Goal: Task Accomplishment & Management: Use online tool/utility

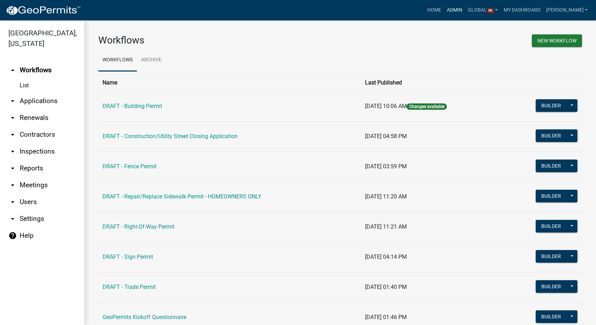
click at [461, 9] on link "Admin" at bounding box center [454, 10] width 21 height 13
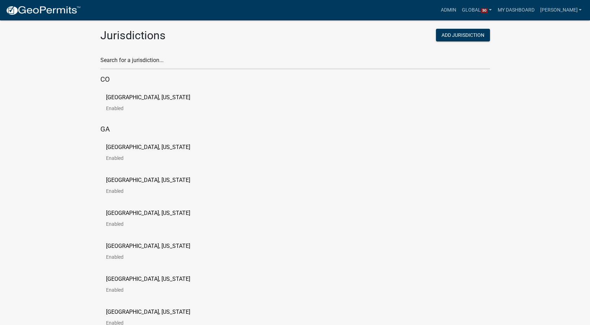
click at [137, 146] on p "[GEOGRAPHIC_DATA], [US_STATE]" at bounding box center [148, 148] width 84 height 6
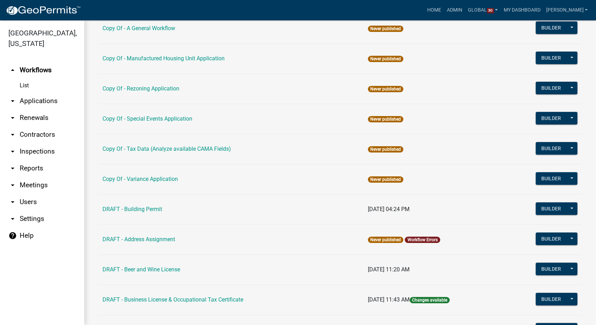
scroll to position [117, 0]
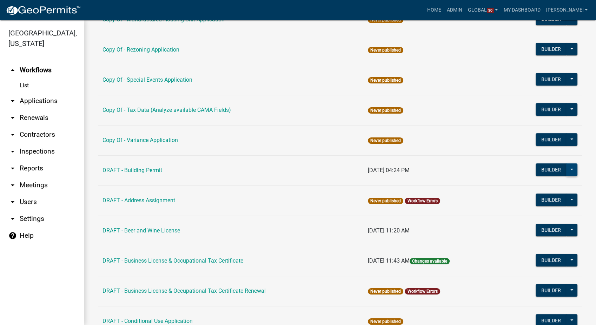
click at [567, 163] on button at bounding box center [571, 169] width 11 height 13
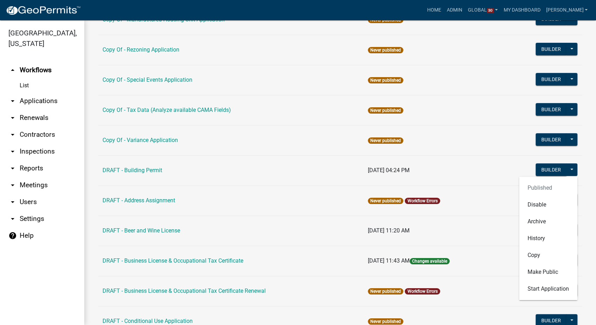
drag, startPoint x: 135, startPoint y: 171, endPoint x: 283, endPoint y: 103, distance: 163.6
click at [135, 171] on link "DRAFT - Building Permit" at bounding box center [132, 170] width 60 height 7
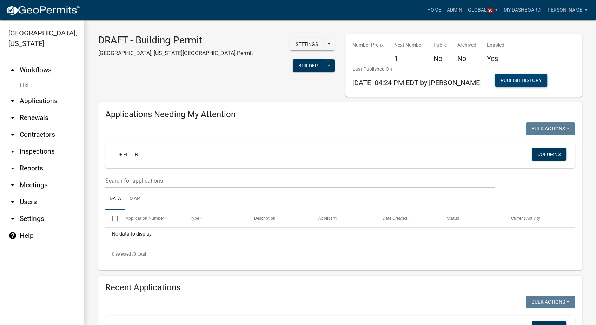
click at [501, 82] on button "Publish History" at bounding box center [521, 80] width 52 height 13
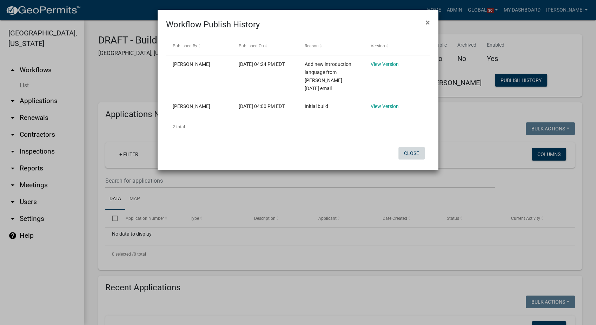
click at [414, 156] on button "Close" at bounding box center [411, 153] width 26 height 13
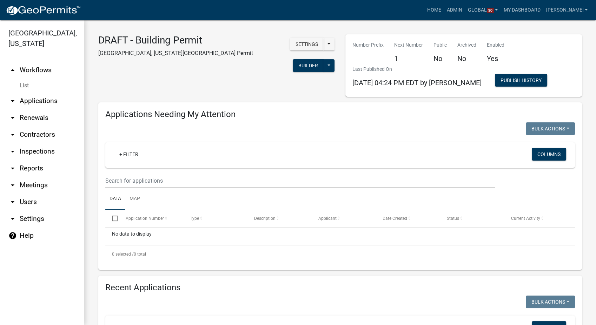
click at [27, 85] on link "List" at bounding box center [42, 86] width 84 height 14
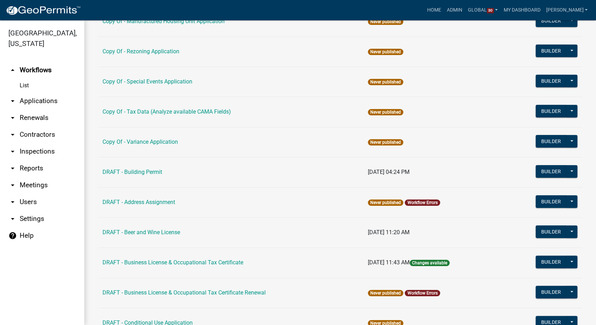
scroll to position [195, 0]
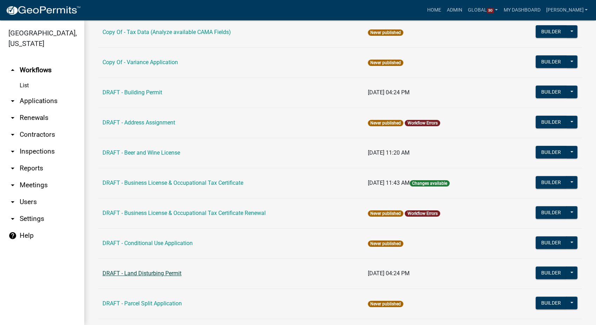
click at [146, 271] on link "DRAFT - Land Disturbing Permit" at bounding box center [141, 273] width 79 height 7
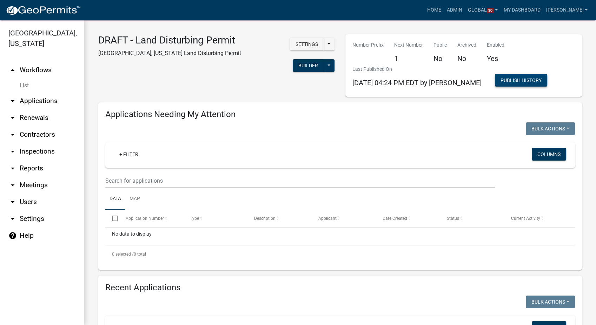
click at [531, 83] on button "Publish History" at bounding box center [521, 80] width 52 height 13
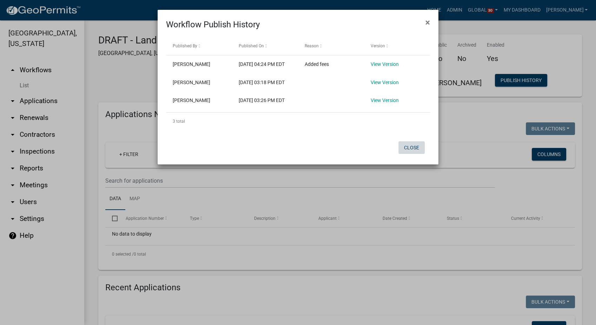
click at [422, 154] on button "Close" at bounding box center [411, 147] width 26 height 13
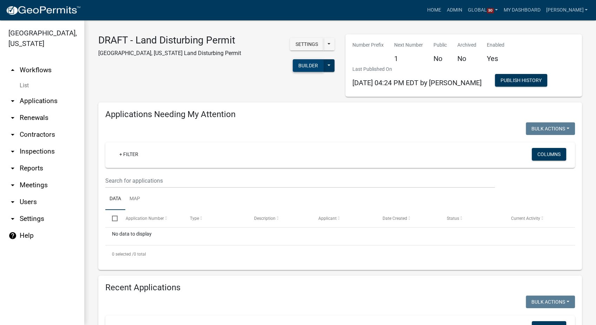
click at [301, 68] on button "Builder" at bounding box center [308, 65] width 31 height 13
select select
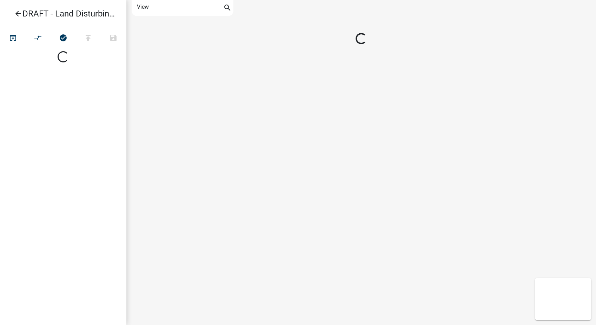
select select
select select "1"
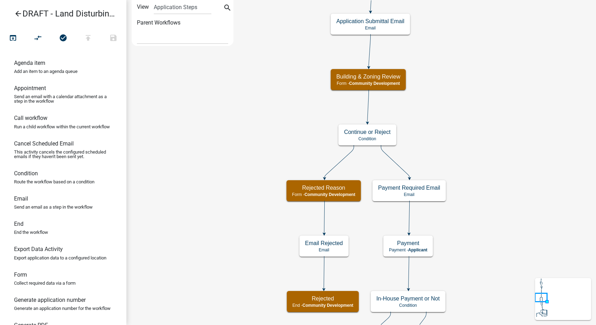
click at [20, 13] on icon "arrow_back" at bounding box center [18, 14] width 8 height 10
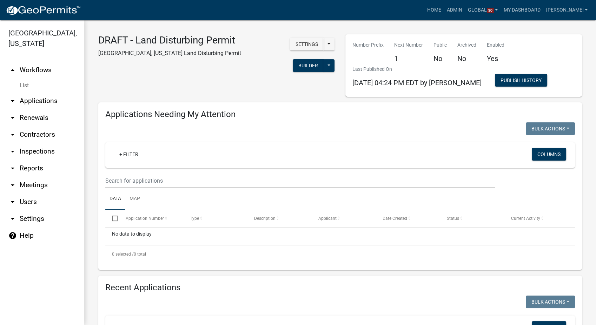
click at [29, 84] on link "List" at bounding box center [42, 86] width 84 height 14
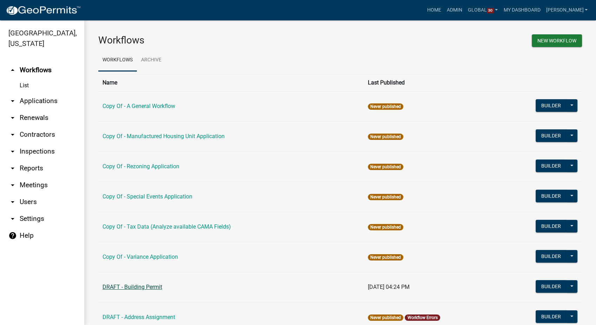
click at [141, 288] on link "DRAFT - Building Permit" at bounding box center [132, 287] width 60 height 7
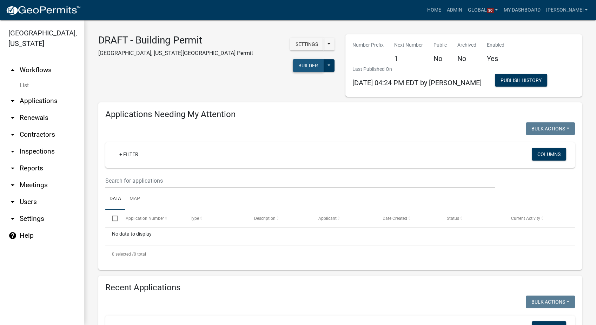
click at [293, 59] on button "Builder" at bounding box center [308, 65] width 31 height 13
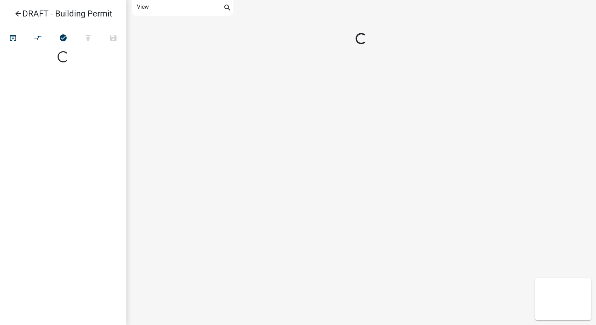
select select "1"
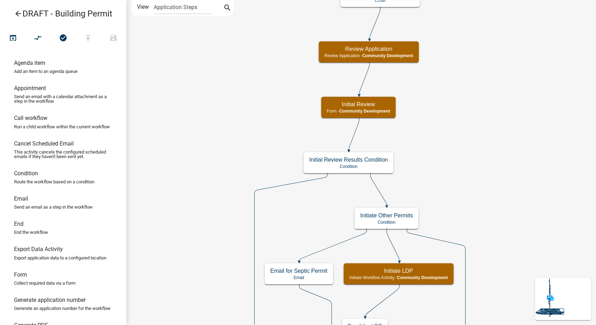
click at [19, 11] on icon "arrow_back" at bounding box center [18, 14] width 8 height 10
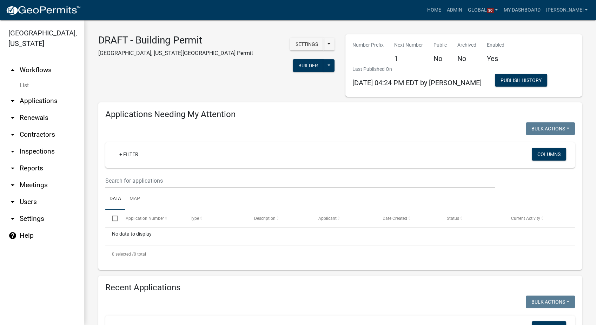
click at [27, 85] on link "List" at bounding box center [42, 86] width 84 height 14
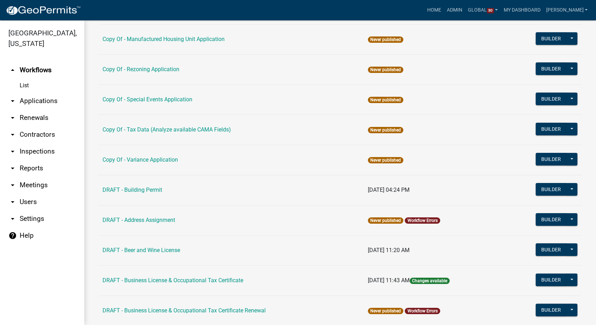
scroll to position [234, 0]
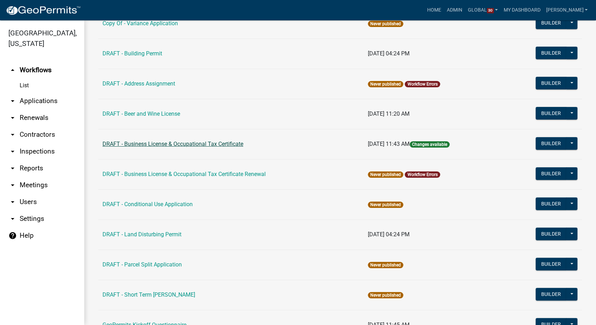
click at [174, 145] on link "DRAFT - Business License & Occupational Tax Certificate" at bounding box center [172, 144] width 141 height 7
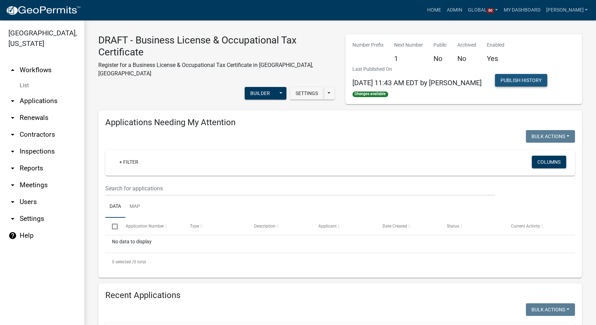
click at [533, 75] on button "Publish History" at bounding box center [521, 80] width 52 height 13
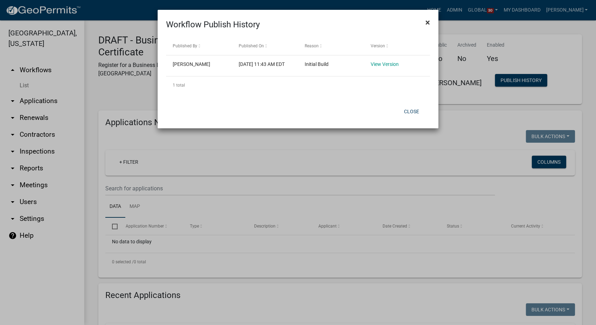
click at [428, 21] on span "×" at bounding box center [427, 23] width 5 height 10
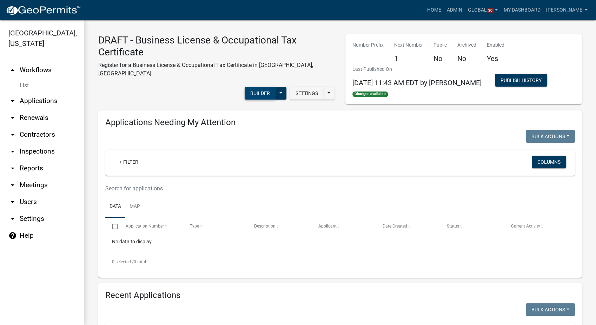
click at [254, 89] on button "Builder" at bounding box center [260, 93] width 31 height 13
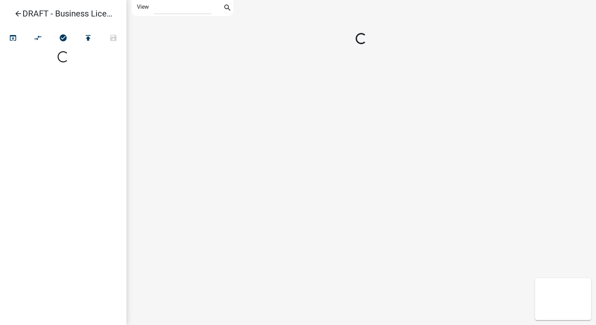
select select "1"
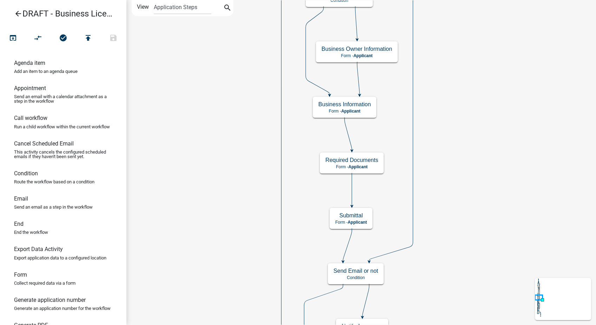
click at [19, 14] on icon "arrow_back" at bounding box center [18, 14] width 8 height 10
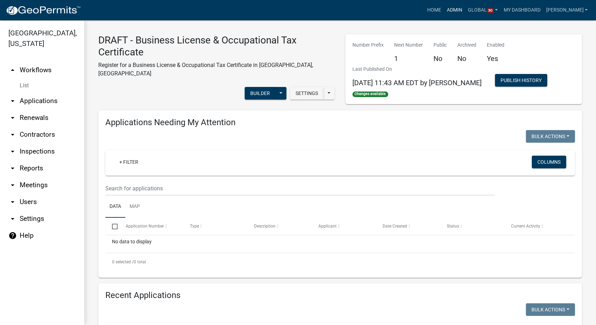
click at [463, 7] on link "Admin" at bounding box center [454, 10] width 21 height 13
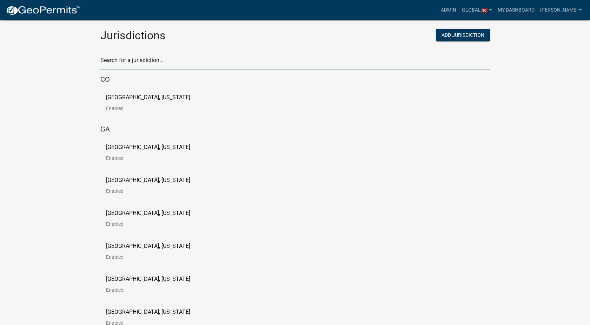
click at [140, 60] on input "text" at bounding box center [294, 62] width 389 height 14
type input "[PERSON_NAME]"
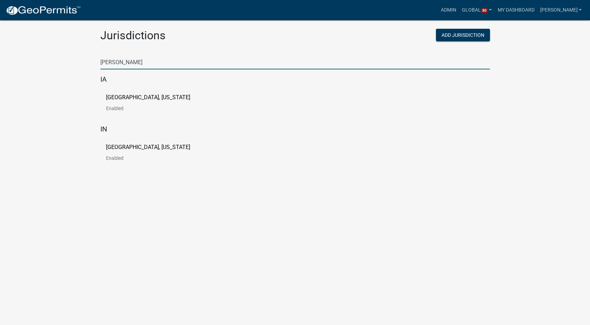
click at [134, 99] on p "[GEOGRAPHIC_DATA], [US_STATE]" at bounding box center [148, 98] width 84 height 6
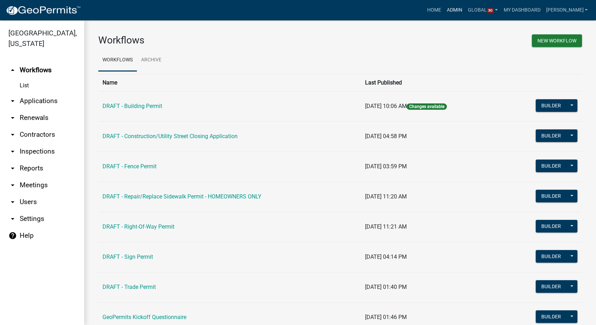
click at [462, 9] on link "Admin" at bounding box center [454, 10] width 21 height 13
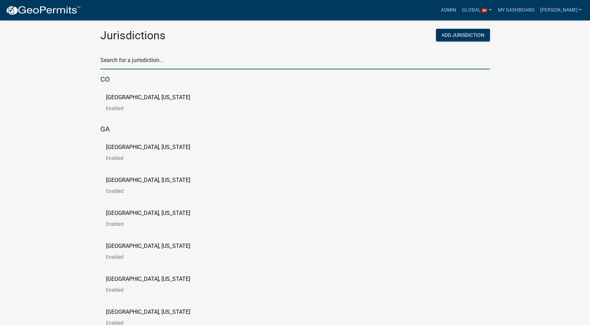
click at [146, 68] on input "text" at bounding box center [294, 62] width 389 height 14
type input "madison"
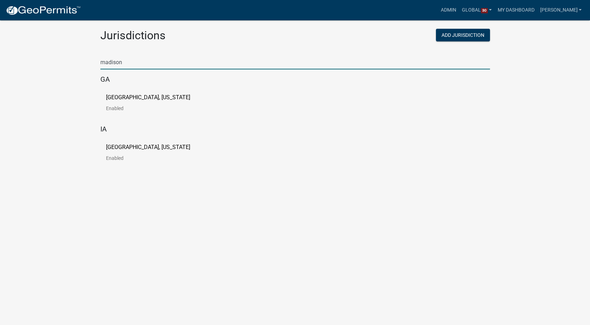
click at [138, 148] on p "[GEOGRAPHIC_DATA], [US_STATE]" at bounding box center [148, 148] width 84 height 6
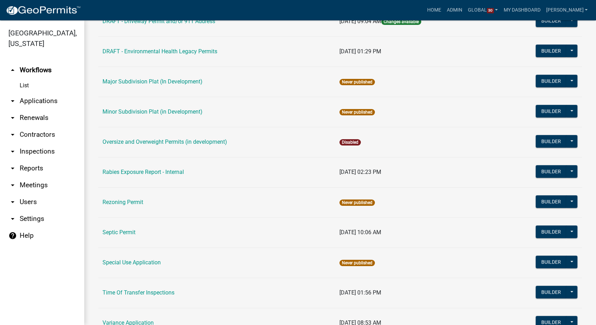
scroll to position [312, 0]
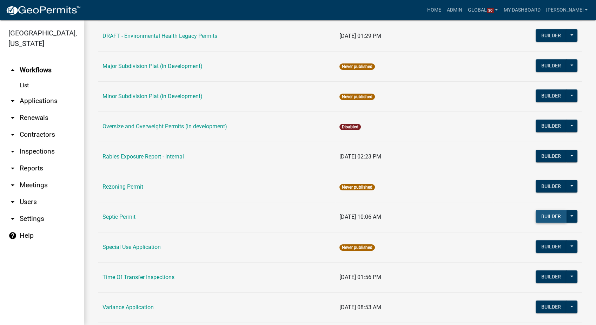
click at [545, 216] on button "Builder" at bounding box center [550, 216] width 31 height 13
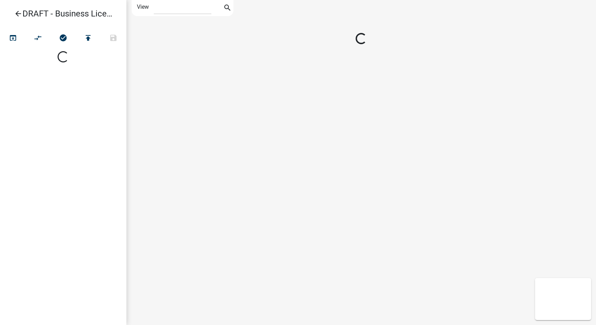
select select "1"
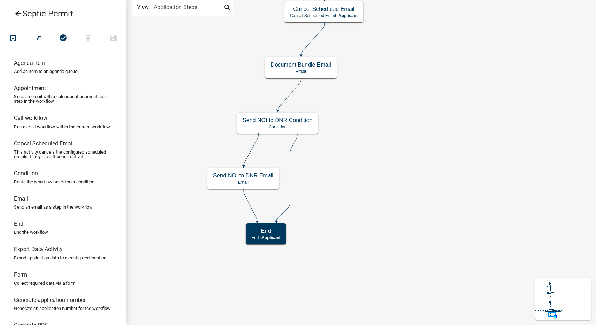
click at [15, 13] on icon "arrow_back" at bounding box center [18, 14] width 8 height 10
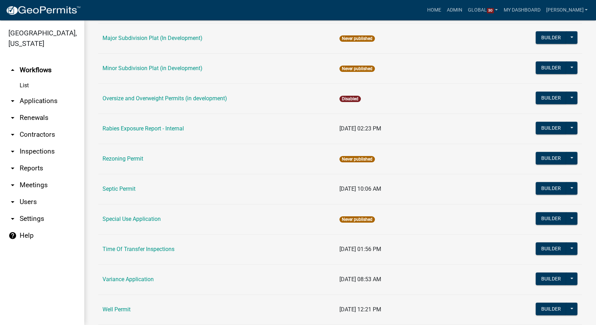
scroll to position [351, 0]
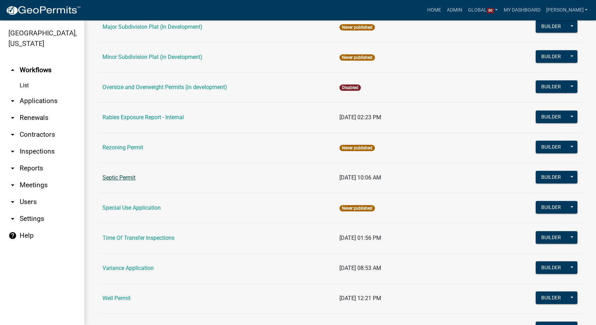
click at [114, 179] on link "Septic Permit" at bounding box center [118, 177] width 33 height 7
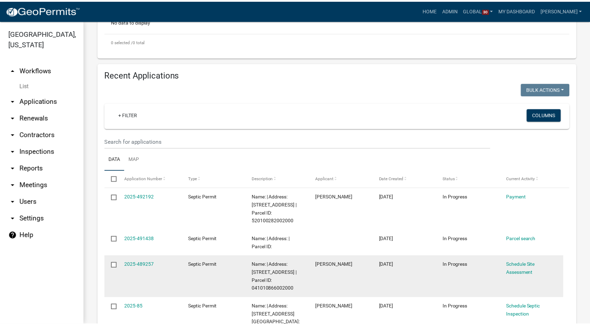
scroll to position [175, 0]
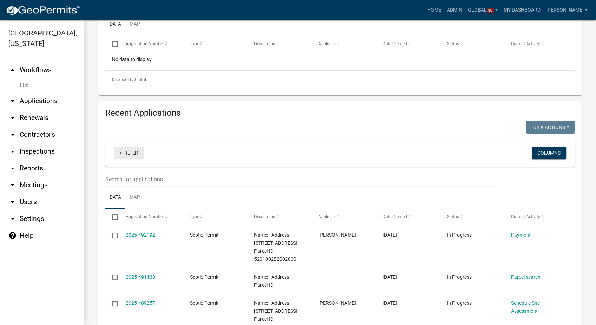
click at [127, 154] on link "+ Filter" at bounding box center [129, 153] width 30 height 13
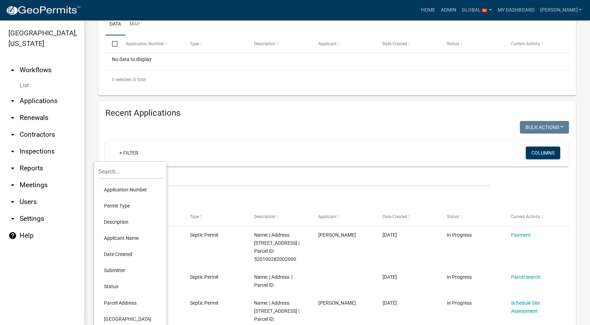
click at [109, 283] on li "Status" at bounding box center [130, 287] width 64 height 16
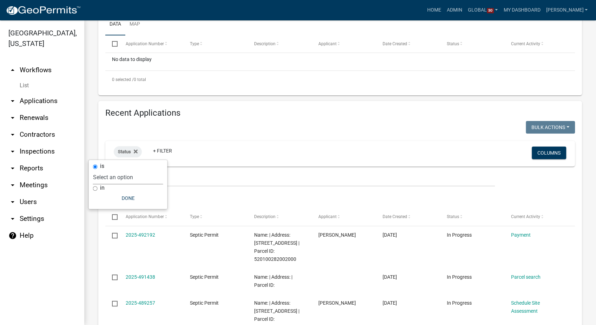
click at [128, 178] on select "Select an option Not Started In Progress Completed Expired Locked Withdrawn Voi…" at bounding box center [128, 177] width 70 height 14
select select "2"
click at [106, 170] on select "Select an option Not Started In Progress Completed Expired Locked Withdrawn Voi…" at bounding box center [128, 177] width 70 height 14
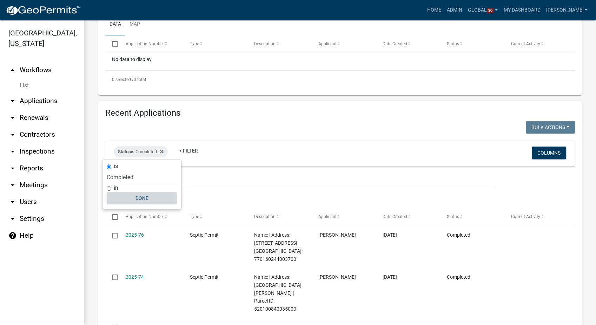
click at [150, 200] on button "Done" at bounding box center [142, 198] width 70 height 13
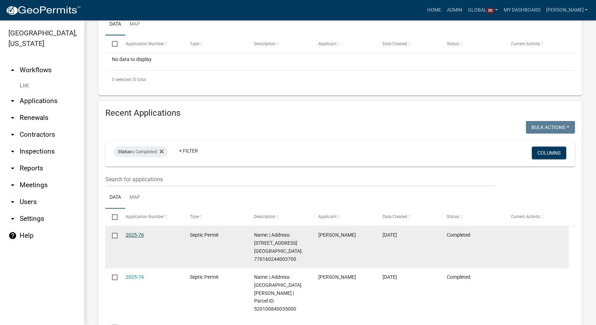
click at [138, 234] on link "2025-76" at bounding box center [135, 235] width 18 height 6
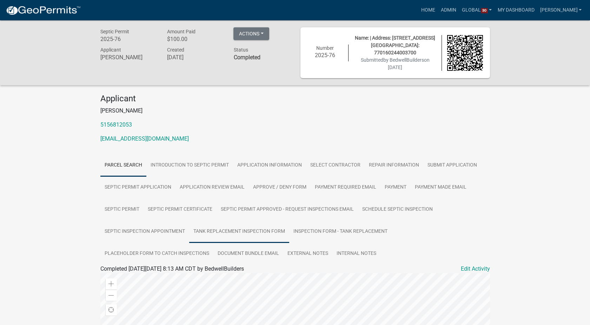
click at [237, 231] on link "Tank Replacement Inspection Form" at bounding box center [239, 232] width 100 height 22
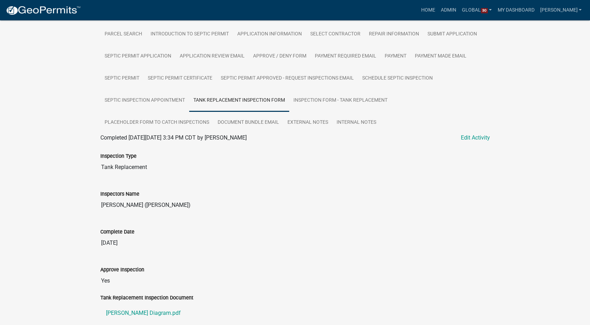
scroll to position [156, 0]
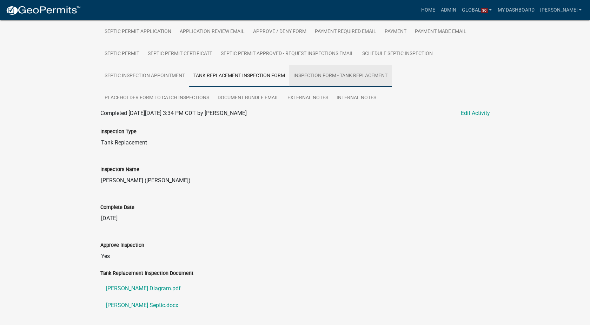
click at [326, 79] on link "Inspection Form - Tank Replacement" at bounding box center [340, 76] width 102 height 22
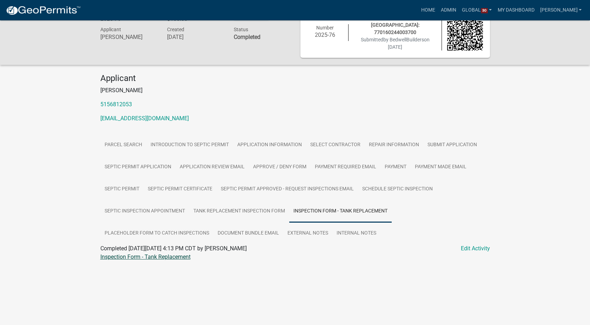
click at [132, 255] on link "Inspection Form - Tank Replacement" at bounding box center [145, 257] width 90 height 7
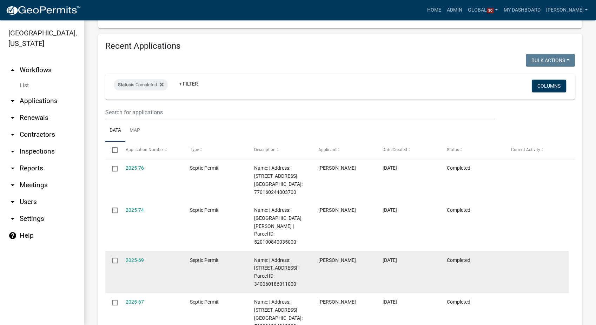
scroll to position [234, 0]
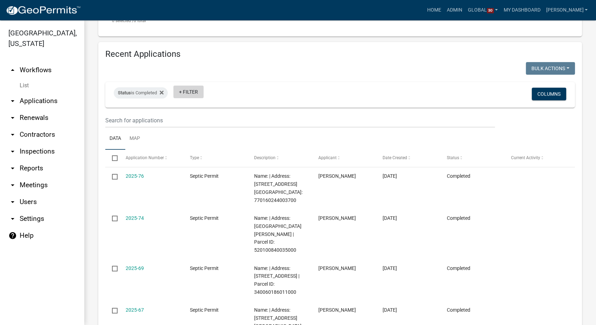
click at [189, 93] on link "+ Filter" at bounding box center [188, 92] width 30 height 13
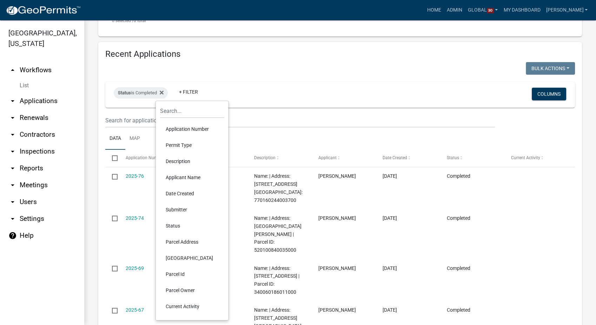
click at [185, 147] on li "Permit Type" at bounding box center [192, 145] width 64 height 16
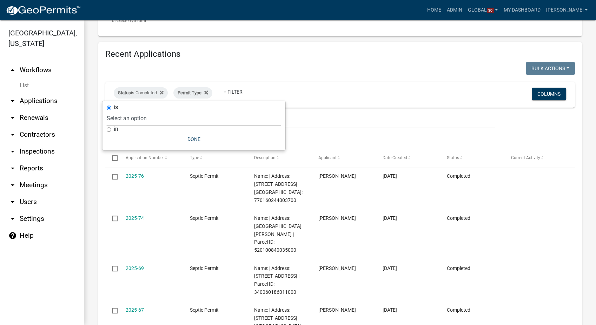
click at [149, 122] on select "Select an option Annual Septic Fee Building Contractor (Registration) Building …" at bounding box center [194, 118] width 174 height 14
drag, startPoint x: 305, startPoint y: 111, endPoint x: 212, endPoint y: 96, distance: 94.2
click at [305, 111] on wm-filter-builder "Status is Completed Permit Type + Filter Columns" at bounding box center [339, 105] width 469 height 46
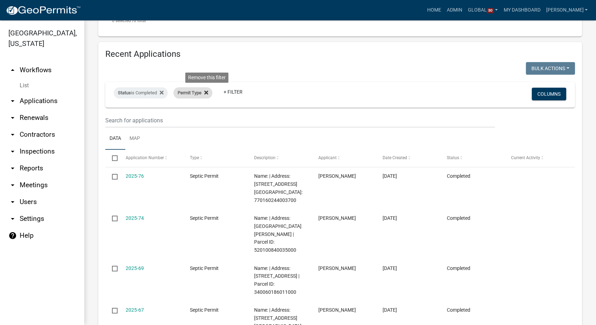
click at [208, 94] on icon at bounding box center [206, 93] width 4 height 6
click at [199, 90] on link "+ Filter" at bounding box center [188, 92] width 30 height 13
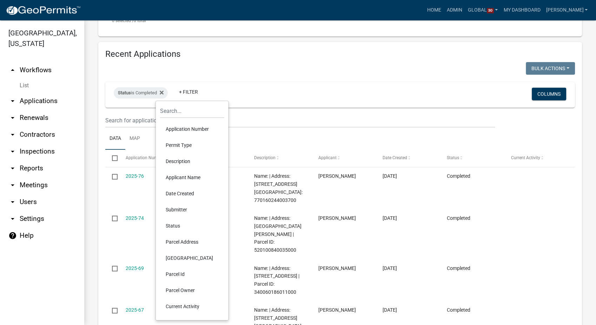
click at [178, 164] on li "Description" at bounding box center [192, 161] width 64 height 16
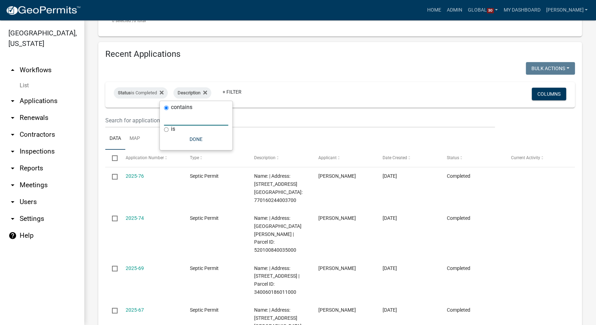
click at [177, 119] on input "text" at bounding box center [196, 118] width 64 height 14
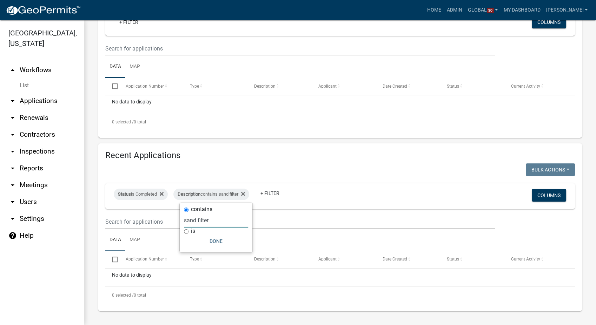
scroll to position [132, 0]
type input "sand filter"
click at [245, 193] on icon at bounding box center [243, 195] width 4 height 6
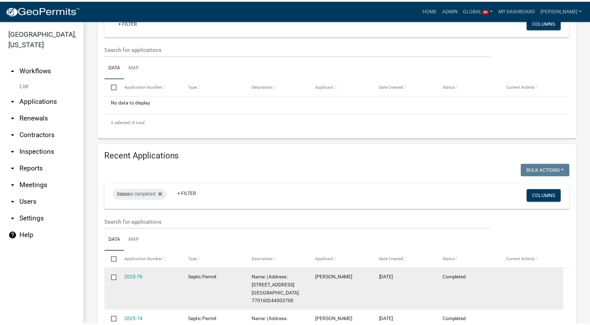
scroll to position [234, 0]
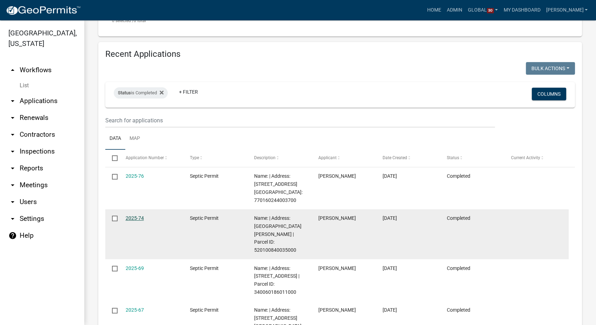
click at [134, 215] on link "2025-74" at bounding box center [135, 218] width 18 height 6
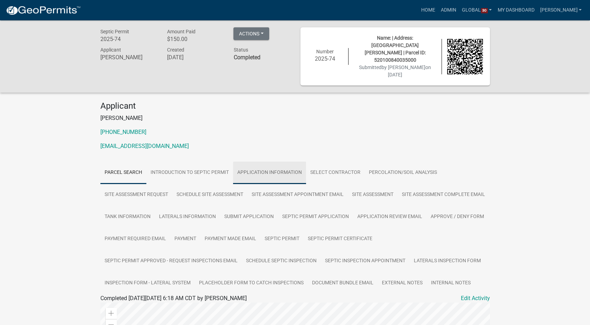
click at [262, 166] on link "Application Information" at bounding box center [269, 173] width 73 height 22
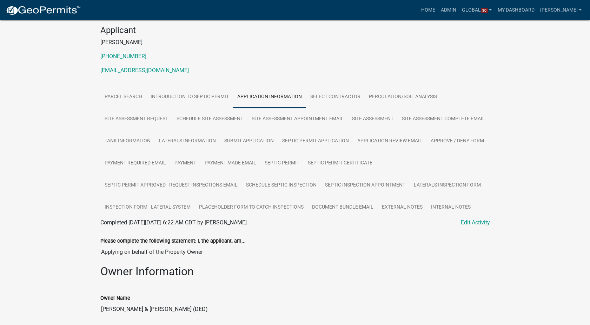
scroll to position [67, 0]
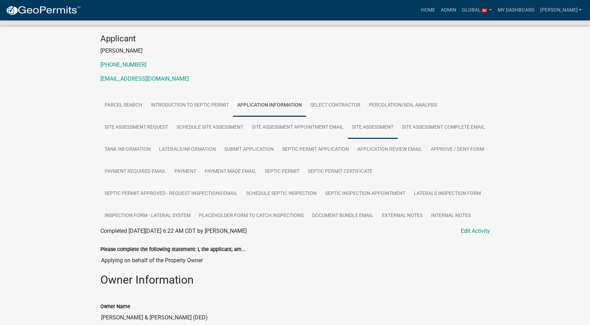
click at [389, 116] on link "Site Assessment" at bounding box center [373, 127] width 50 height 22
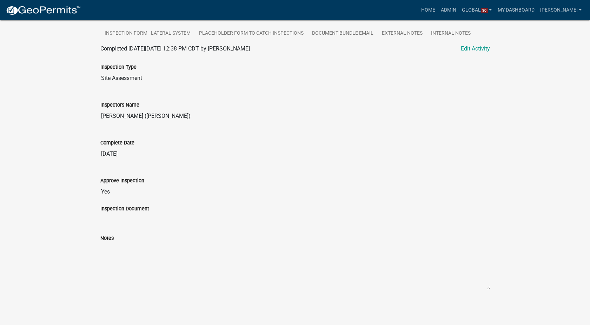
scroll to position [28, 0]
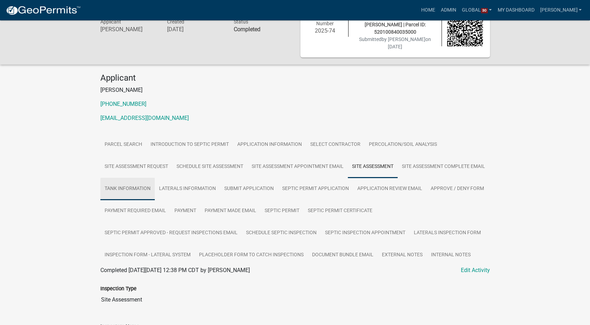
click at [155, 178] on link "Tank Information" at bounding box center [127, 189] width 54 height 22
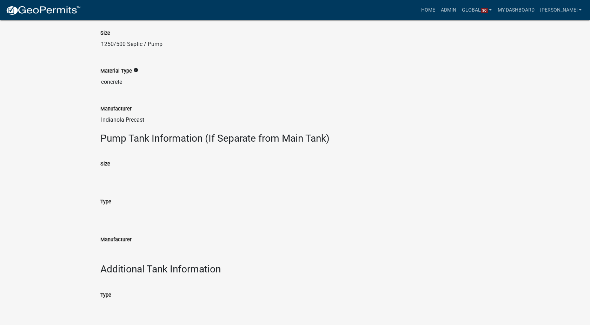
scroll to position [308, 0]
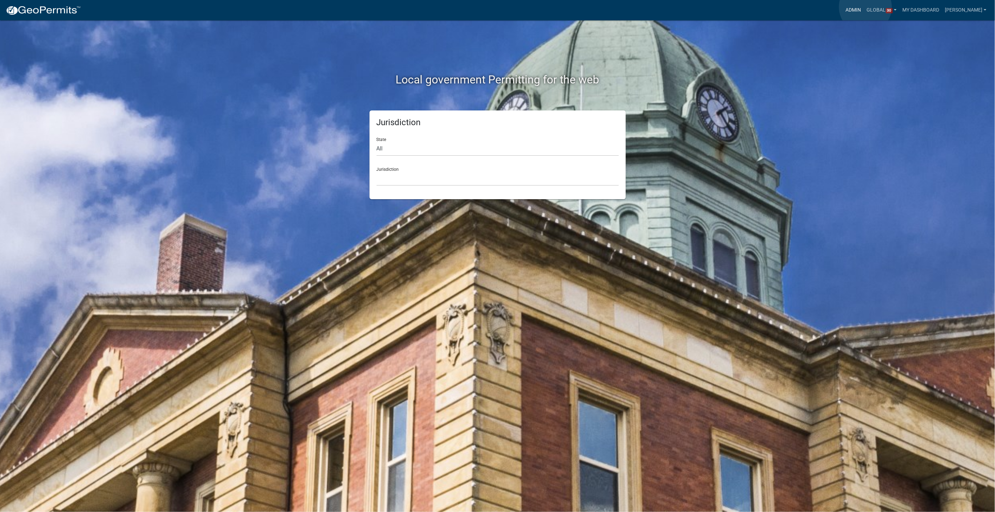
click at [864, 7] on link "Admin" at bounding box center [853, 10] width 21 height 13
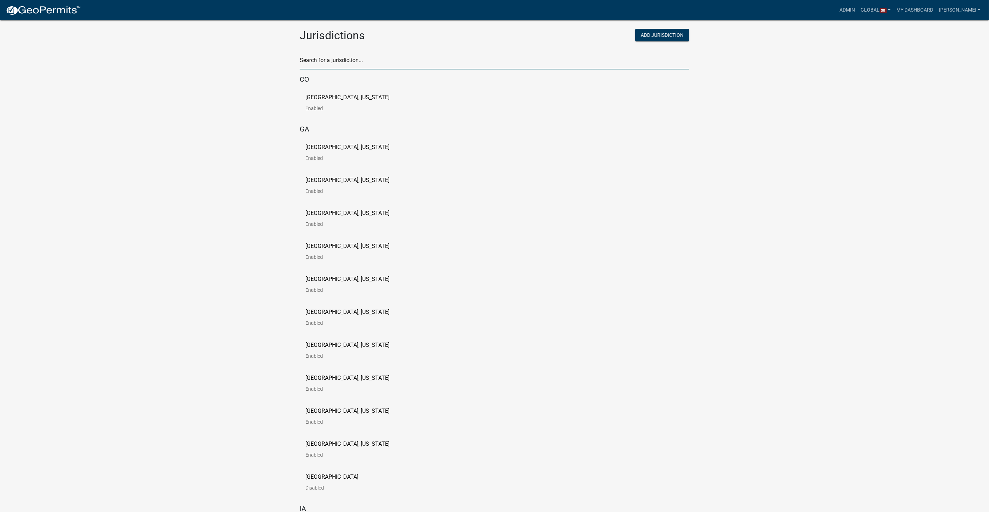
click at [359, 66] on input "text" at bounding box center [494, 62] width 389 height 14
type input "[PERSON_NAME]"
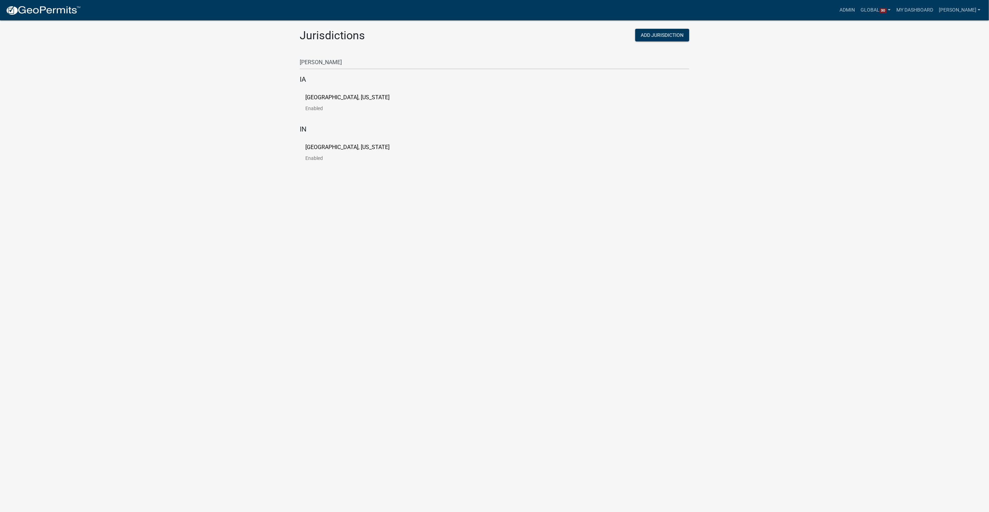
click at [345, 98] on p "[GEOGRAPHIC_DATA], [US_STATE]" at bounding box center [347, 98] width 84 height 6
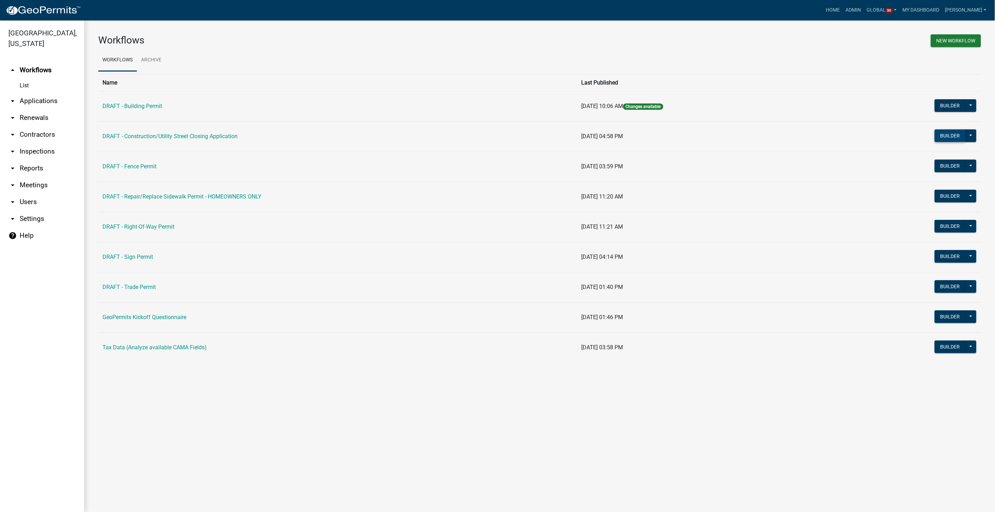
click at [950, 135] on button "Builder" at bounding box center [949, 135] width 31 height 13
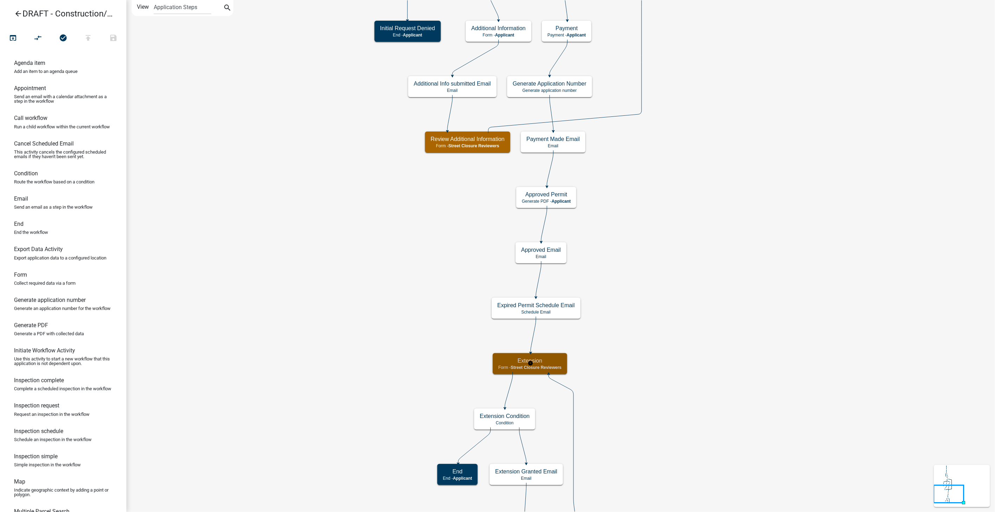
click at [556, 372] on div "Extension Form - Street Closure Reviewers" at bounding box center [530, 363] width 74 height 21
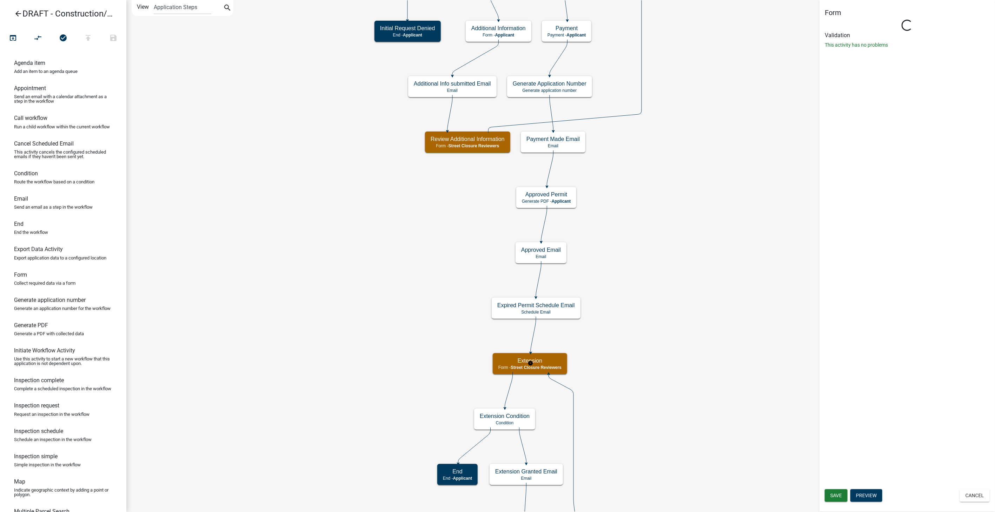
select select "855090EB-C4A8-4C8C-A5DC-9F2083B40E6B"
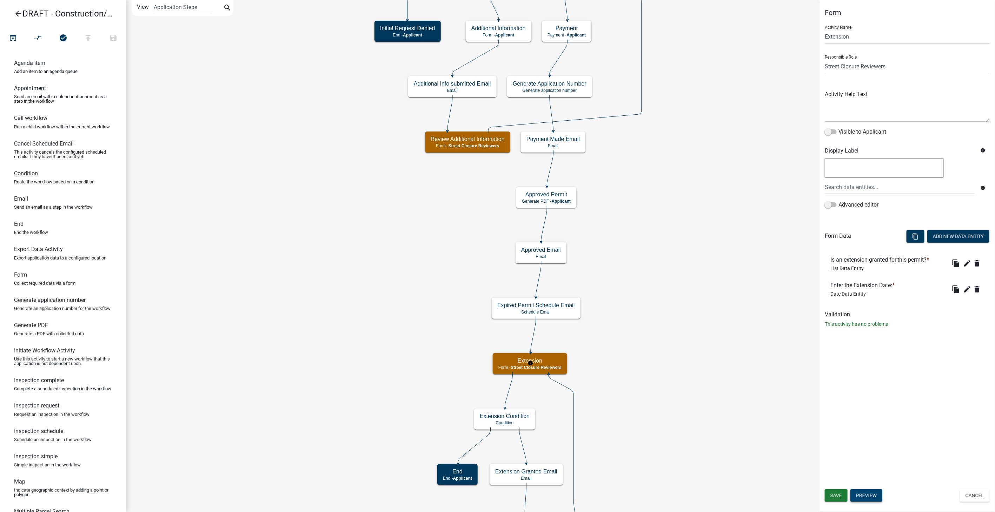
click at [859, 497] on button "Preview" at bounding box center [866, 495] width 32 height 13
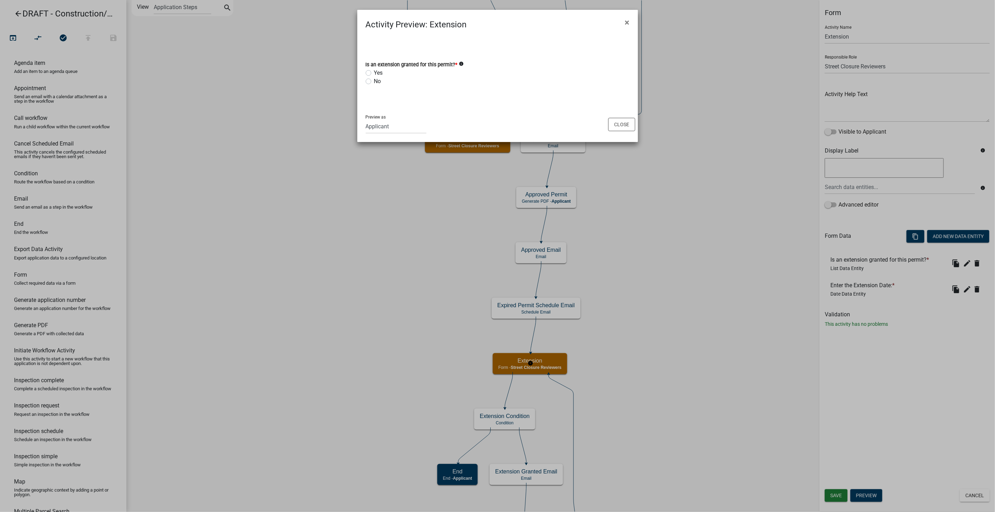
click at [459, 63] on icon "info" at bounding box center [461, 63] width 5 height 5
click at [630, 122] on button "Close" at bounding box center [621, 124] width 27 height 13
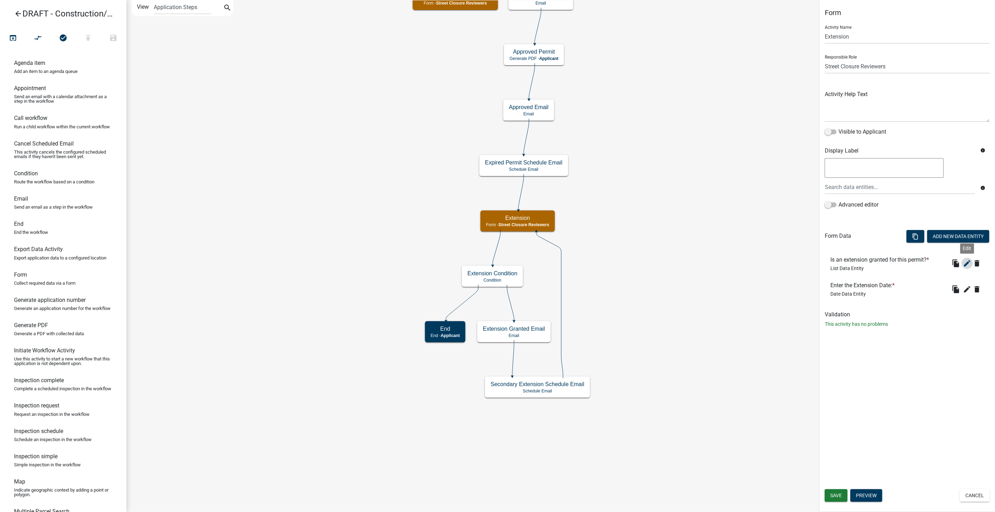
click at [967, 261] on icon "edit" at bounding box center [967, 263] width 8 height 8
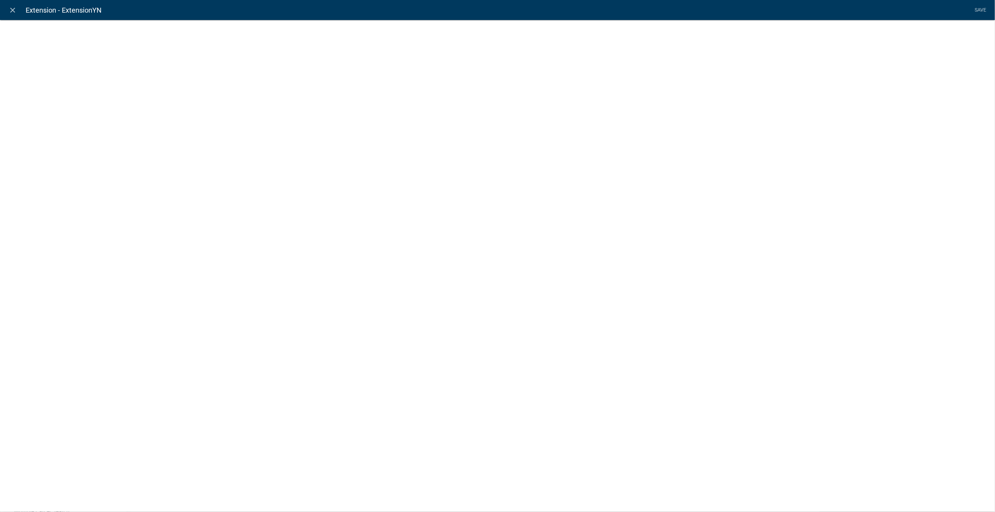
select select "list-data"
select select
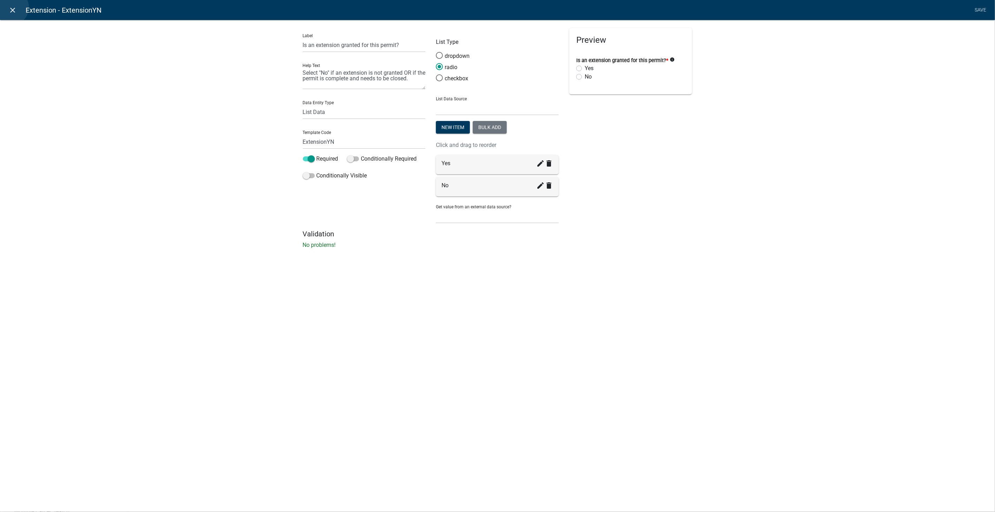
click at [11, 7] on icon "close" at bounding box center [13, 10] width 8 height 8
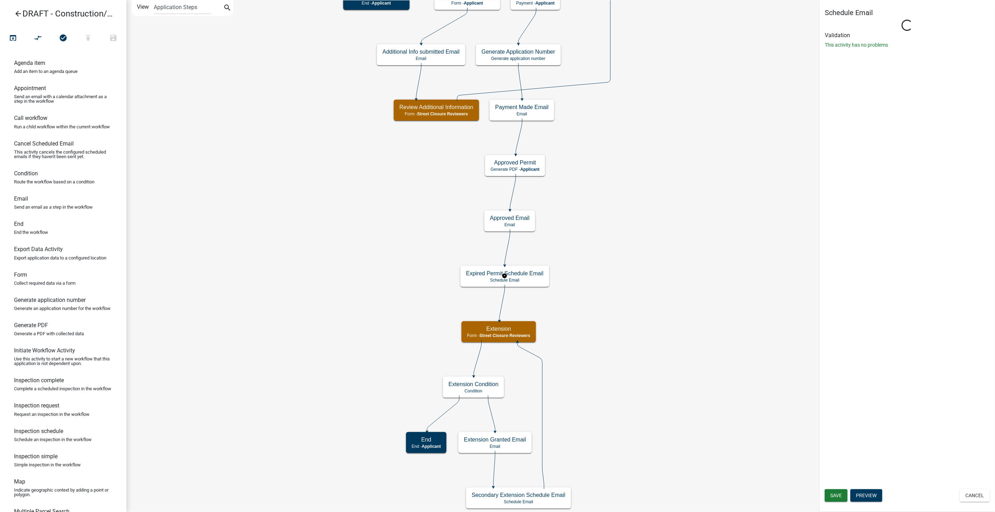
select select "10: 10:00 AM"
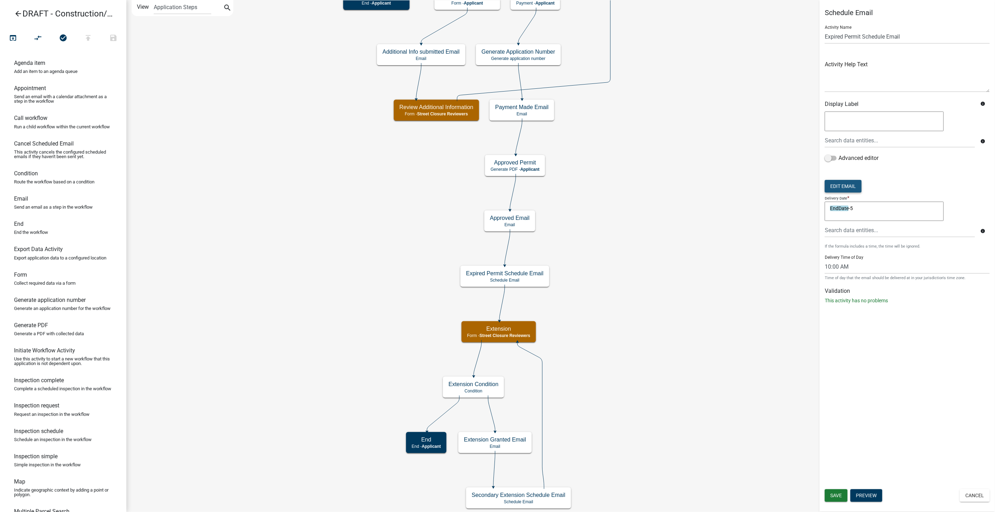
click at [840, 184] on button "Edit Email" at bounding box center [843, 186] width 37 height 13
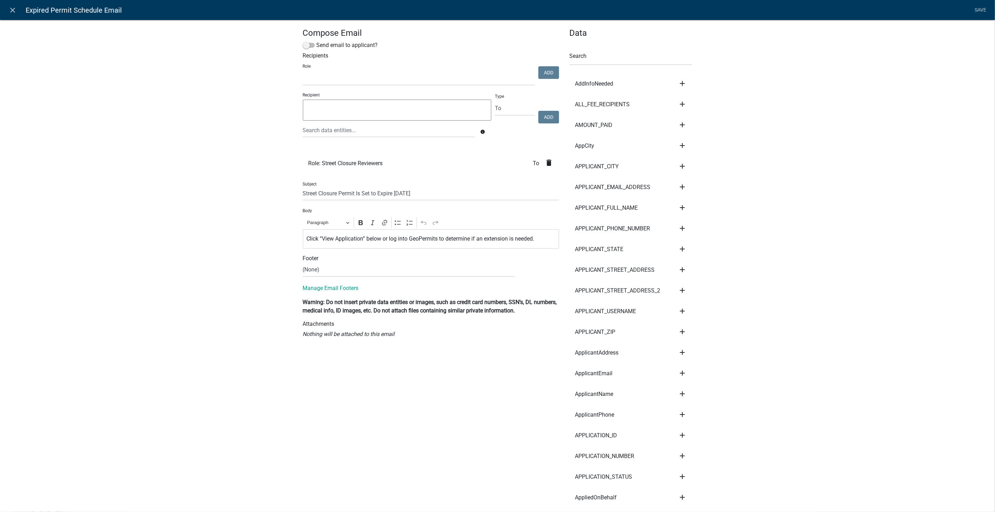
select select
click at [13, 10] on icon "close" at bounding box center [13, 10] width 8 height 8
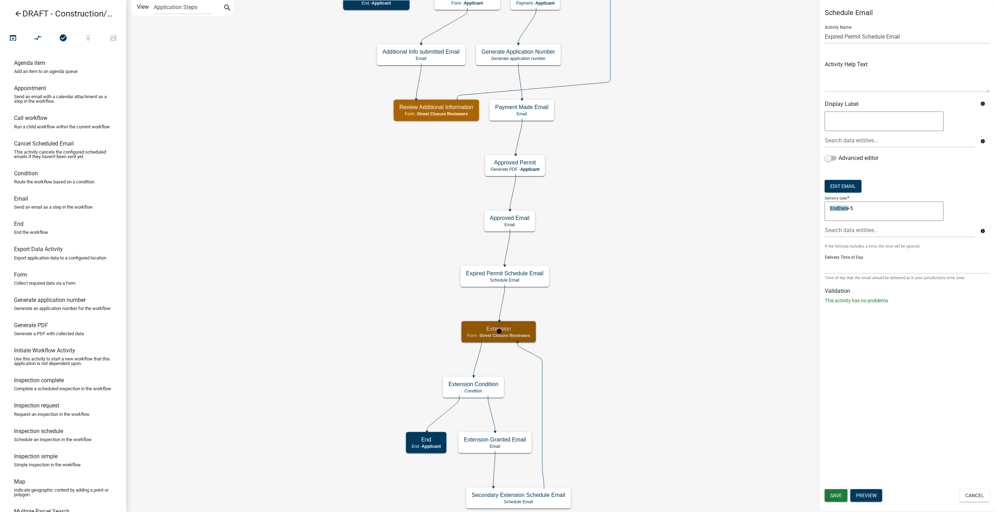
select select "855090EB-C4A8-4C8C-A5DC-9F2083B40E6B"
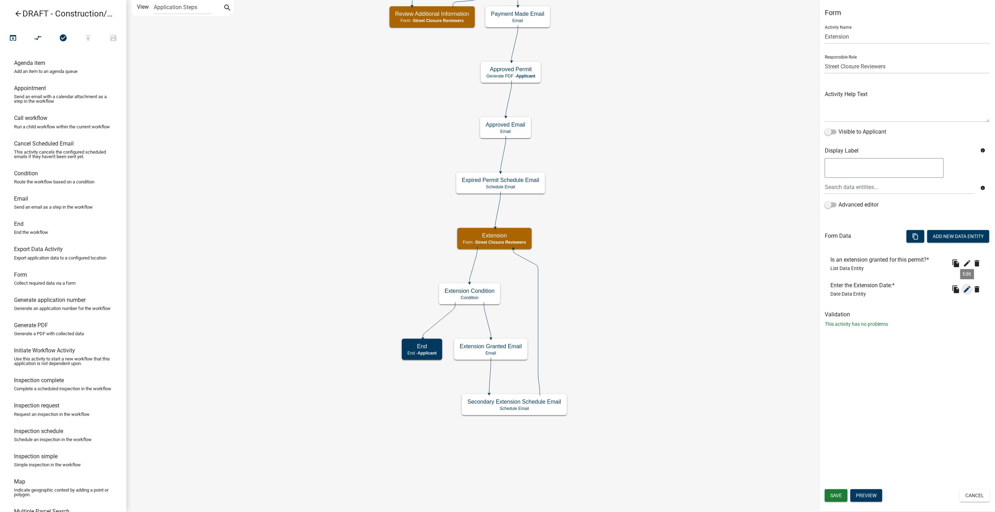
click at [967, 289] on icon "edit" at bounding box center [967, 289] width 8 height 8
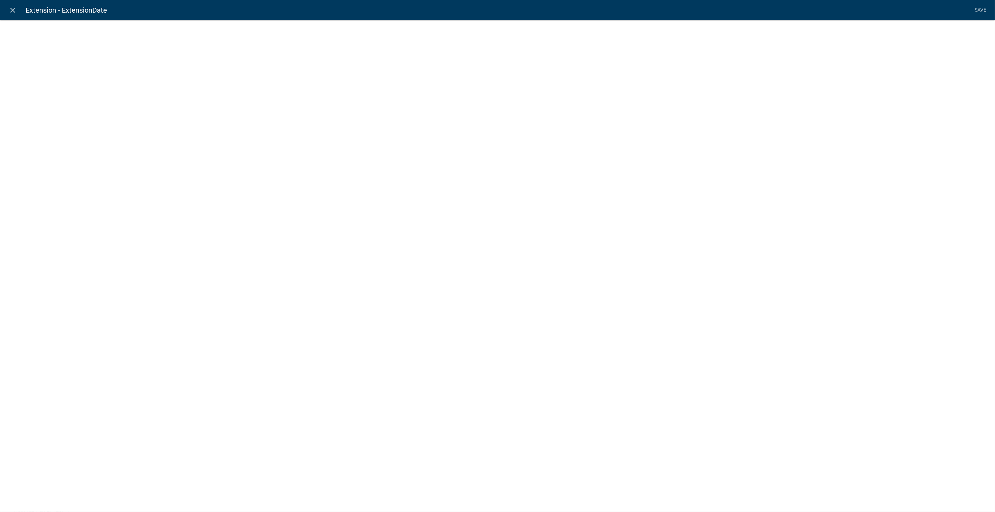
select select "date"
select select
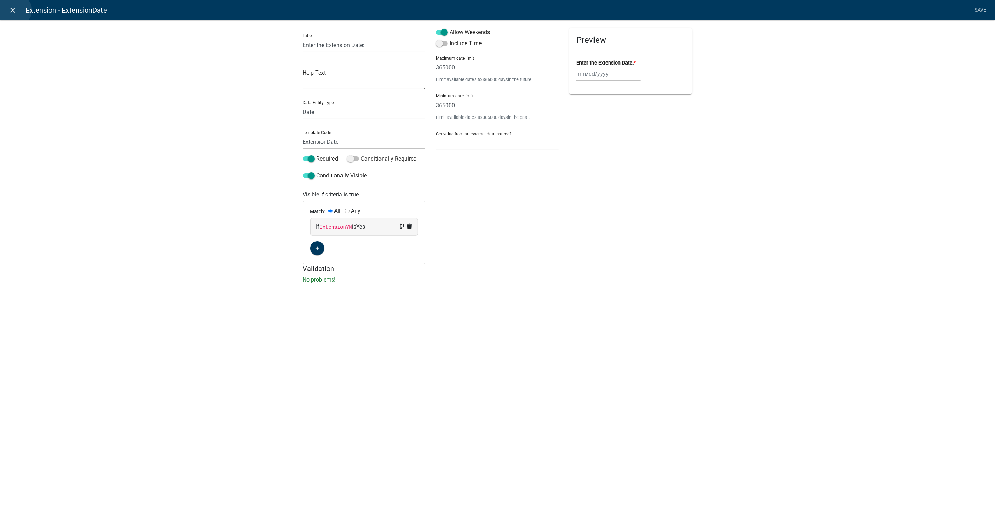
click at [14, 10] on icon "close" at bounding box center [13, 10] width 8 height 8
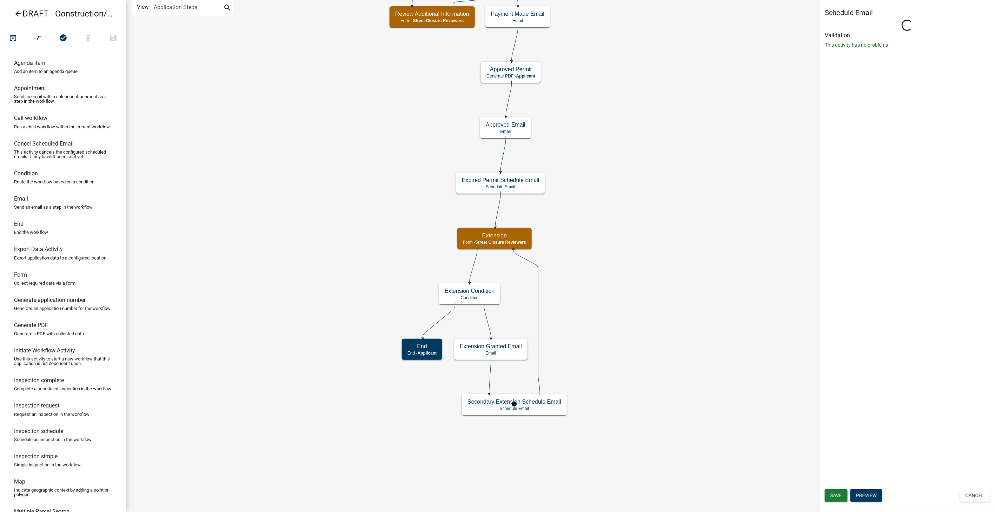
select select "10: 10:00 AM"
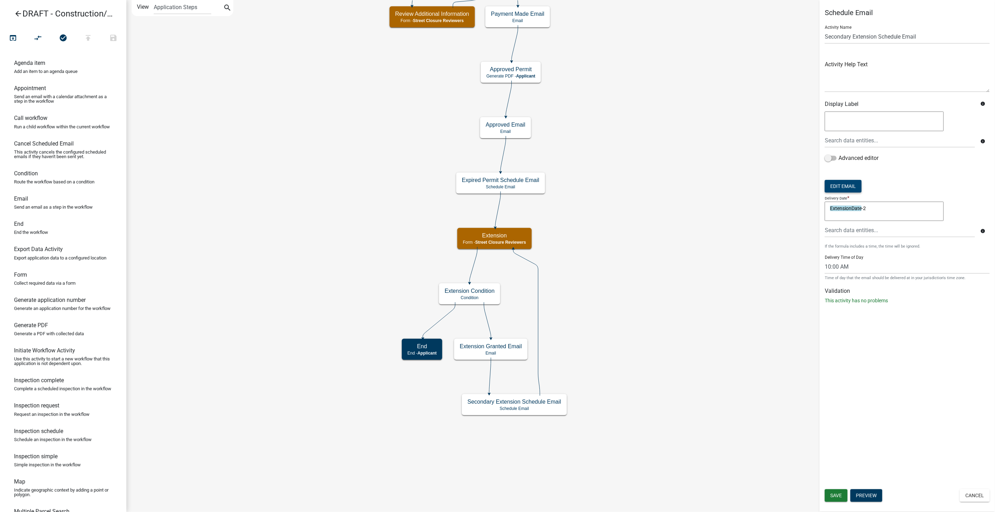
click at [843, 187] on button "Edit Email" at bounding box center [843, 186] width 37 height 13
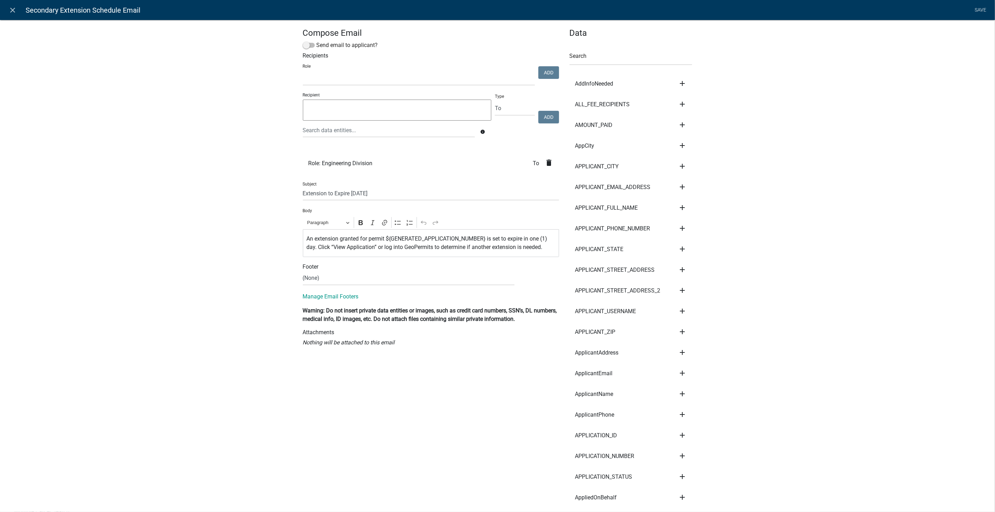
select select
click at [15, 11] on icon "close" at bounding box center [13, 10] width 8 height 8
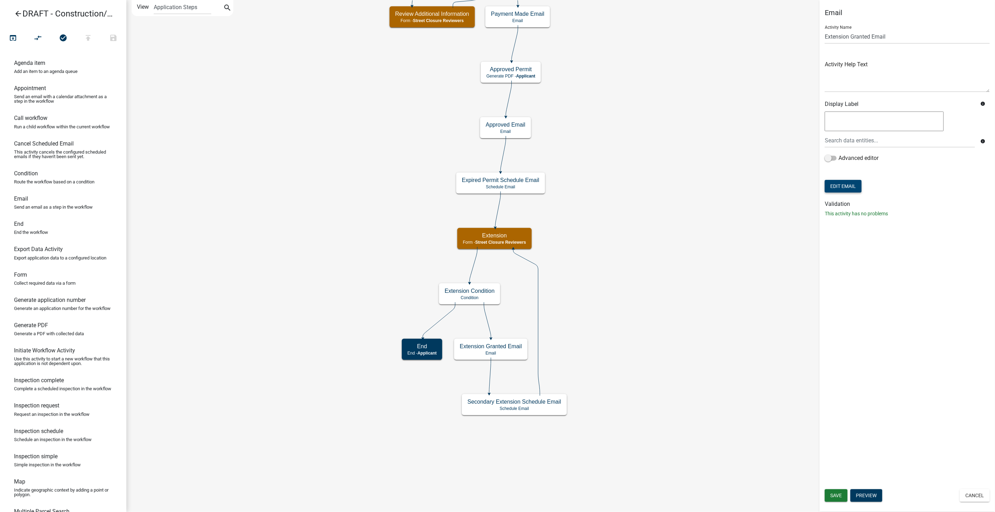
click at [839, 186] on button "Edit Email" at bounding box center [843, 186] width 37 height 13
select select "61e258e5-db64-4740-999e-677e1390fc72"
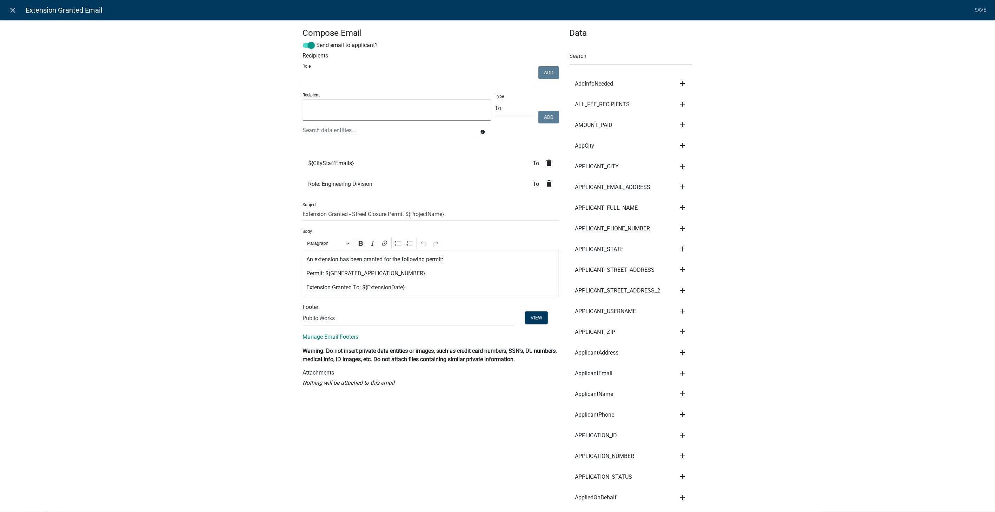
select select
click at [8, 9] on link "close" at bounding box center [13, 10] width 14 height 14
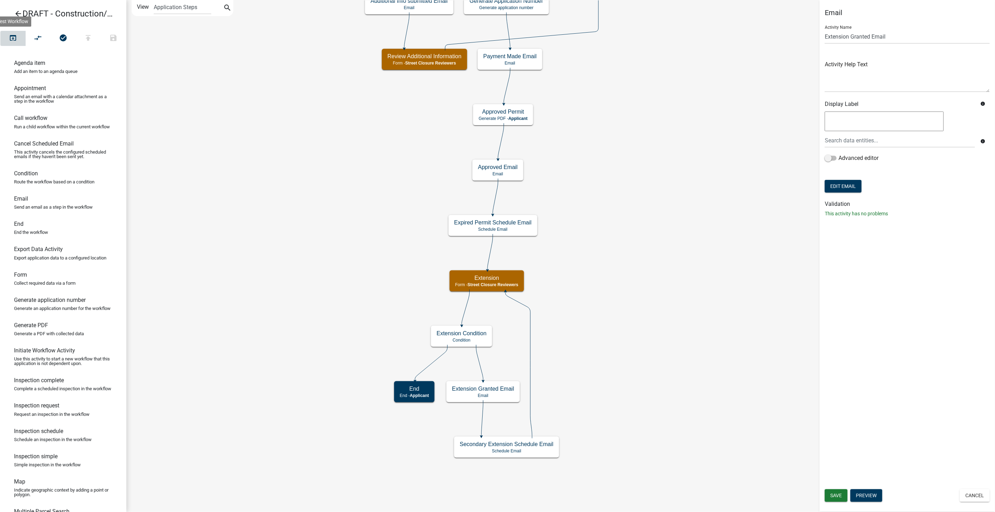
click at [18, 41] on button "open_in_browser" at bounding box center [12, 38] width 25 height 15
click at [20, 12] on icon "arrow_back" at bounding box center [18, 14] width 8 height 10
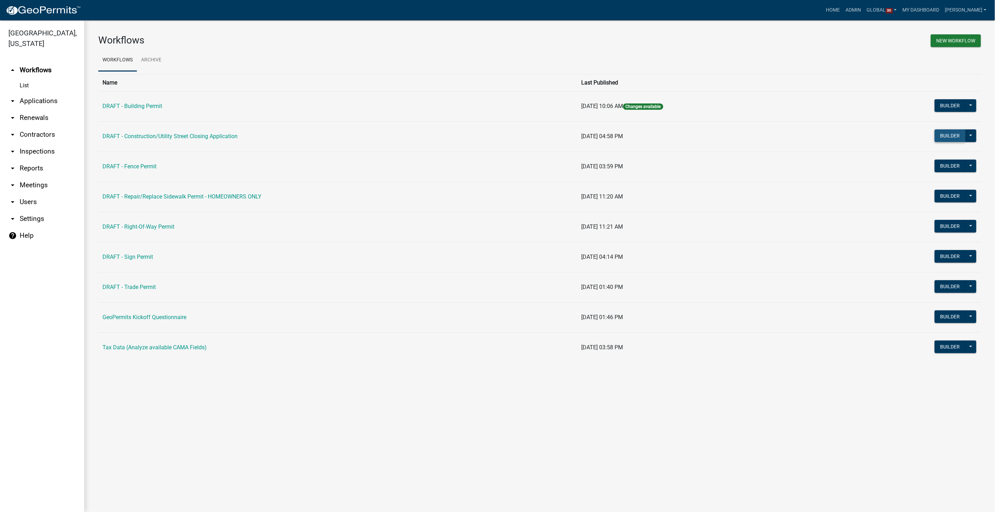
click at [951, 137] on button "Builder" at bounding box center [949, 135] width 31 height 13
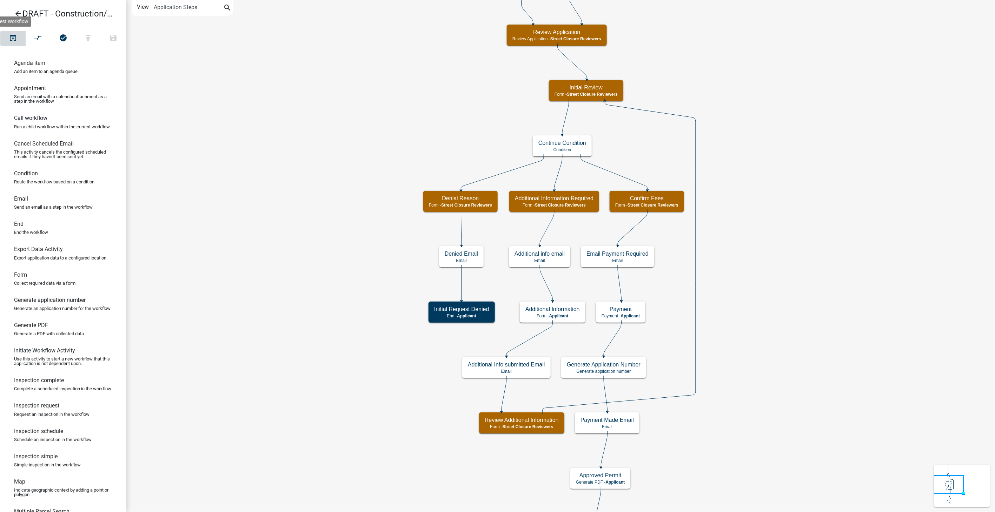
click at [12, 36] on icon "open_in_browser" at bounding box center [13, 39] width 8 height 10
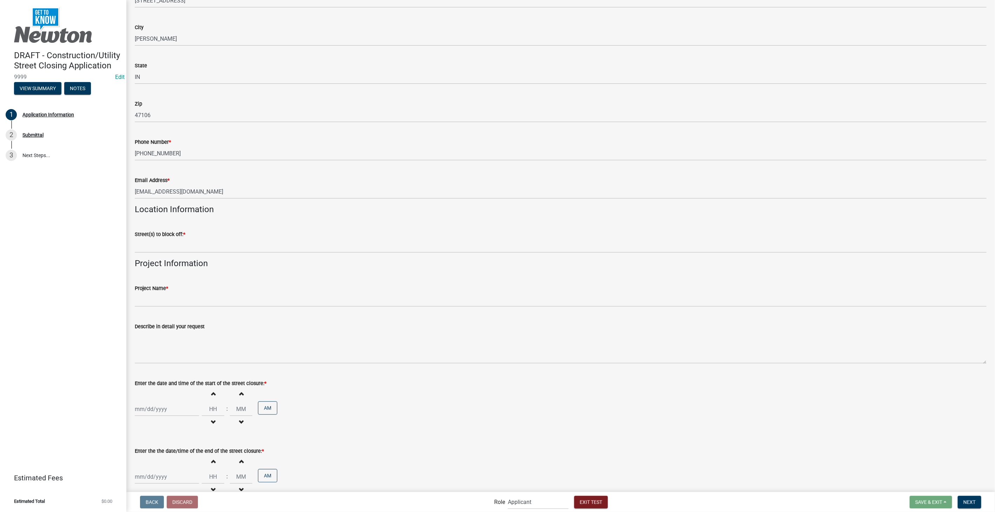
scroll to position [896, 0]
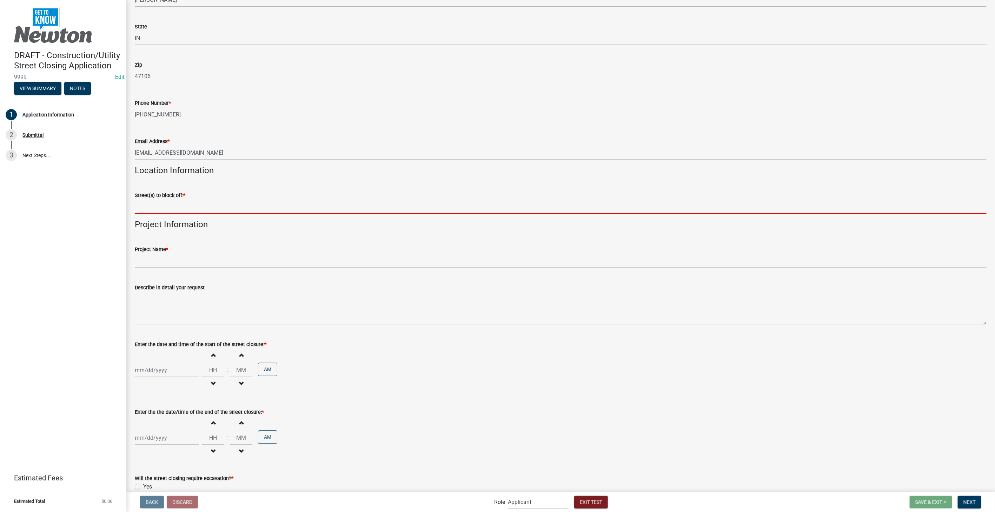
click at [166, 211] on input "Street(s) to block off: *" at bounding box center [561, 207] width 852 height 14
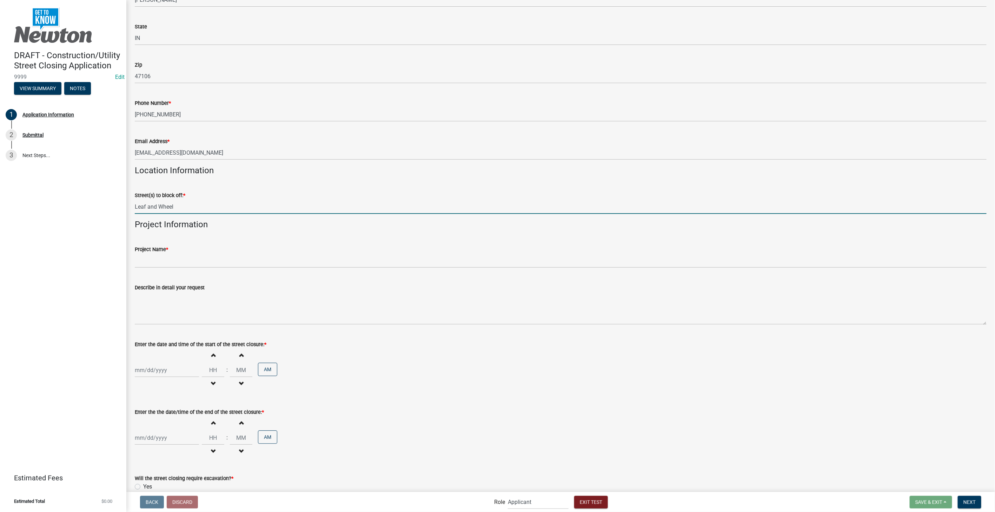
type input "Leaf and Wheel"
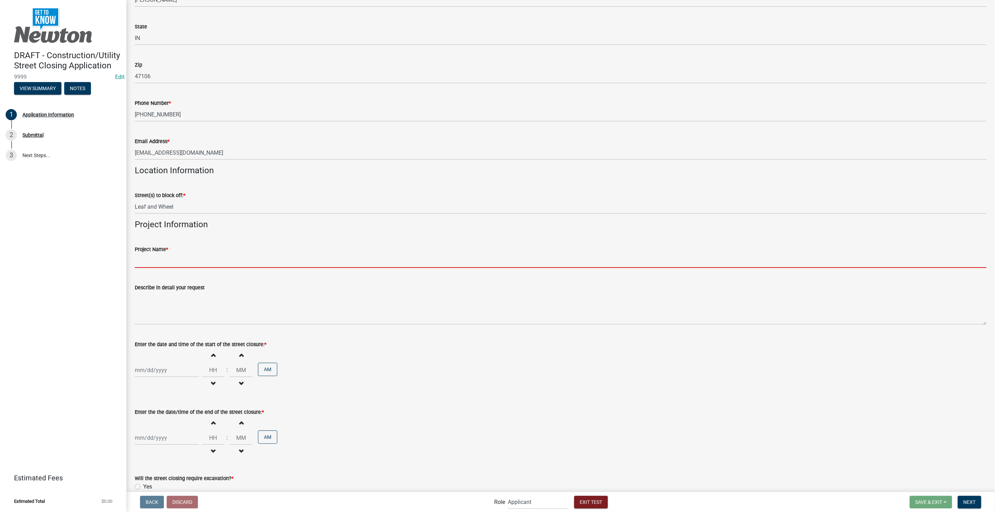
click at [167, 260] on input "Project Name *" at bounding box center [561, 261] width 852 height 14
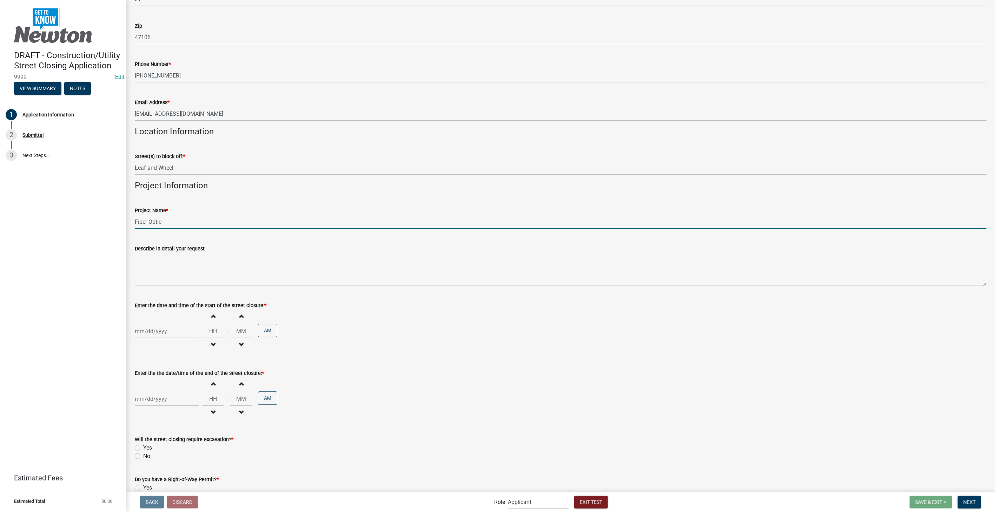
scroll to position [1013, 0]
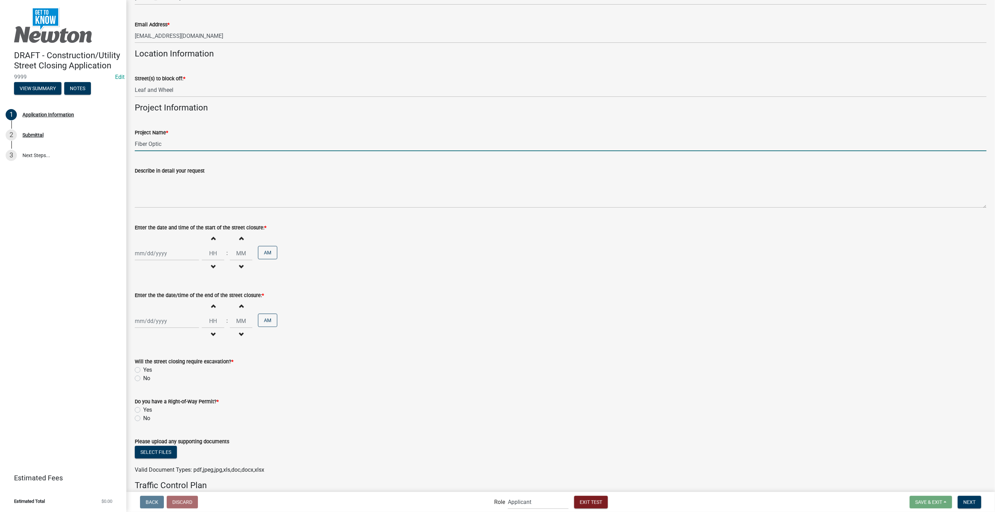
type input "Fiber Optic"
click at [156, 255] on div at bounding box center [167, 253] width 64 height 14
select select "10"
select select "2025"
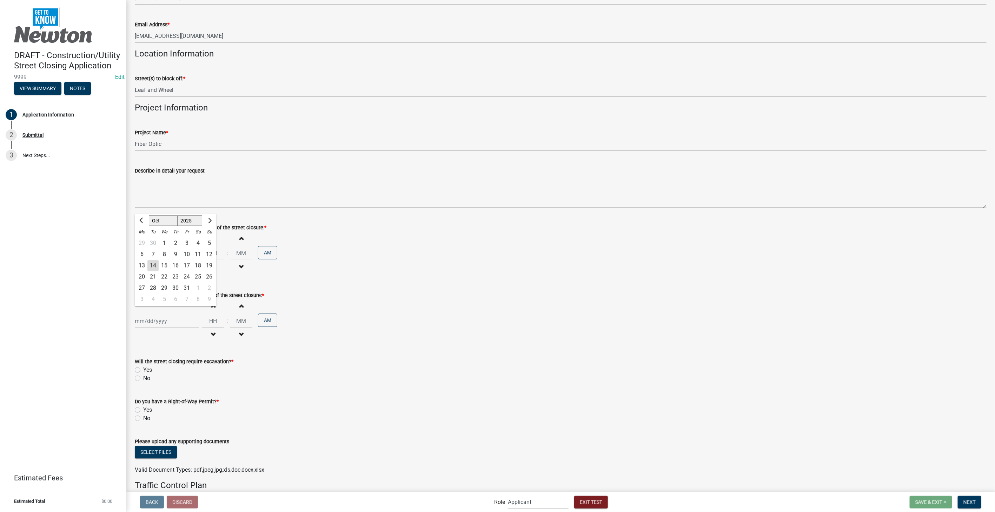
click at [188, 288] on div "31" at bounding box center [186, 287] width 11 height 11
type input "10/31/2025"
click at [216, 250] on input "Hours" at bounding box center [213, 253] width 22 height 14
type input "09"
type input "00"
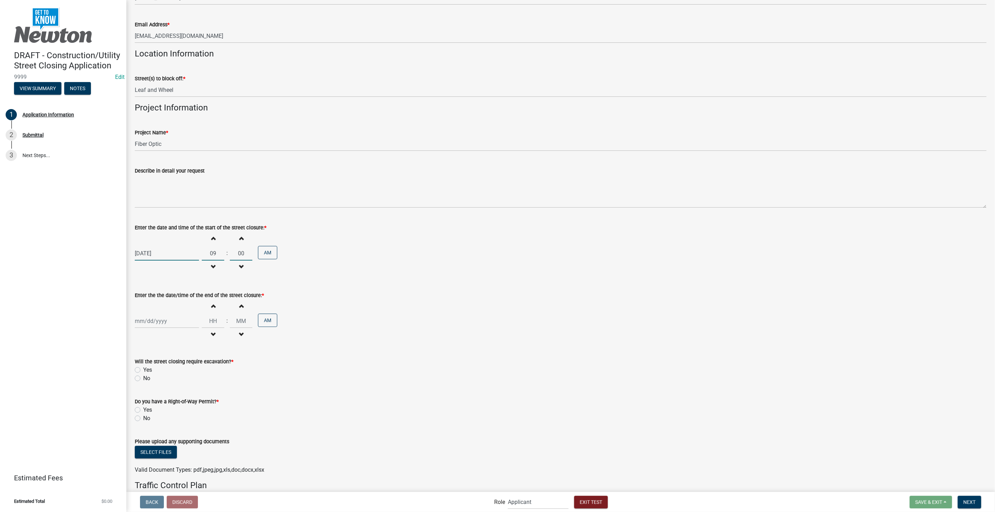
click at [243, 252] on input "00" at bounding box center [241, 253] width 22 height 14
click at [140, 321] on div at bounding box center [167, 321] width 64 height 14
select select "10"
select select "2025"
drag, startPoint x: 209, startPoint y: 289, endPoint x: 205, endPoint y: 288, distance: 3.8
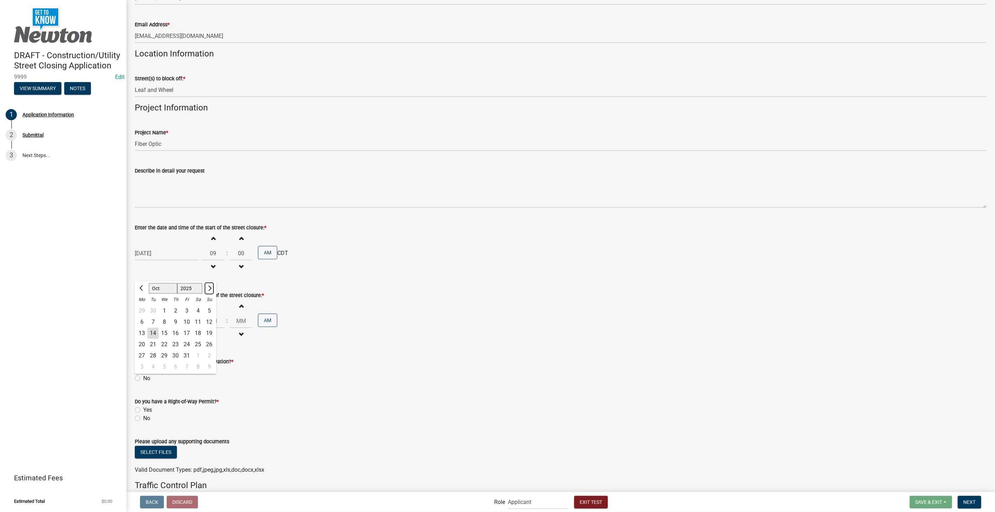
click at [209, 289] on span "Next month" at bounding box center [208, 288] width 5 height 5
select select "11"
click at [199, 323] on div "8" at bounding box center [197, 321] width 11 height 11
type input "11/08/2025"
click at [218, 320] on input "Hours" at bounding box center [213, 321] width 22 height 14
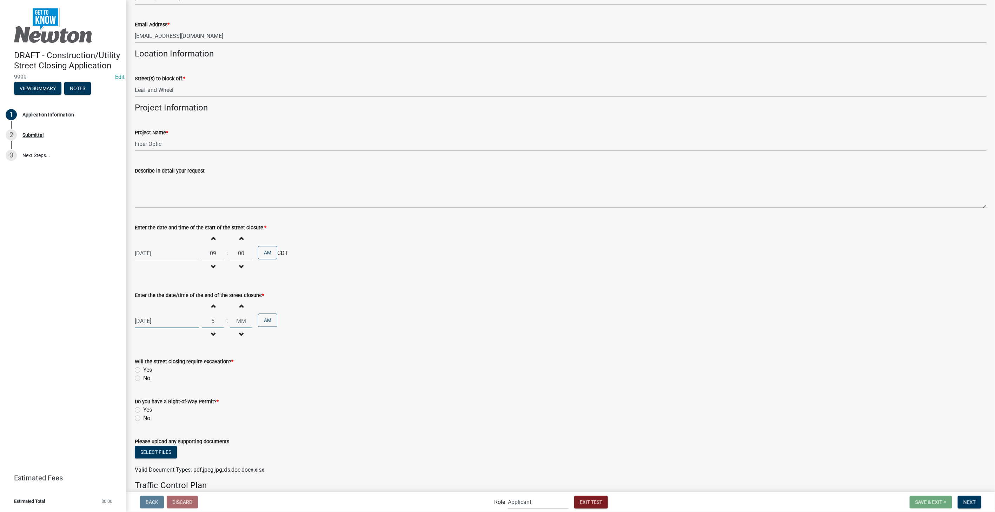
type input "05"
type input "00"
click at [246, 323] on input "00" at bounding box center [241, 321] width 22 height 14
click at [263, 321] on button "AM" at bounding box center [267, 320] width 19 height 13
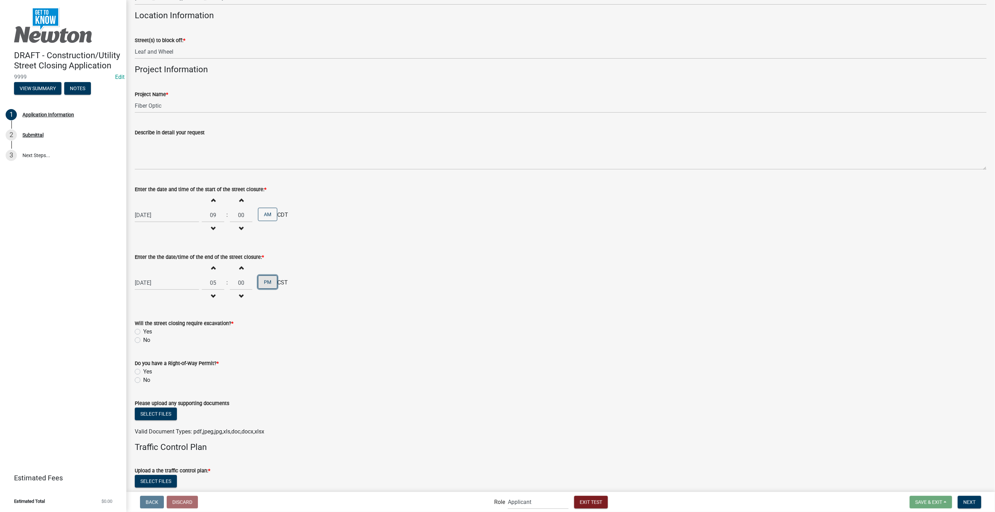
scroll to position [1053, 0]
click at [143, 339] on label "No" at bounding box center [146, 339] width 7 height 8
click at [143, 339] on input "No" at bounding box center [145, 337] width 5 height 5
radio input "true"
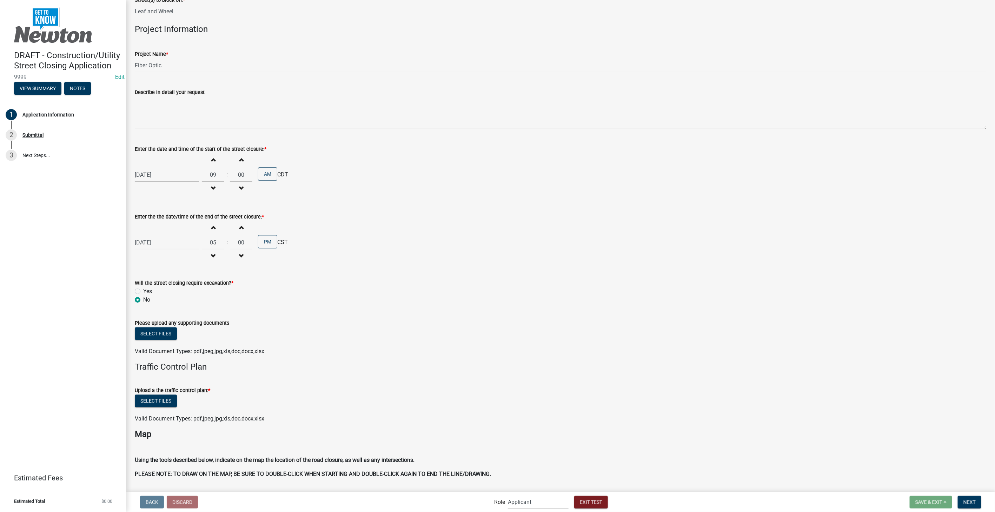
scroll to position [1130, 0]
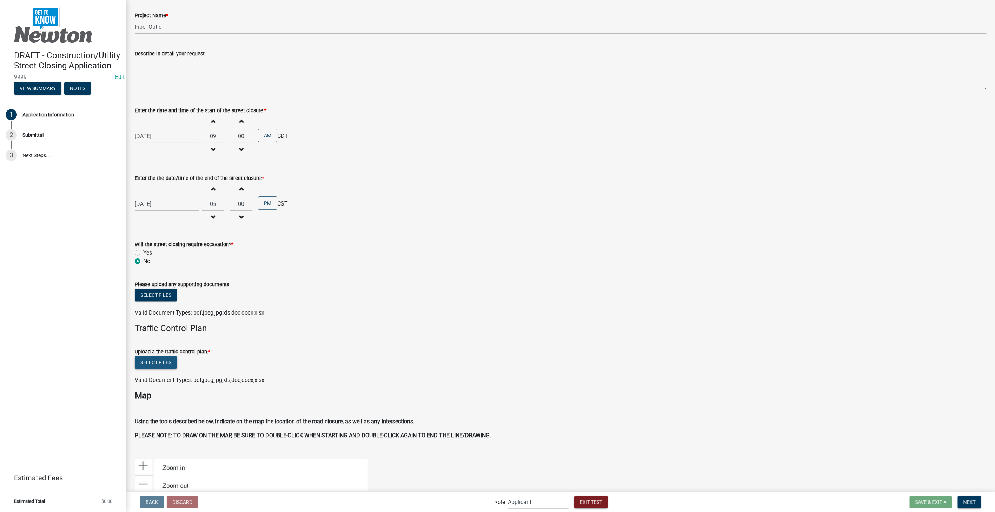
click at [149, 368] on button "Select files" at bounding box center [156, 362] width 42 height 13
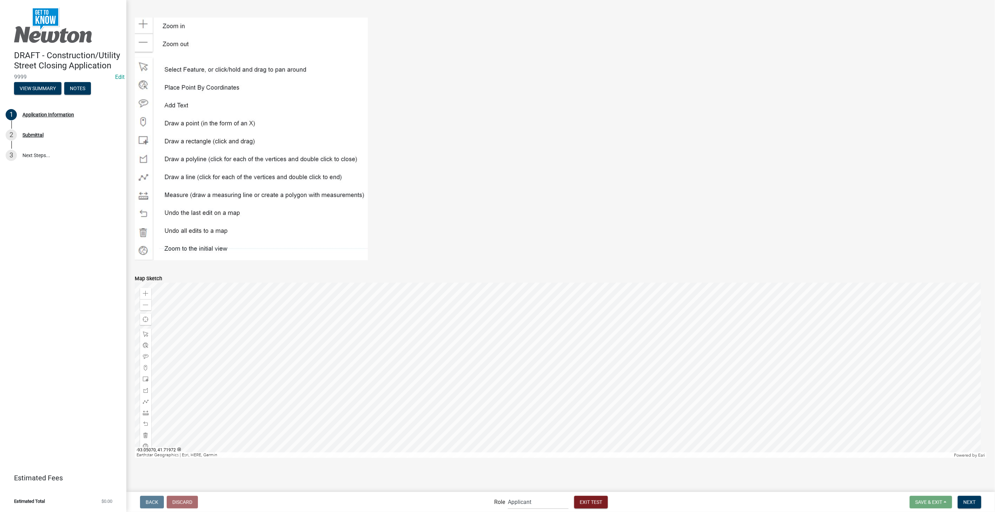
scroll to position [1599, 0]
click at [962, 501] on button "Next" at bounding box center [969, 502] width 24 height 13
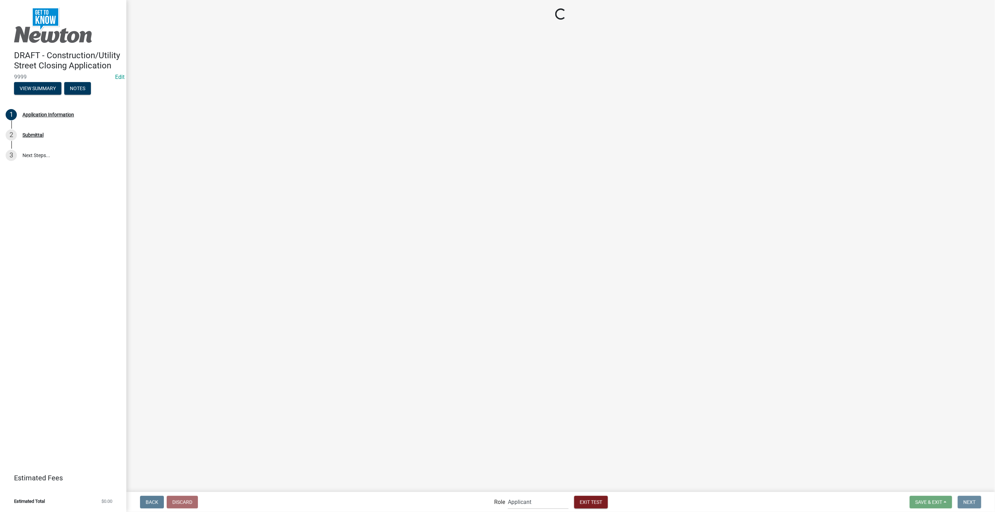
scroll to position [0, 0]
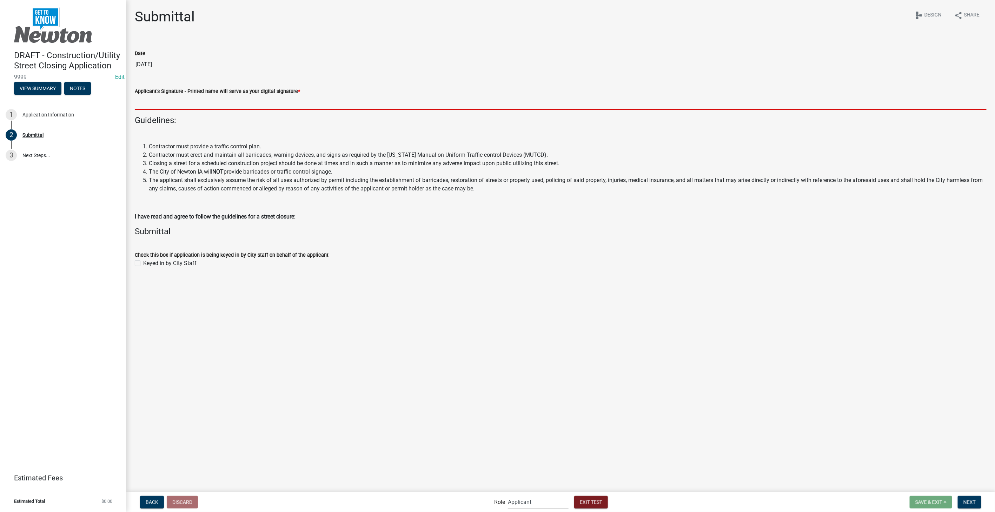
click at [296, 99] on input "Applicant's Signature - Printed name will serve as your digital signature *" at bounding box center [561, 102] width 852 height 14
type input "[PERSON_NAME]"
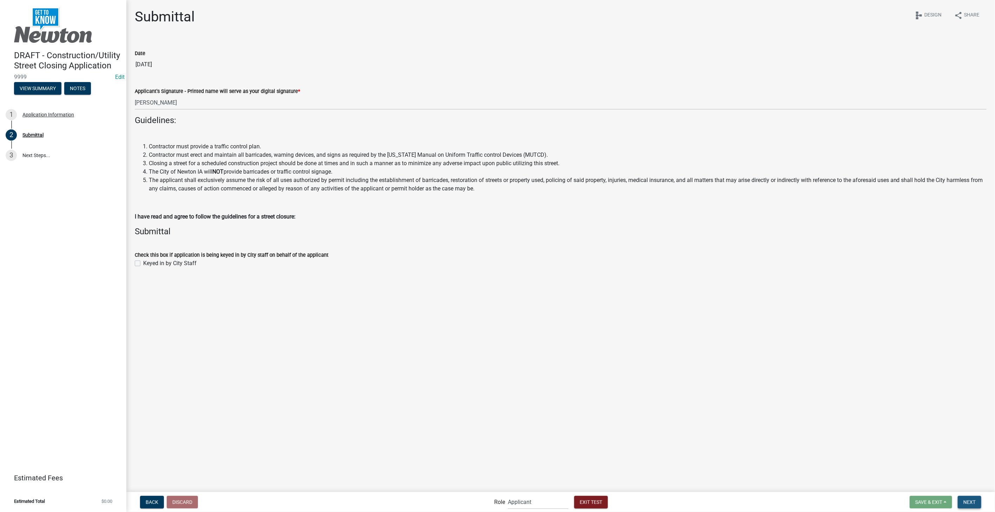
click at [963, 500] on button "Next" at bounding box center [969, 502] width 24 height 13
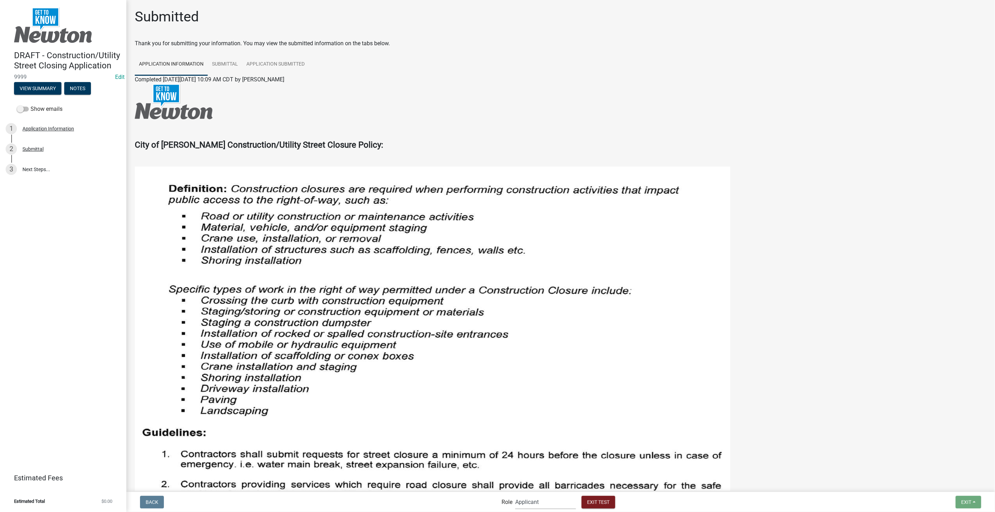
click at [566, 503] on select "Applicant Admin Street Closure Reviewers" at bounding box center [545, 502] width 61 height 14
select select "855090eb-c4a8-4c8c-a5dc-9f2083b40e6b"
click at [515, 495] on select "Applicant Admin Street Closure Reviewers" at bounding box center [545, 502] width 61 height 14
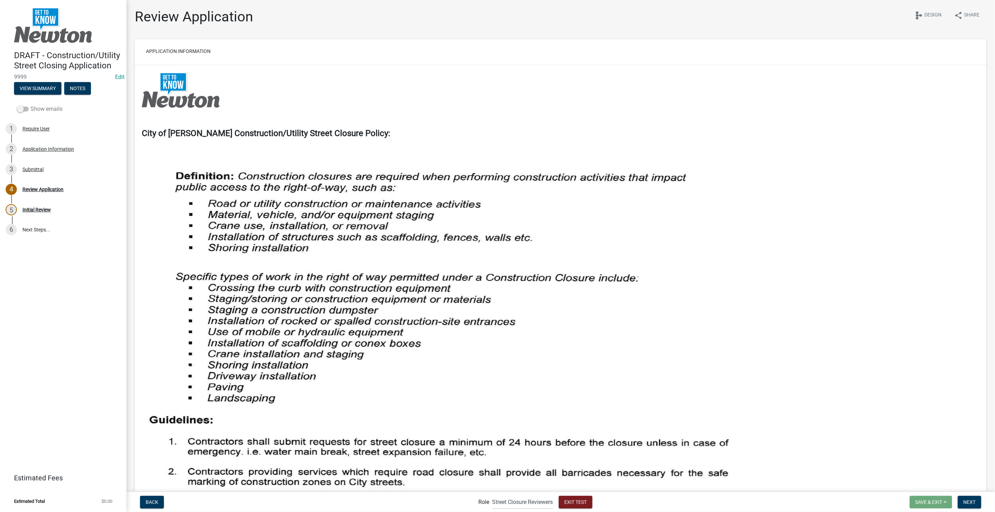
click at [16, 108] on div "Show emails" at bounding box center [63, 109] width 126 height 14
click at [21, 109] on span at bounding box center [23, 109] width 12 height 5
click at [31, 105] on input "Show emails" at bounding box center [31, 105] width 0 height 0
click at [44, 191] on div "Application Submitted" at bounding box center [46, 189] width 48 height 5
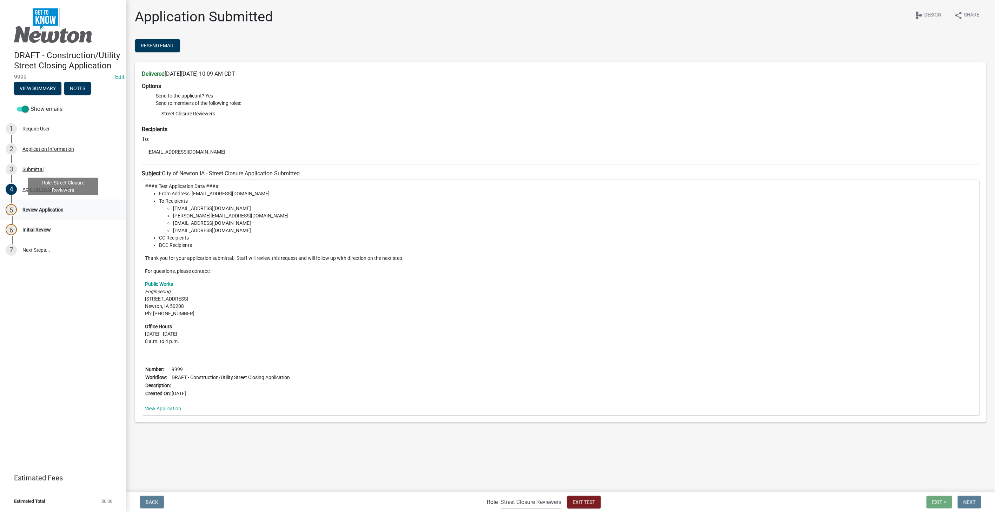
click at [37, 213] on div "5 Review Application" at bounding box center [60, 209] width 109 height 11
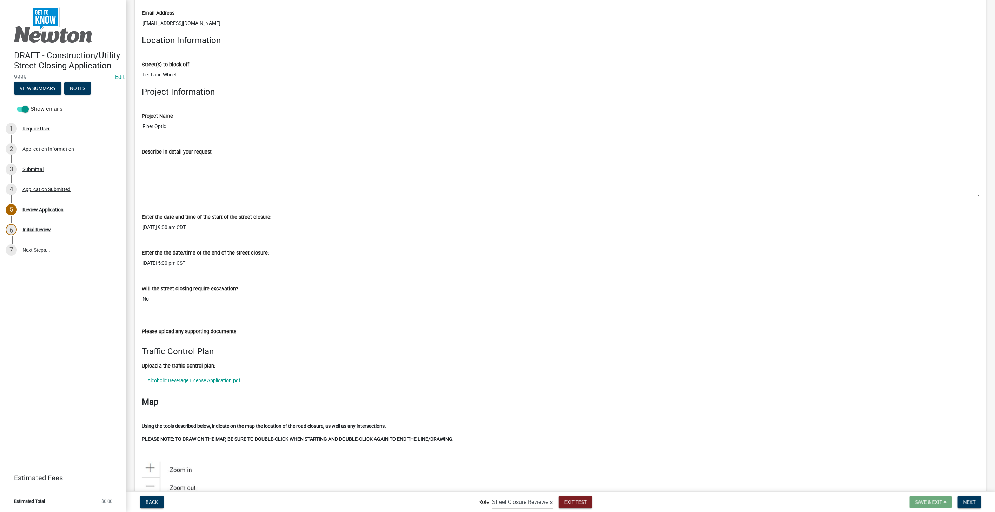
scroll to position [1161, 0]
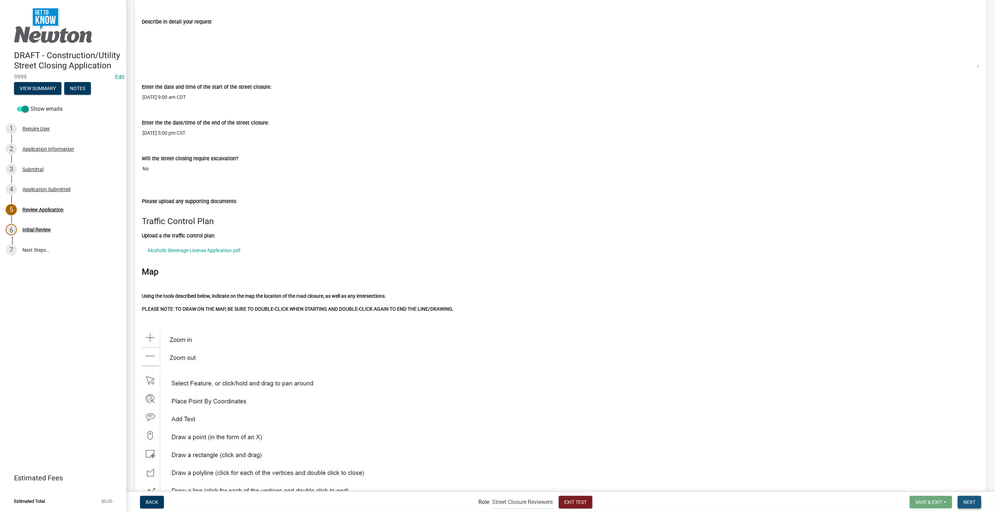
click at [974, 496] on button "Next" at bounding box center [969, 502] width 24 height 13
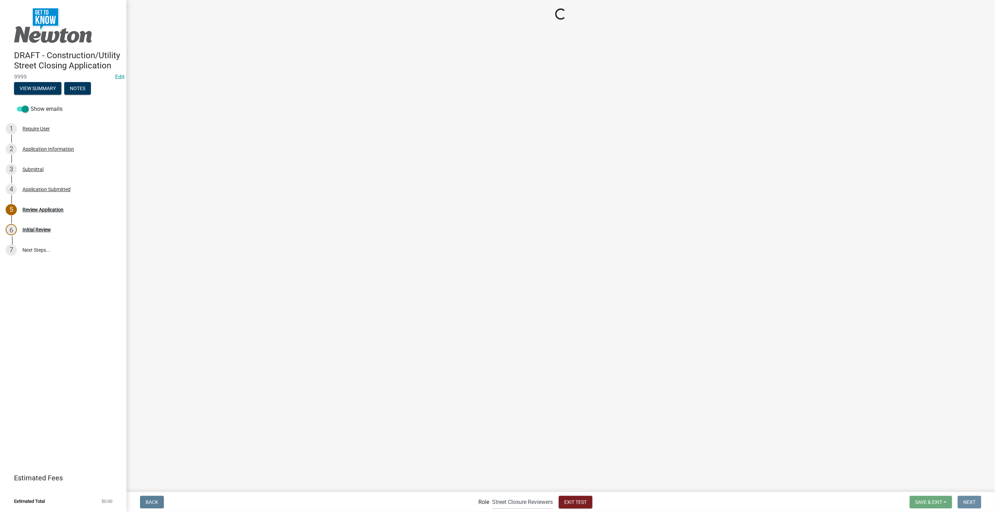
scroll to position [0, 0]
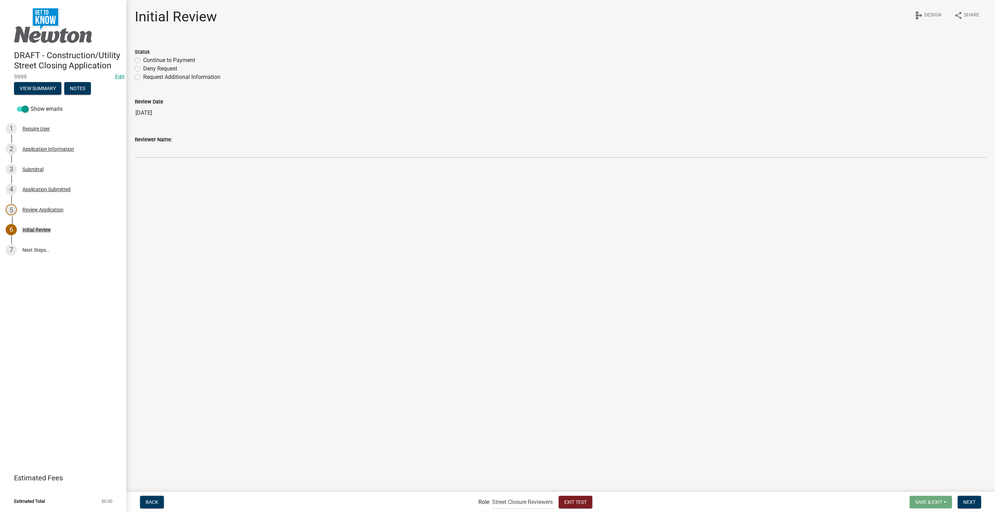
click at [143, 78] on label "Request Additional Information" at bounding box center [181, 77] width 77 height 8
click at [143, 78] on input "Request Additional Information" at bounding box center [145, 75] width 5 height 5
radio input "true"
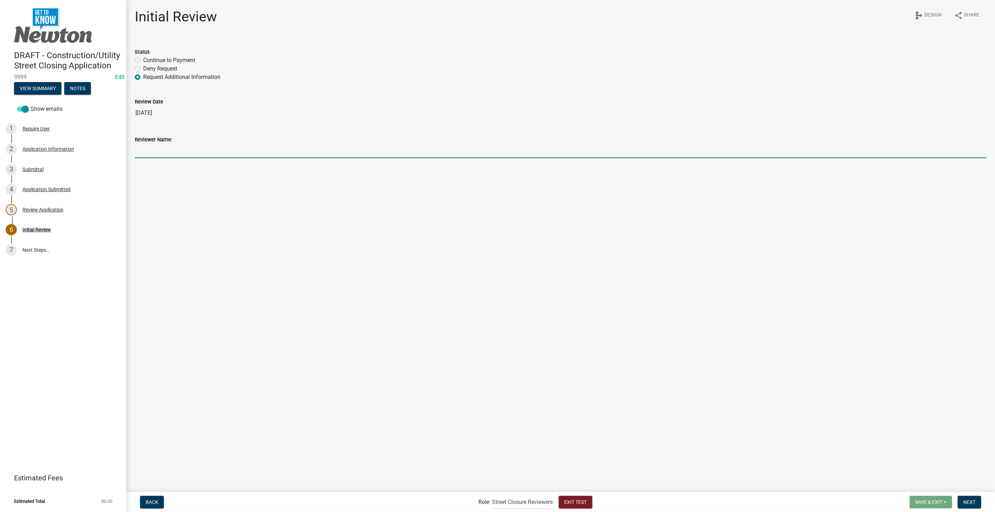
click at [155, 150] on input "Reviewer Name:" at bounding box center [561, 151] width 852 height 14
type input "[PERSON_NAME]"
click at [967, 499] on span "Next" at bounding box center [969, 502] width 12 height 6
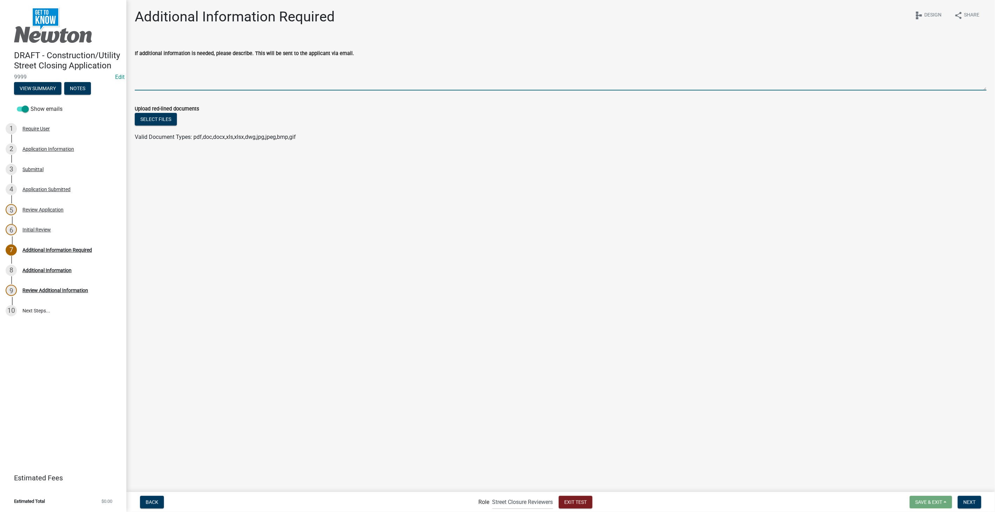
click at [211, 68] on textarea "If additional information is needed, please describe. This will be sent to the …" at bounding box center [561, 74] width 852 height 33
type textarea "dfljgndlgjnlgkjdnh;kdetha"
click at [161, 114] on button "Select files" at bounding box center [156, 119] width 42 height 13
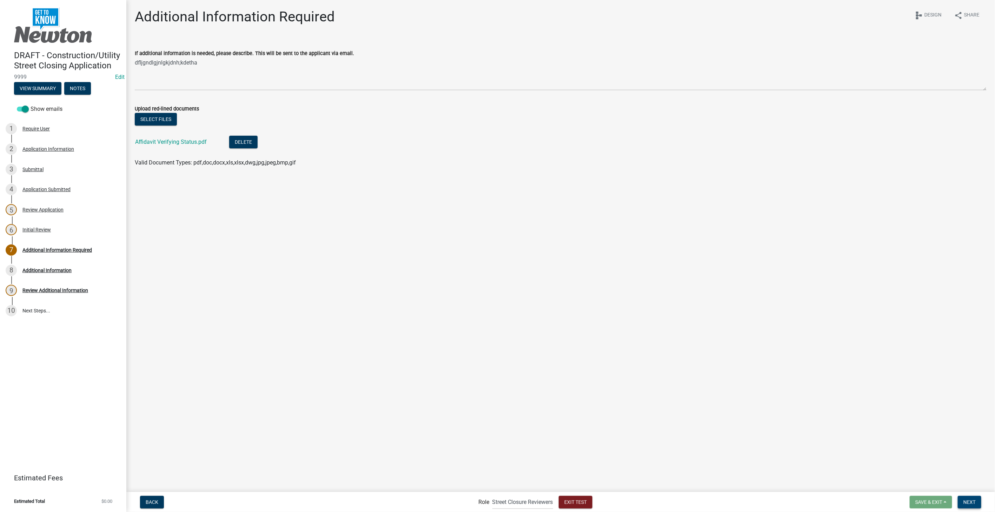
click at [966, 499] on span "Next" at bounding box center [969, 502] width 12 height 6
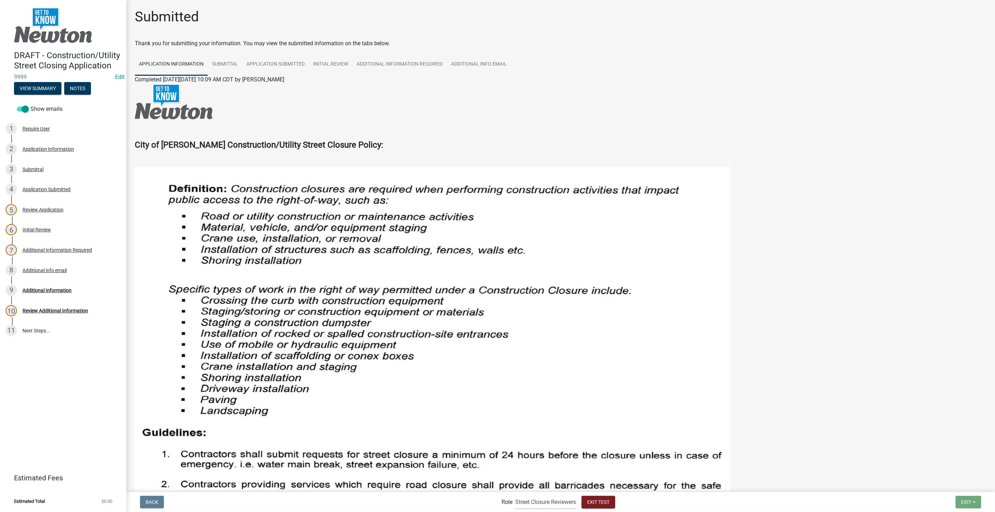
click at [533, 505] on select "Applicant Admin Street Closure Reviewers" at bounding box center [545, 502] width 61 height 14
select select "46f061d0-ca05-4526-87ad-bae6256f3e47"
click at [515, 495] on select "Applicant Admin Street Closure Reviewers" at bounding box center [545, 502] width 61 height 14
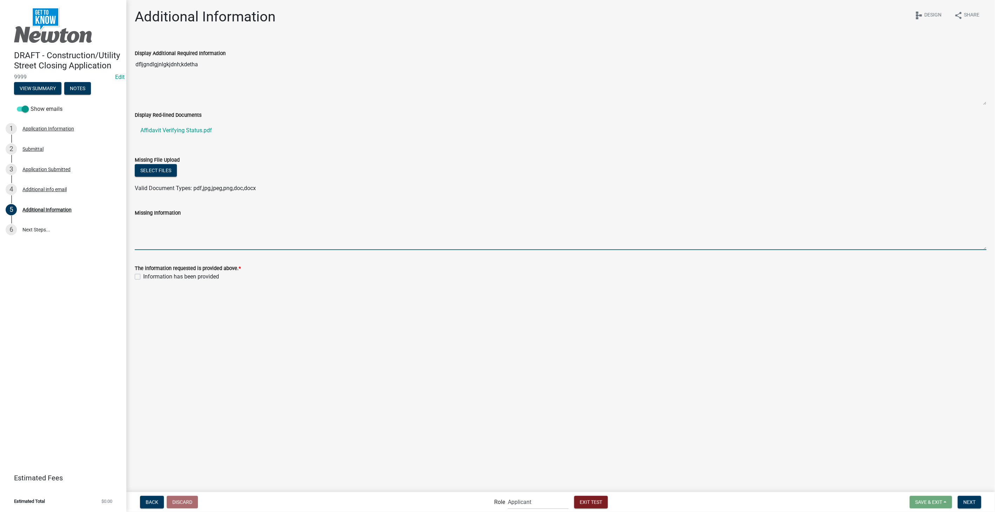
click at [162, 235] on textarea "Missing Information" at bounding box center [561, 233] width 852 height 33
type textarea "dfjghdlgajngljaengljngLJgn ldfjhngaletjynalrtjhndlhgjzdglhkzmf ghlkzfg"
click at [152, 169] on button "Select files" at bounding box center [156, 170] width 42 height 13
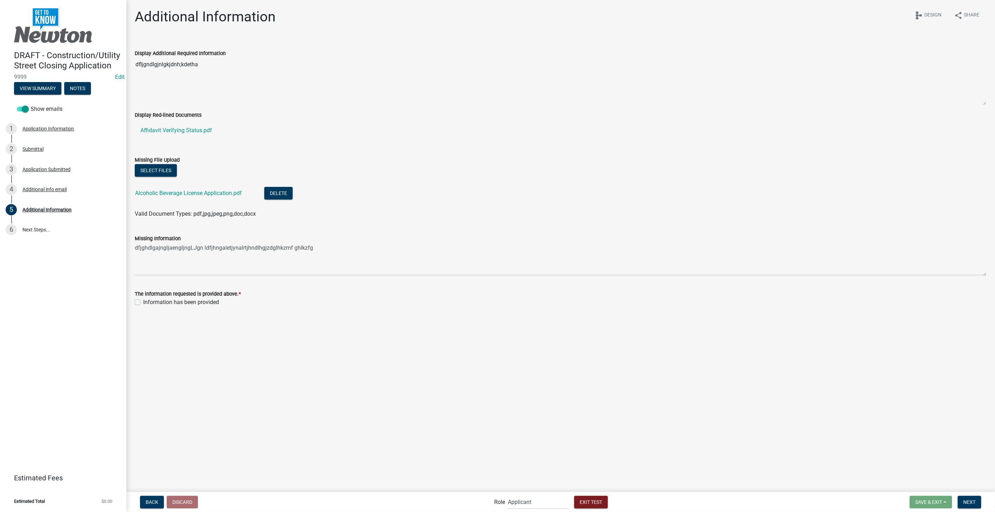
click at [143, 305] on label "Information has been provided" at bounding box center [181, 302] width 76 height 8
click at [143, 303] on input "Information has been provided" at bounding box center [145, 300] width 5 height 5
checkbox input "true"
click at [971, 505] on span "Next" at bounding box center [969, 502] width 12 height 6
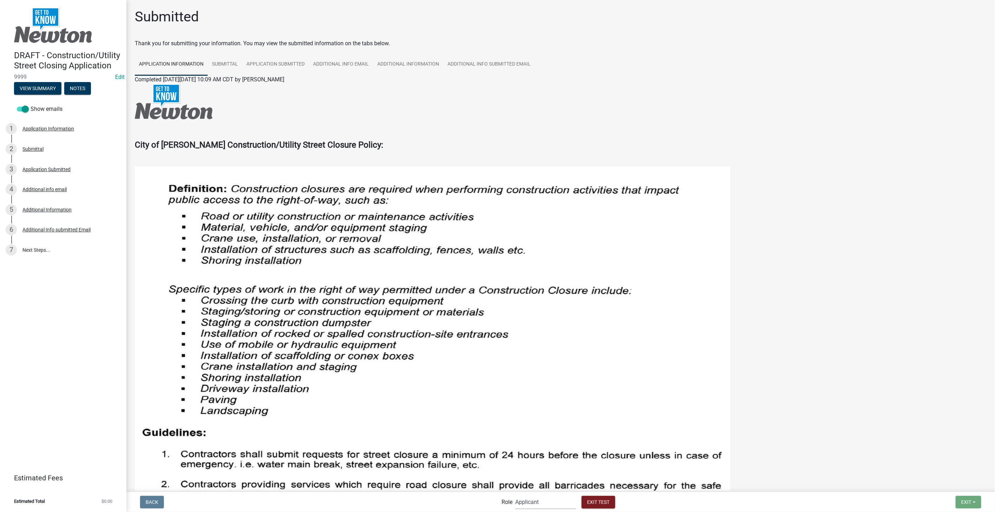
click at [563, 500] on select "Applicant Admin Street Closure Reviewers" at bounding box center [545, 502] width 61 height 14
select select "855090eb-c4a8-4c8c-a5dc-9f2083b40e6b"
click at [515, 495] on select "Applicant Admin Street Closure Reviewers" at bounding box center [545, 502] width 61 height 14
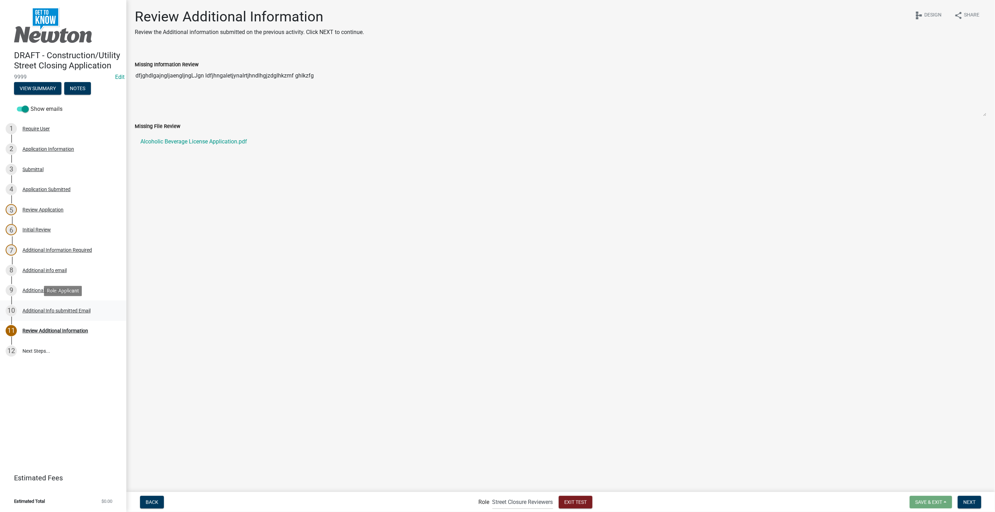
click at [54, 310] on div "Additional Info submitted Email" at bounding box center [56, 310] width 68 height 5
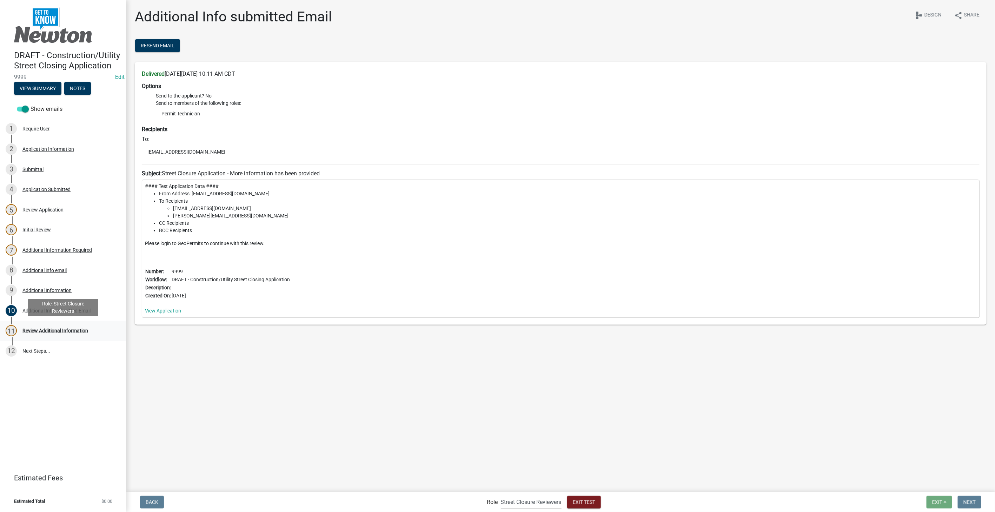
click at [71, 328] on div "Review Additional Information" at bounding box center [55, 330] width 66 height 5
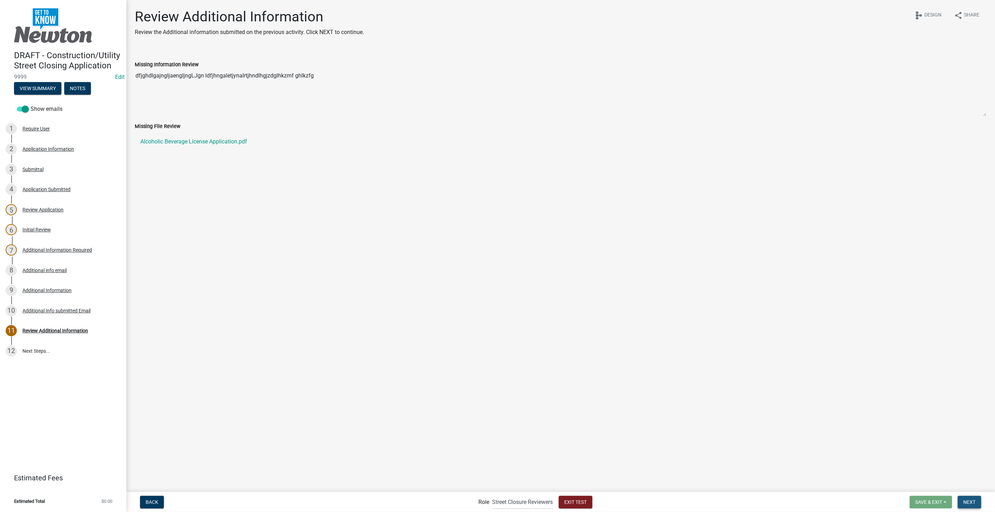
click at [966, 503] on span "Next" at bounding box center [969, 502] width 12 height 6
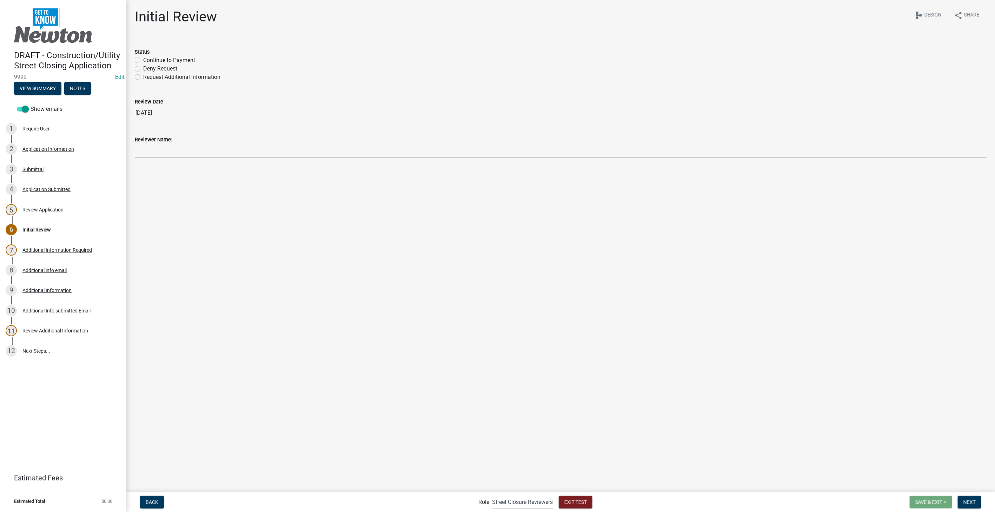
click at [143, 60] on label "Continue to Payment" at bounding box center [169, 60] width 52 height 8
click at [143, 60] on input "Continue to Payment" at bounding box center [145, 58] width 5 height 5
radio input "true"
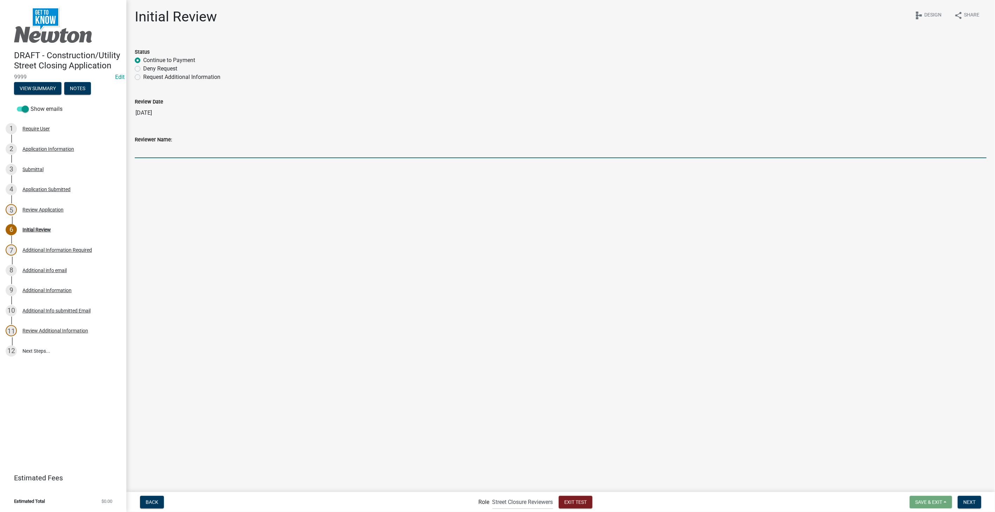
click at [146, 151] on input "Reviewer Name:" at bounding box center [561, 151] width 852 height 14
type input "[PERSON_NAME]"
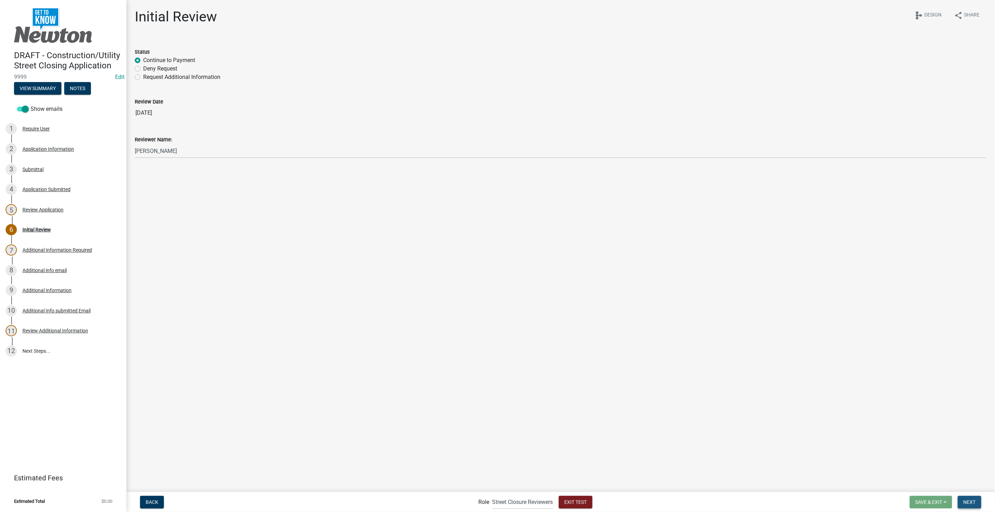
click at [971, 498] on button "Next" at bounding box center [969, 502] width 24 height 13
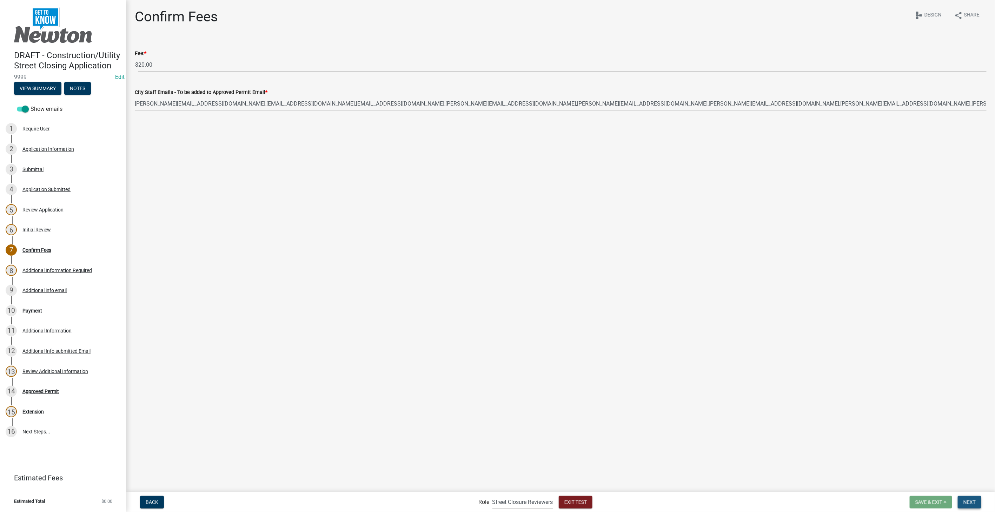
click at [973, 505] on button "Next" at bounding box center [969, 502] width 24 height 13
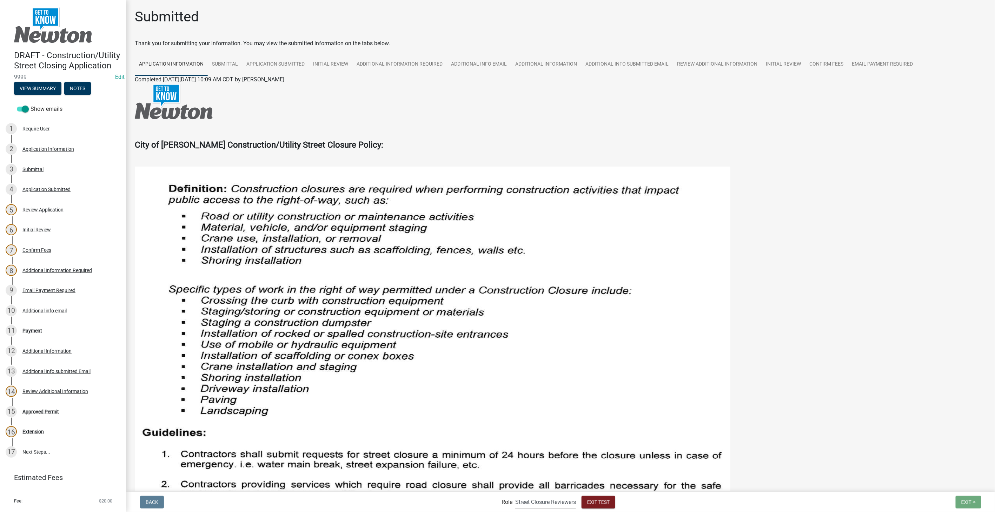
click at [565, 504] on select "Applicant Admin Street Closure Reviewers" at bounding box center [545, 502] width 61 height 14
click at [515, 495] on select "Applicant Admin Street Closure Reviewers" at bounding box center [545, 502] width 61 height 14
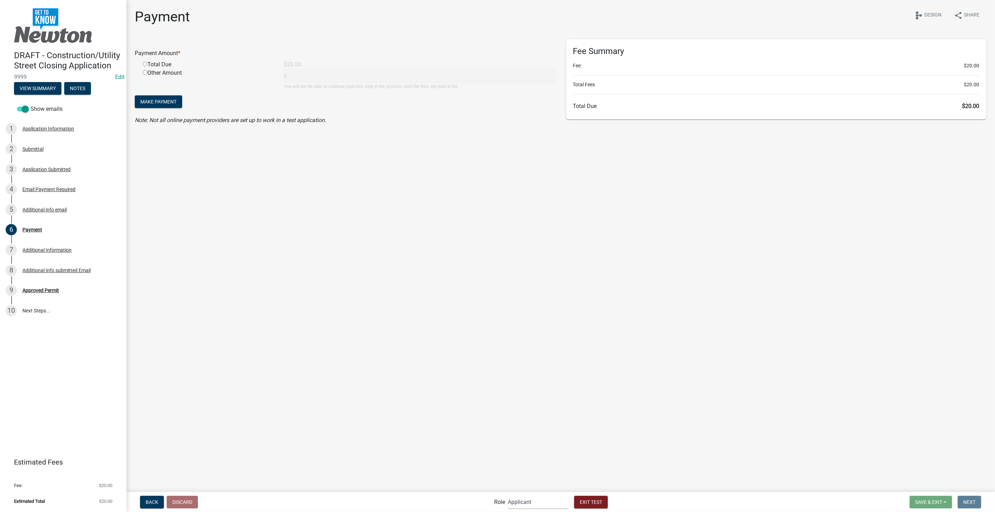
click at [538, 503] on select "Applicant Admin Street Closure Reviewers" at bounding box center [538, 502] width 61 height 14
select select "5355c76e-d333-4ae7-ad4c-4a073e072dbd"
click at [508, 495] on select "Applicant Admin Street Closure Reviewers" at bounding box center [538, 502] width 61 height 14
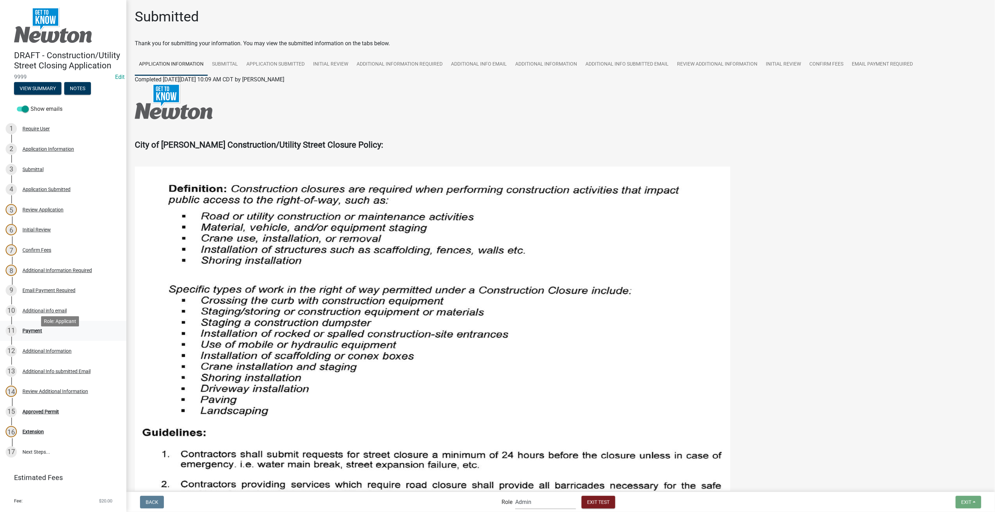
click at [33, 333] on div "Payment" at bounding box center [32, 330] width 20 height 5
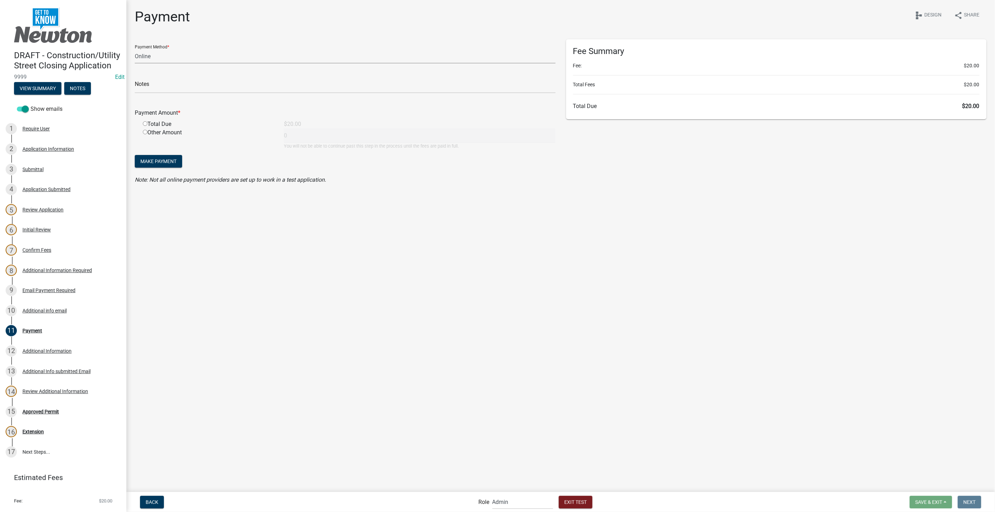
click at [166, 56] on select "Credit Card POS Check Cash Online" at bounding box center [345, 56] width 421 height 14
select select "1: 0"
click at [135, 49] on select "Credit Card POS Check Cash Online" at bounding box center [345, 56] width 421 height 14
click at [165, 59] on select "Credit Card POS Check Cash Online" at bounding box center [345, 56] width 421 height 14
click at [135, 49] on select "Credit Card POS Check Cash Online" at bounding box center [345, 56] width 421 height 14
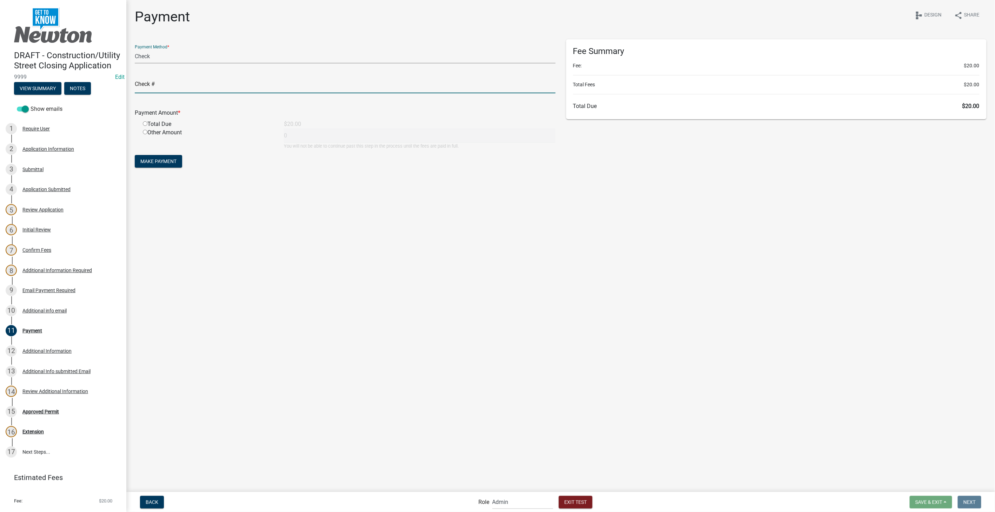
click at [181, 92] on input "text" at bounding box center [345, 86] width 421 height 14
type input "test"
click at [146, 124] on input "radio" at bounding box center [145, 123] width 5 height 5
radio input "true"
type input "20"
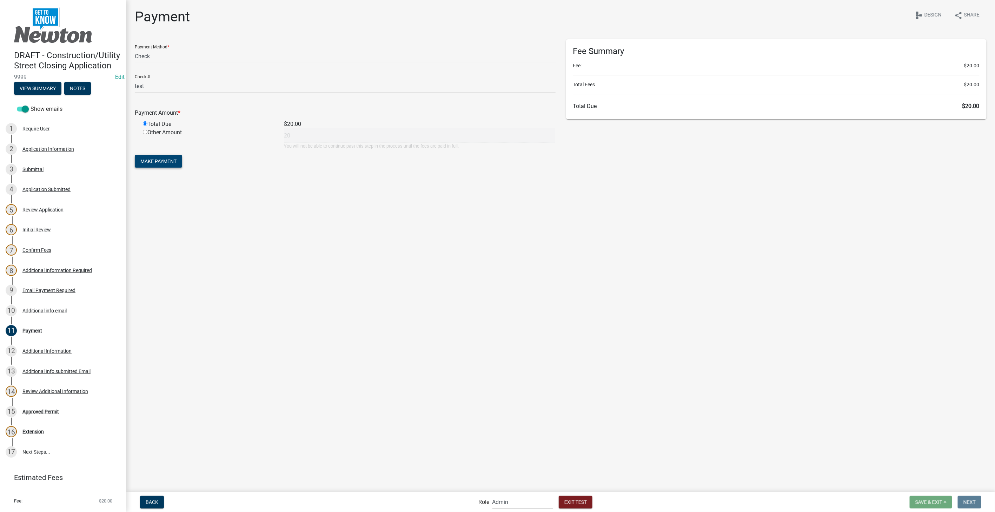
click at [149, 160] on span "Make Payment" at bounding box center [158, 162] width 36 height 6
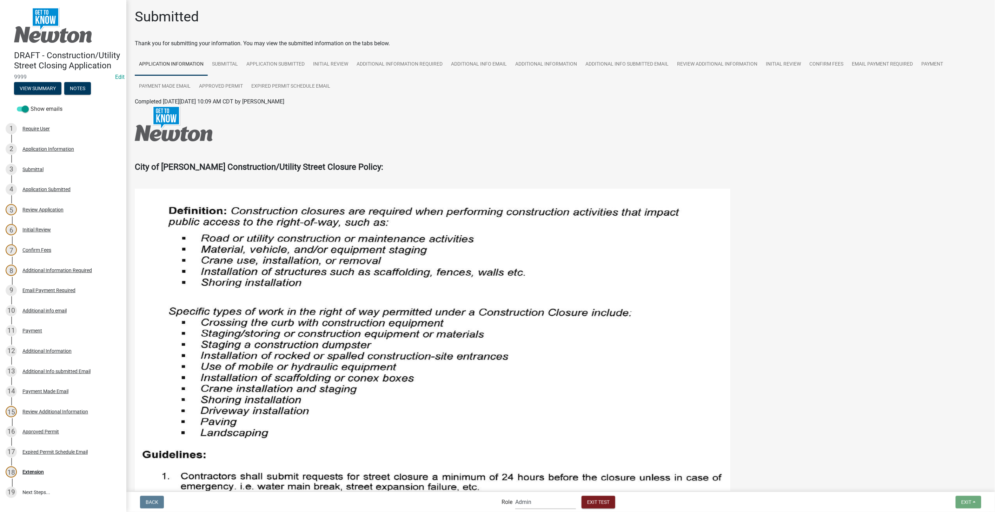
click at [535, 501] on select "Applicant Admin Street Closure Reviewers" at bounding box center [545, 502] width 61 height 14
click at [515, 495] on select "Applicant Admin Street Closure Reviewers" at bounding box center [545, 502] width 61 height 14
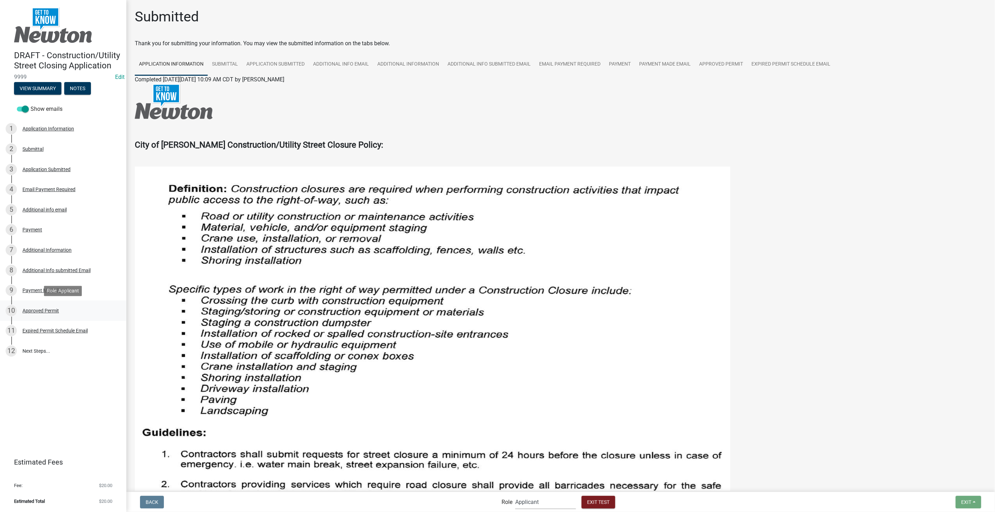
click at [38, 308] on div "Approved Permit" at bounding box center [40, 310] width 36 height 5
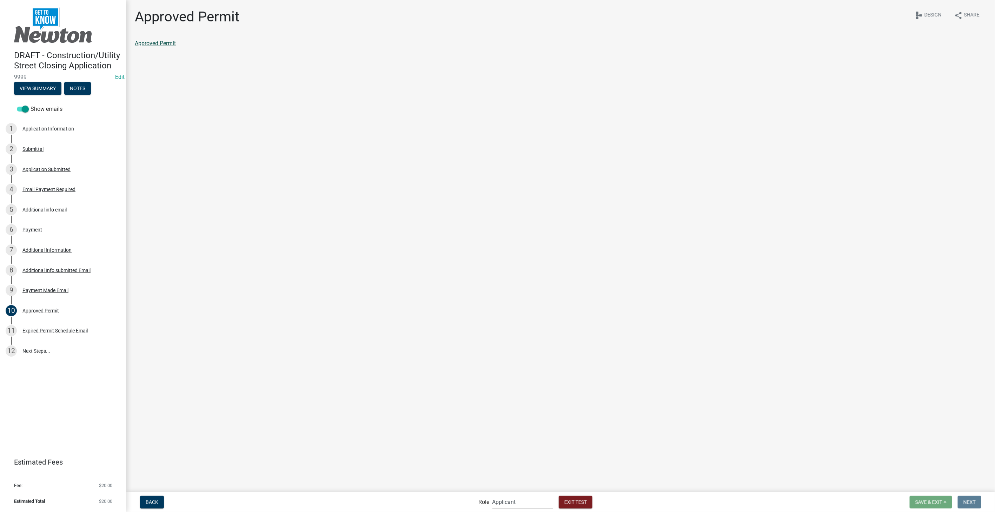
click at [171, 45] on link "Approved Permit" at bounding box center [155, 43] width 41 height 7
click at [46, 291] on div "Payment Made Email" at bounding box center [45, 290] width 46 height 5
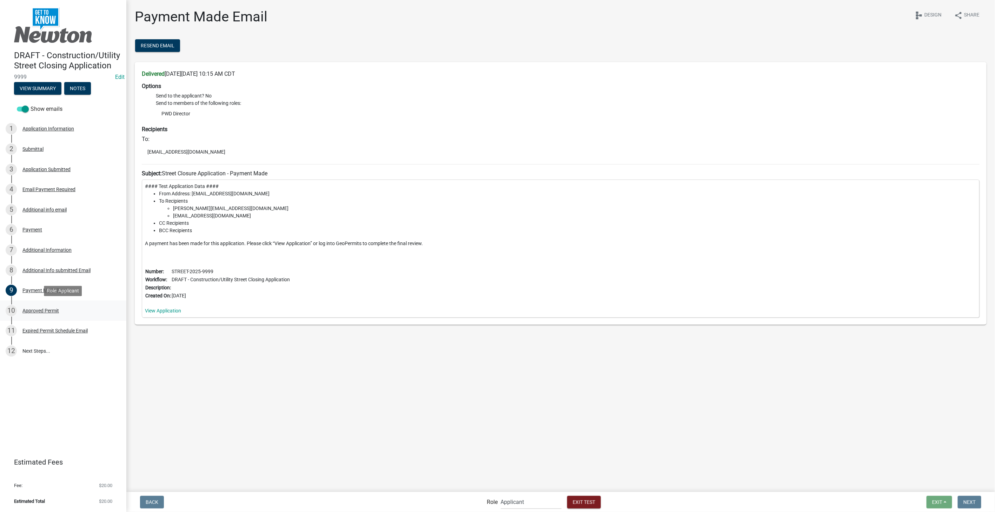
click at [42, 313] on div "Approved Permit" at bounding box center [40, 310] width 36 height 5
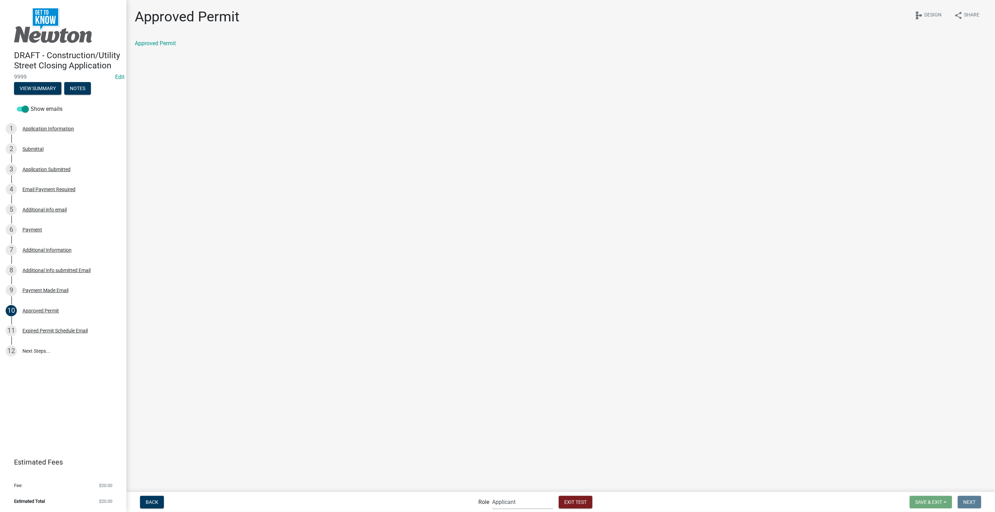
click at [525, 503] on select "Applicant Admin Street Closure Reviewers" at bounding box center [522, 502] width 61 height 14
select select "855090eb-c4a8-4c8c-a5dc-9f2083b40e6b"
click at [492, 495] on select "Applicant Admin Street Closure Reviewers" at bounding box center [522, 502] width 61 height 14
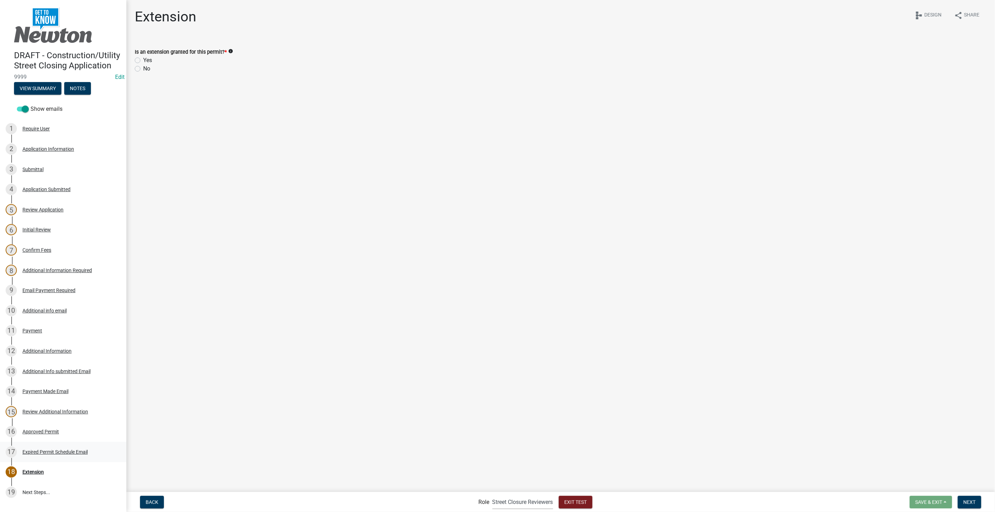
click at [70, 455] on div "Expired Permit Schedule Email" at bounding box center [54, 452] width 65 height 5
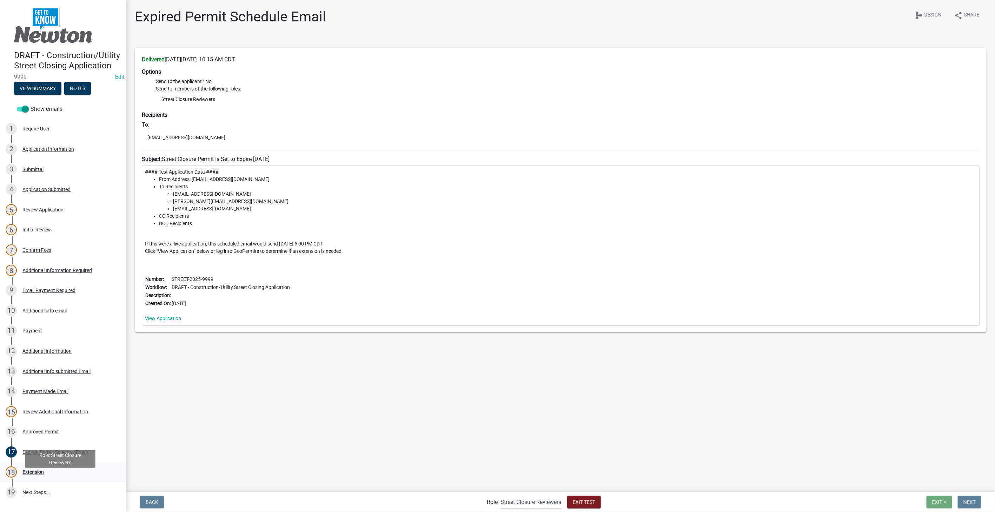
click at [33, 475] on div "Extension" at bounding box center [32, 472] width 21 height 5
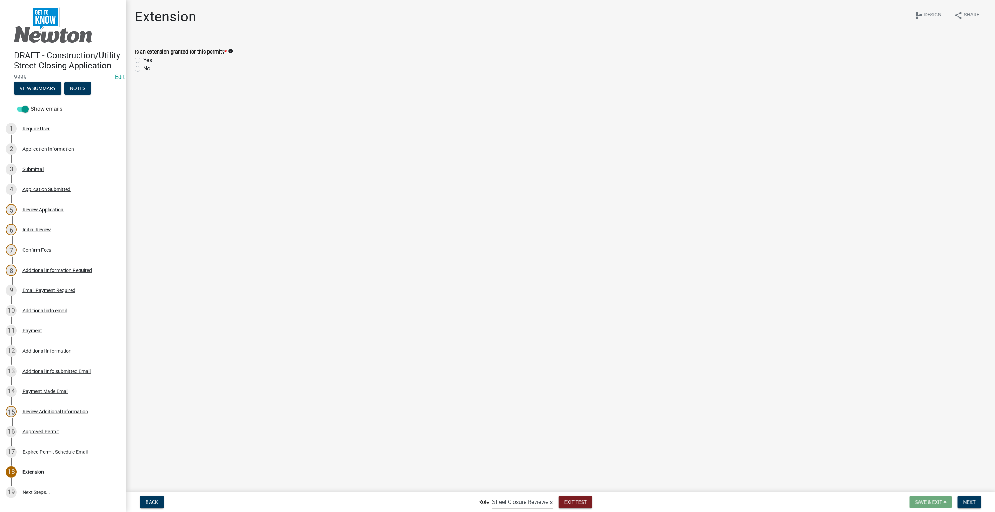
click at [143, 62] on label "Yes" at bounding box center [147, 60] width 9 height 8
click at [143, 61] on input "Yes" at bounding box center [145, 58] width 5 height 5
radio input "true"
select select "10"
select select "2025"
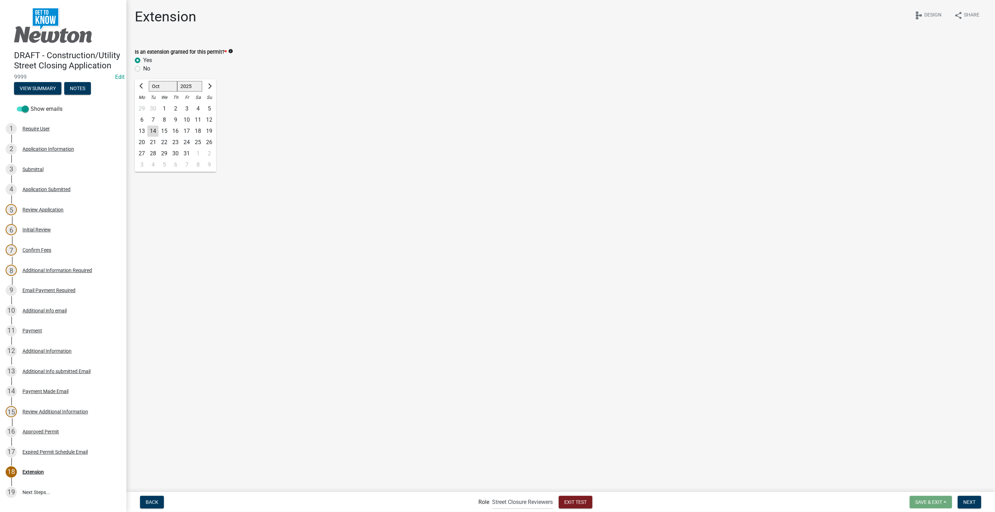
click at [151, 104] on div "Jan Feb Mar Apr May Jun Jul Aug Sep Oct Nov Dec 1525 1526 1527 1528 1529 1530 1…" at bounding box center [167, 105] width 64 height 14
click at [209, 86] on span "Next month" at bounding box center [208, 86] width 5 height 5
select select "11"
click at [199, 130] on div "15" at bounding box center [197, 131] width 11 height 11
type input "11/15/2025"
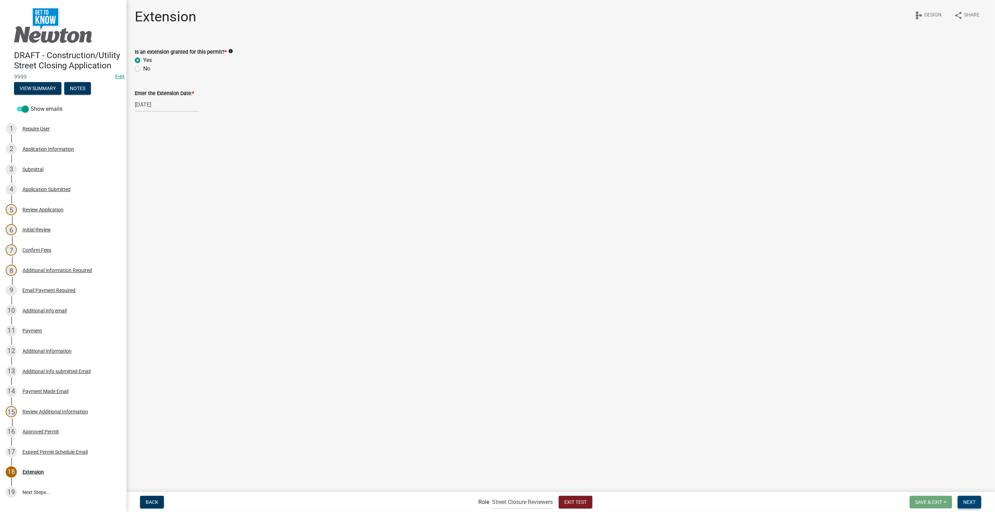
click at [969, 500] on span "Next" at bounding box center [969, 502] width 12 height 6
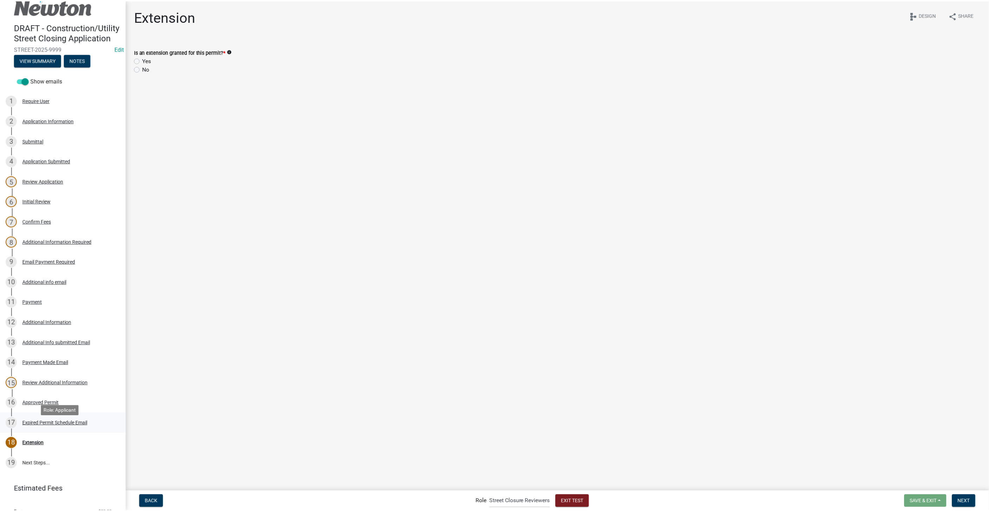
scroll to position [66, 0]
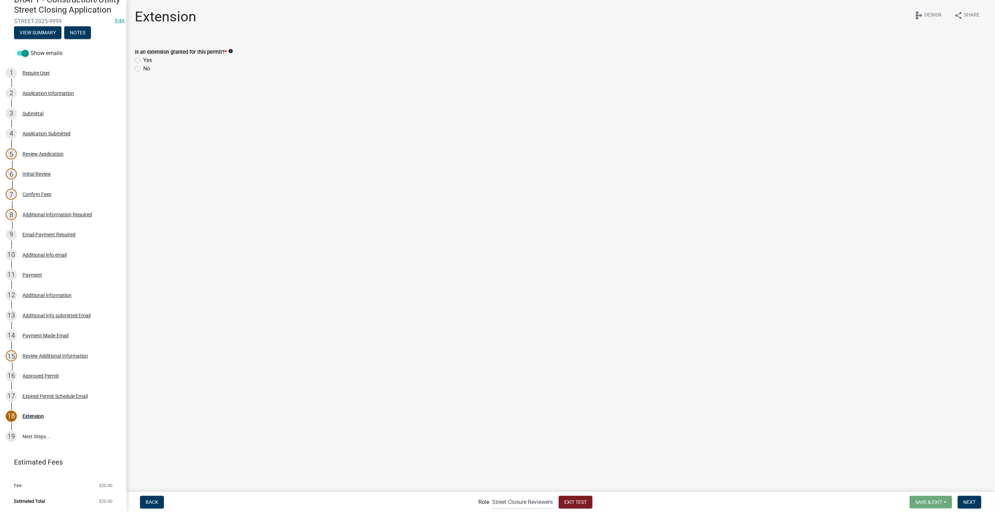
click at [143, 68] on label "No" at bounding box center [146, 69] width 7 height 8
click at [143, 68] on input "No" at bounding box center [145, 67] width 5 height 5
radio input "true"
click at [961, 503] on button "Next" at bounding box center [969, 502] width 24 height 13
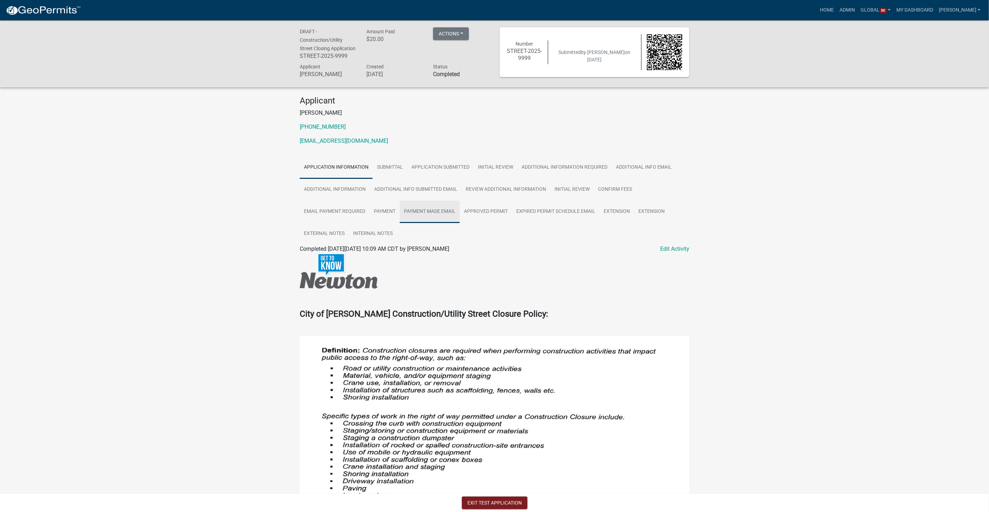
click at [415, 219] on link "Payment Made Email" at bounding box center [430, 212] width 60 height 22
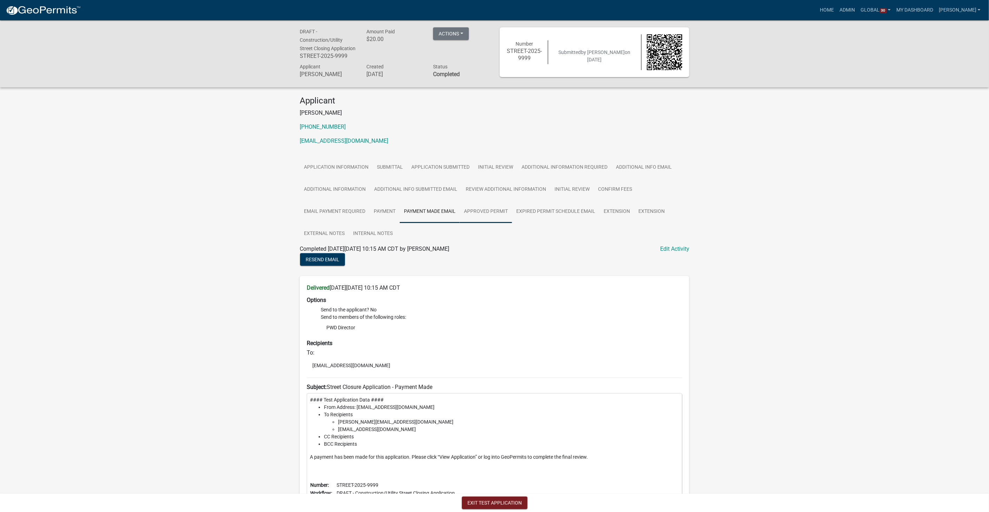
click at [486, 219] on link "Approved Permit" at bounding box center [486, 212] width 52 height 22
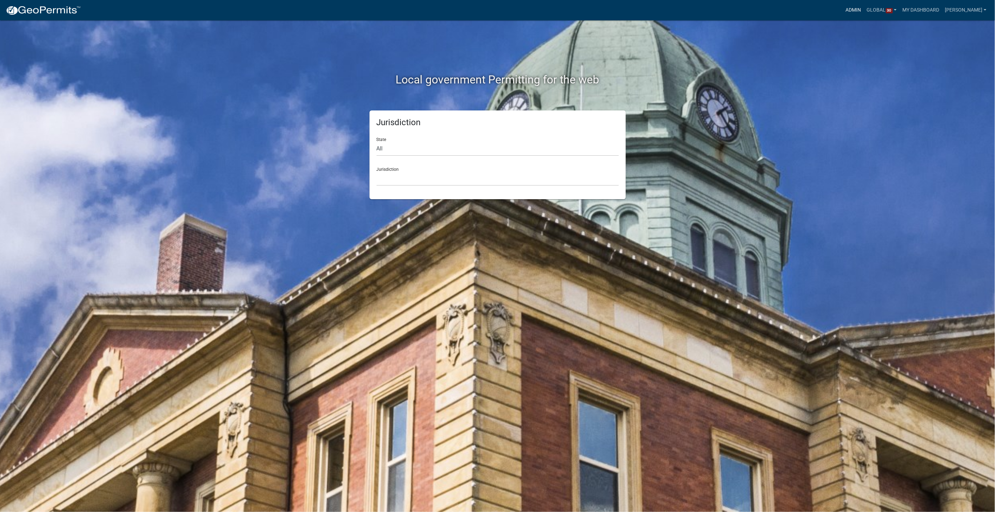
click at [860, 8] on link "Admin" at bounding box center [853, 10] width 21 height 13
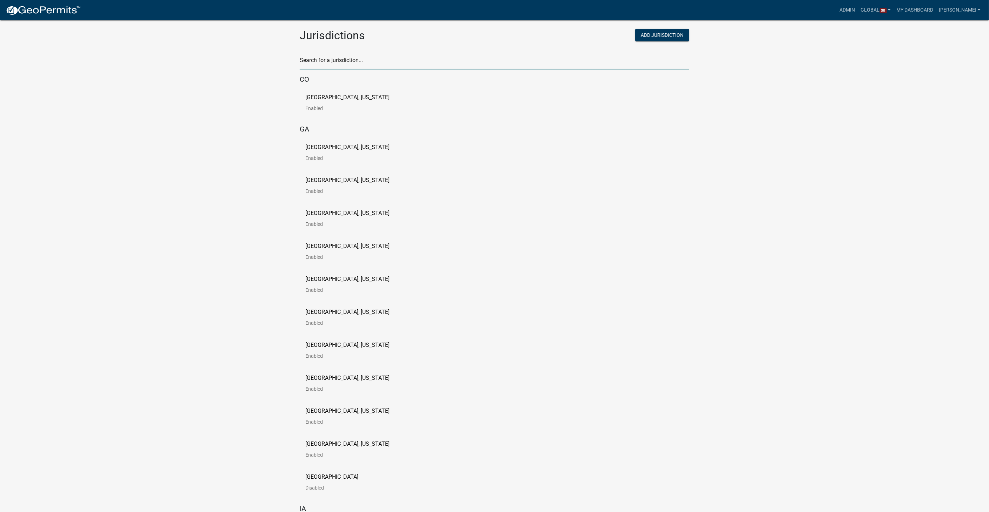
click at [346, 65] on input "text" at bounding box center [494, 62] width 389 height 14
type input "[PERSON_NAME]"
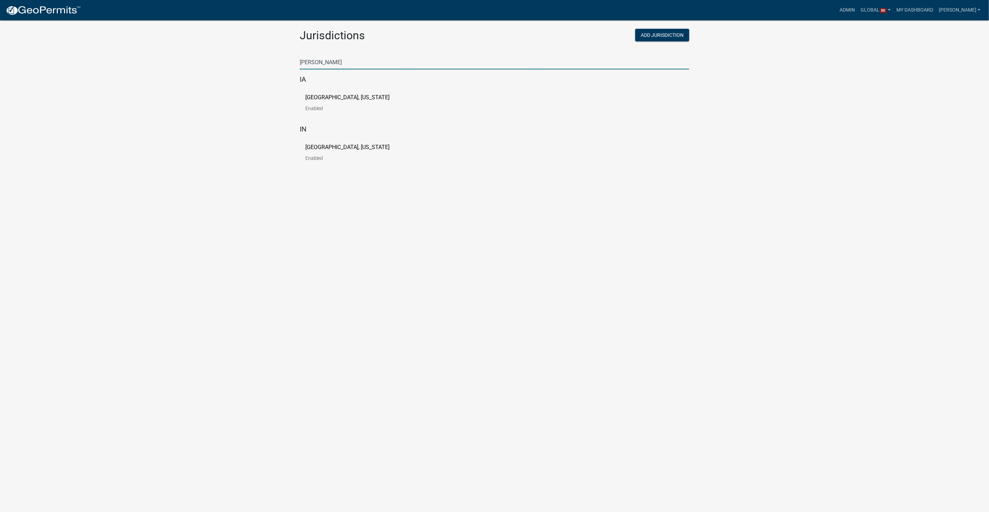
click at [335, 99] on p "[GEOGRAPHIC_DATA], [US_STATE]" at bounding box center [347, 98] width 84 height 6
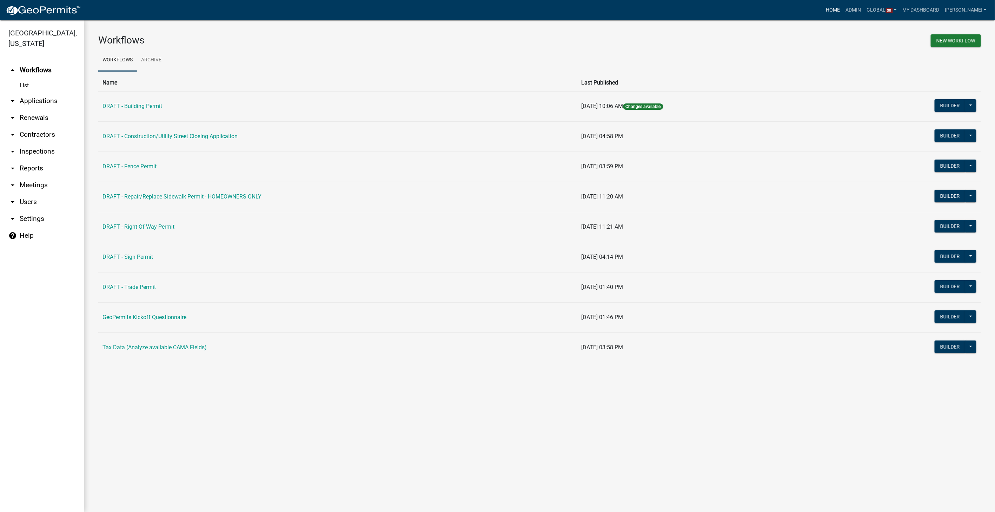
click at [843, 7] on link "Home" at bounding box center [833, 10] width 20 height 13
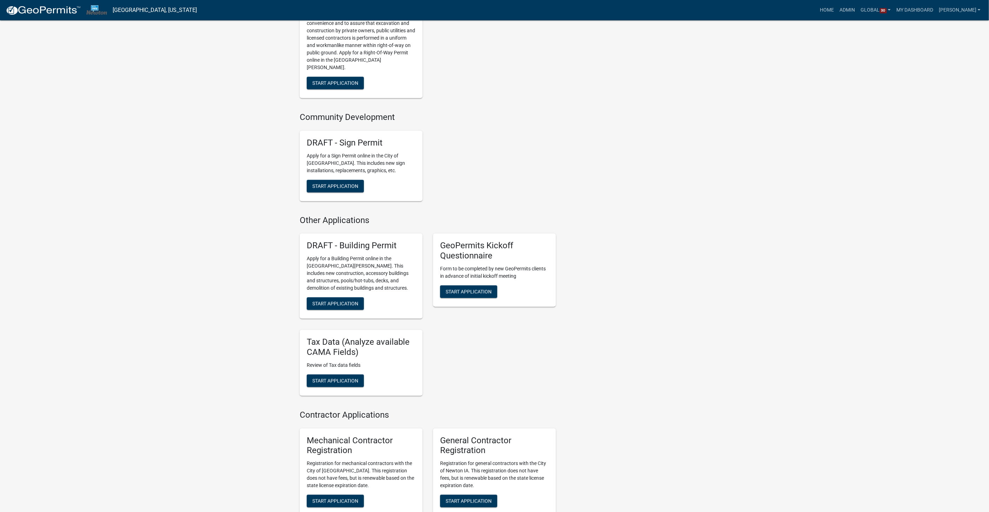
scroll to position [429, 0]
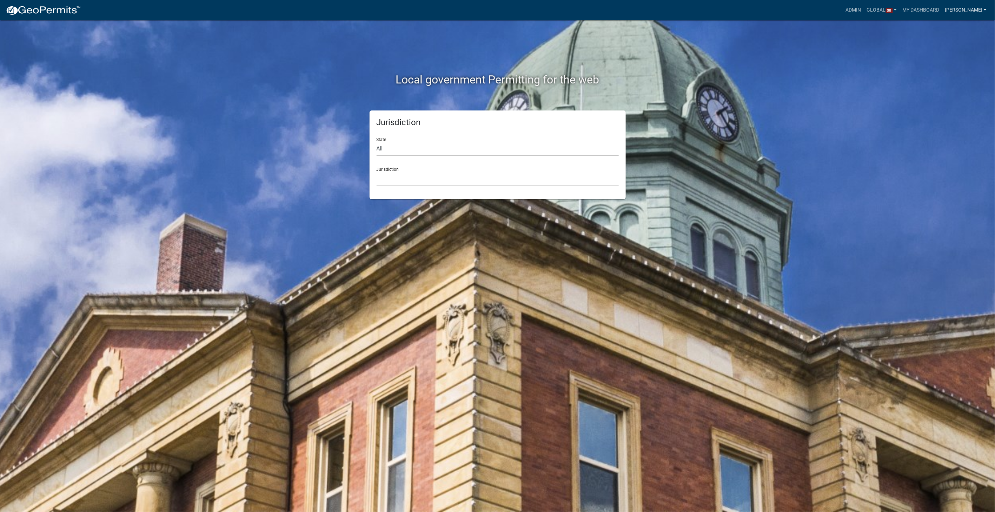
click at [975, 10] on link "[PERSON_NAME]" at bounding box center [965, 10] width 47 height 13
click at [945, 85] on link "Logout" at bounding box center [959, 85] width 60 height 17
click at [951, 6] on link "Login" at bounding box center [956, 10] width 20 height 13
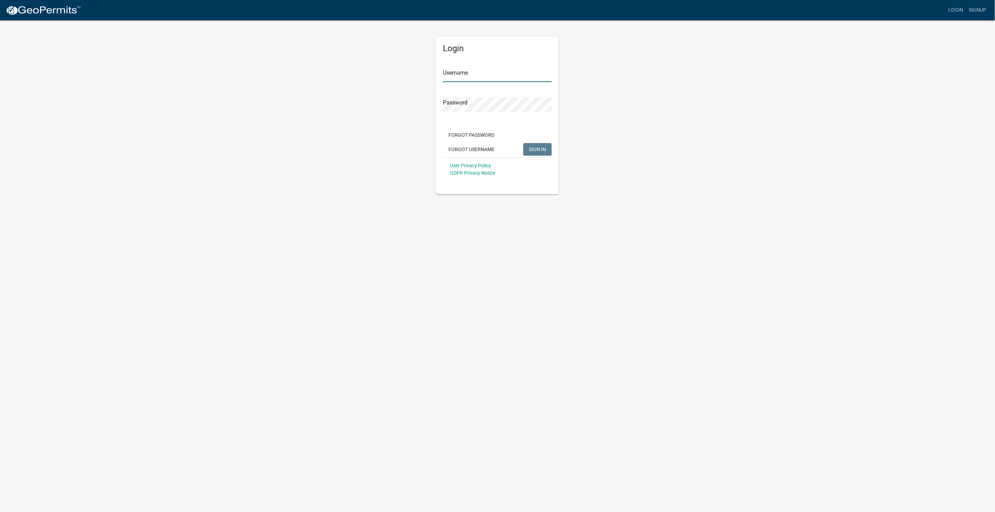
type input "[PERSON_NAME]"
click at [533, 150] on span "SIGN IN" at bounding box center [537, 149] width 17 height 6
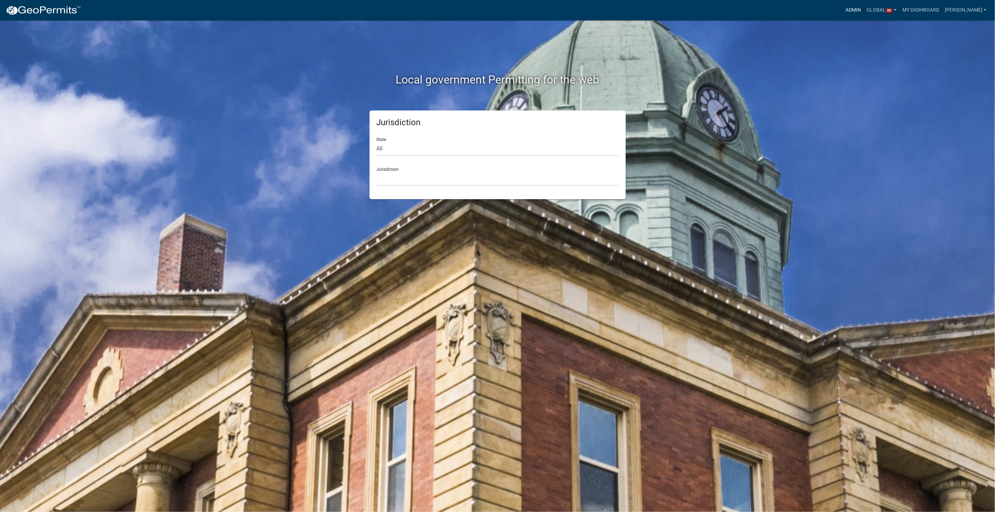
click at [861, 10] on link "Admin" at bounding box center [853, 10] width 21 height 13
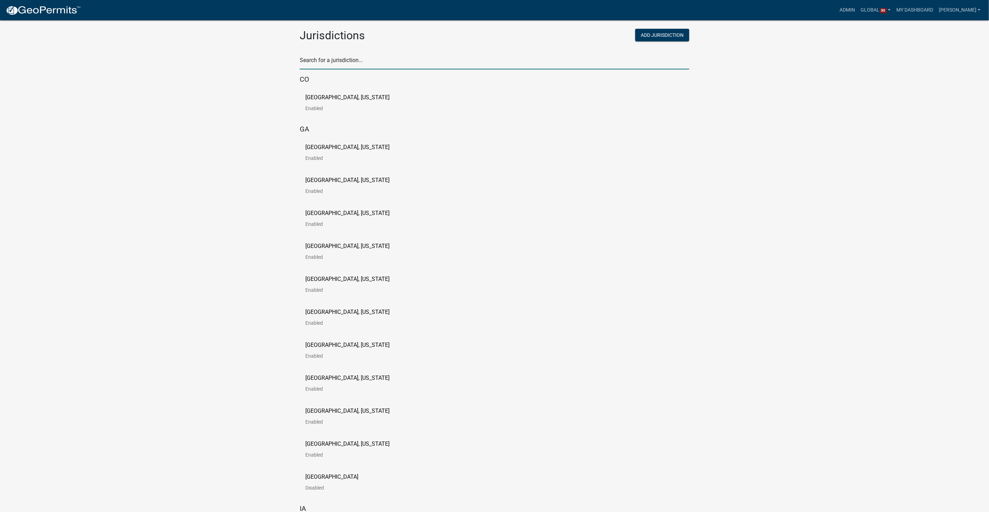
click at [351, 61] on input "text" at bounding box center [494, 62] width 389 height 14
type input "[PERSON_NAME]"
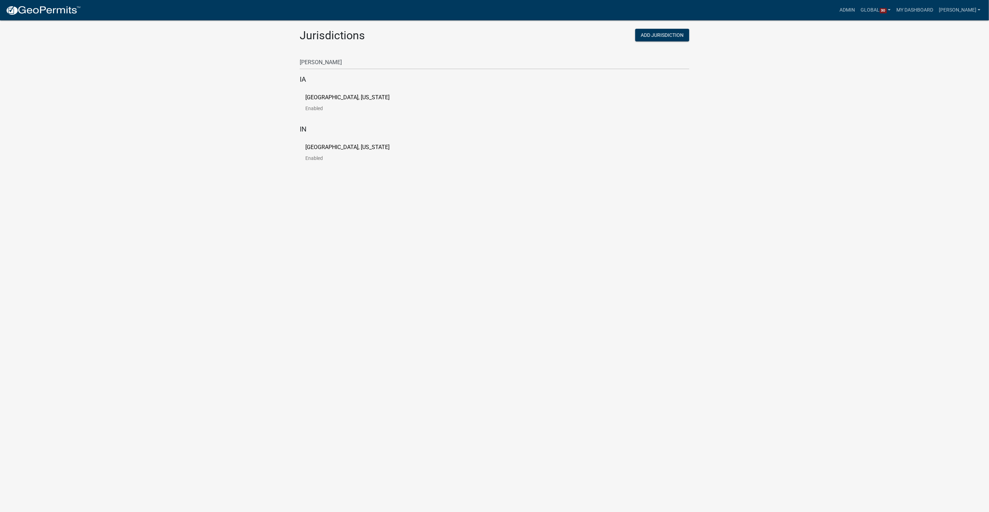
click at [331, 96] on p "[GEOGRAPHIC_DATA], [US_STATE]" at bounding box center [347, 98] width 84 height 6
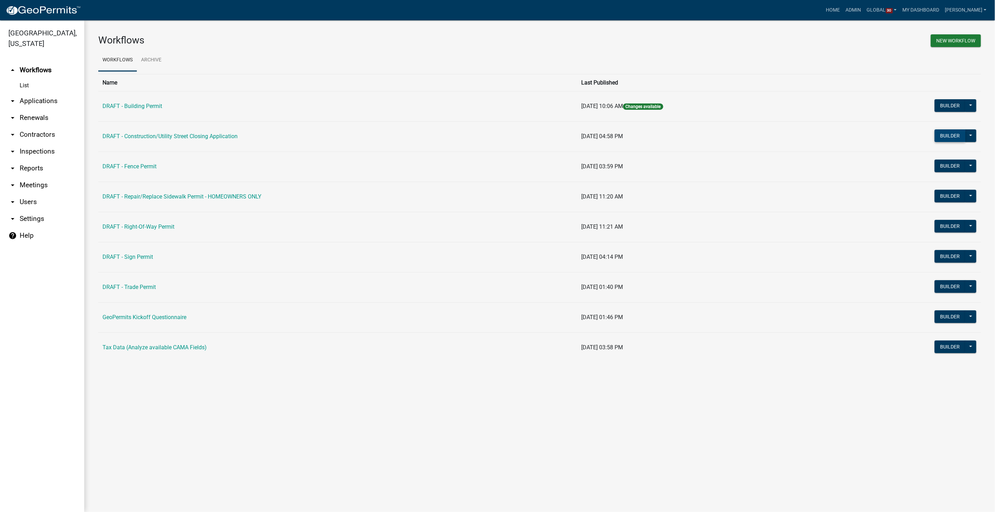
click at [946, 135] on button "Builder" at bounding box center [949, 135] width 31 height 13
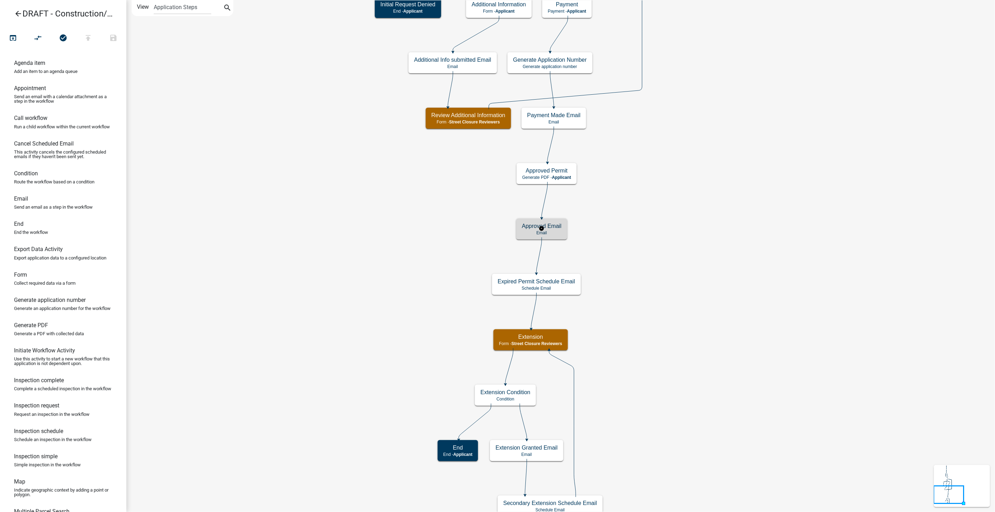
click at [554, 226] on h5 "Approved Email" at bounding box center [542, 226] width 40 height 7
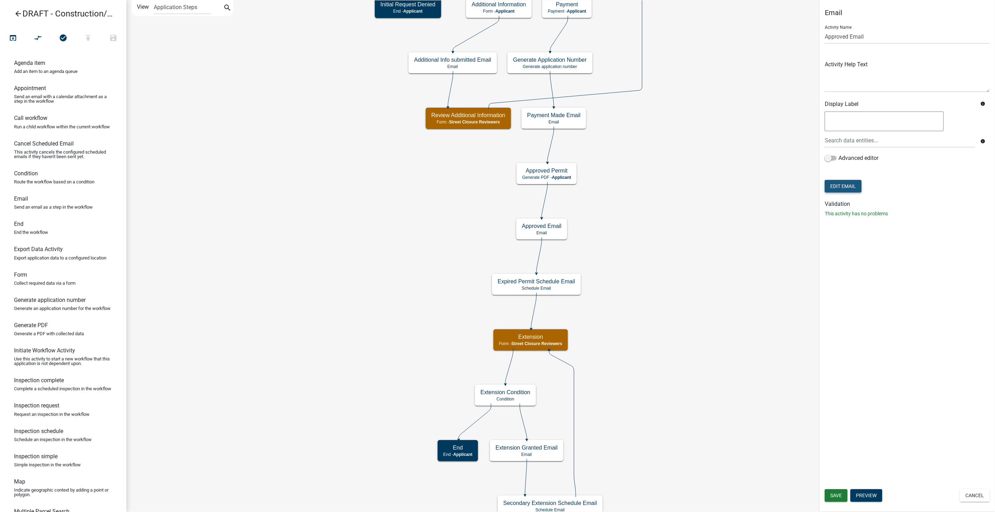
click at [842, 184] on button "Edit Email" at bounding box center [843, 186] width 37 height 13
select select "61e258e5-db64-4740-999e-677e1390fc72"
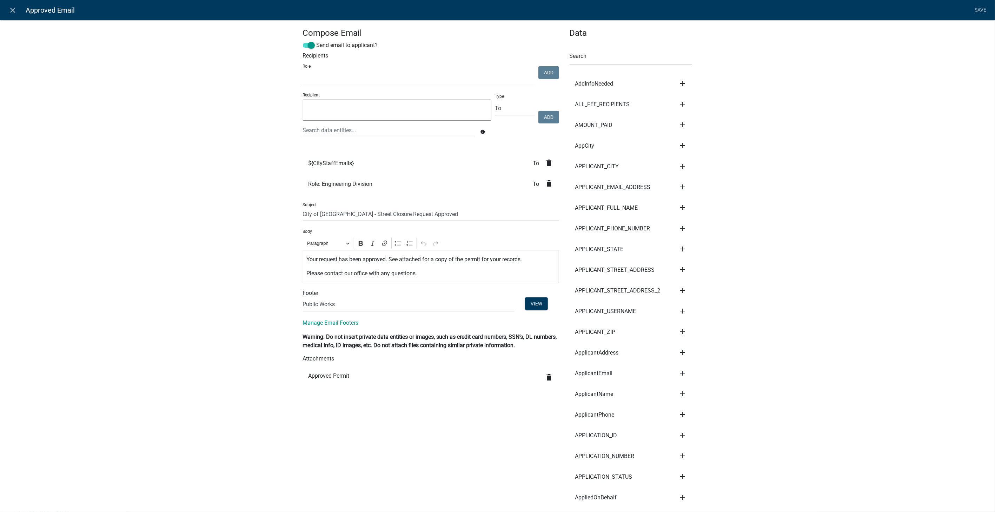
select select
click at [13, 7] on icon "close" at bounding box center [13, 10] width 8 height 8
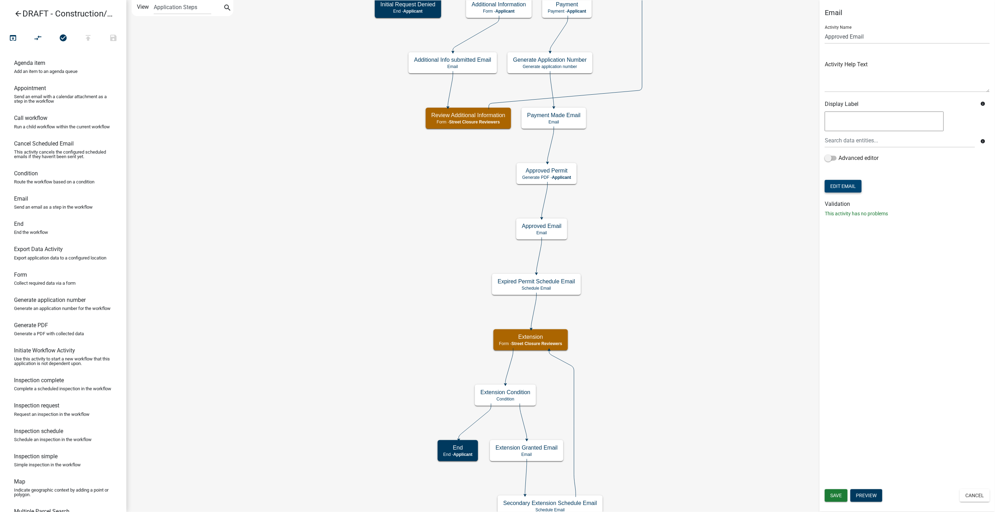
click at [851, 182] on button "Edit Email" at bounding box center [843, 186] width 37 height 13
select select "61e258e5-db64-4740-999e-677e1390fc72"
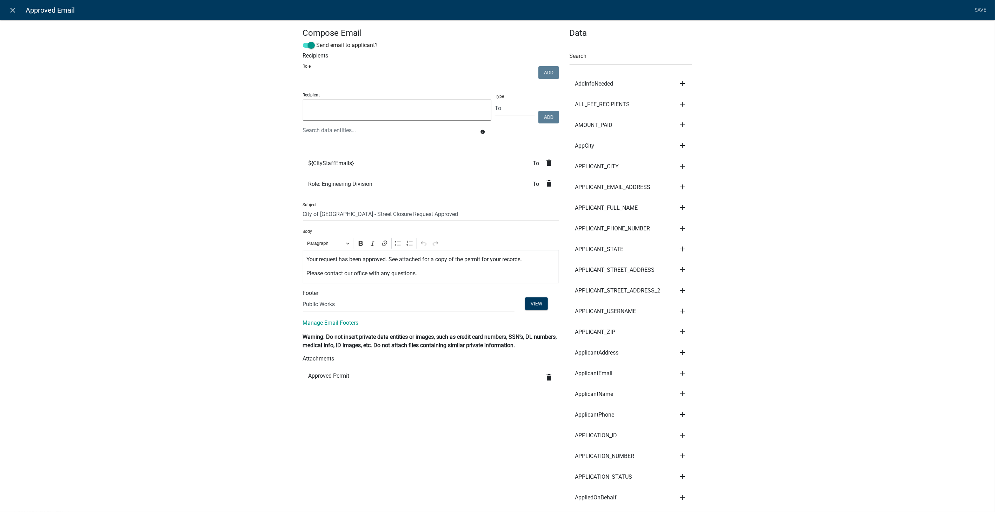
select select
click at [13, 11] on icon "close" at bounding box center [13, 10] width 8 height 8
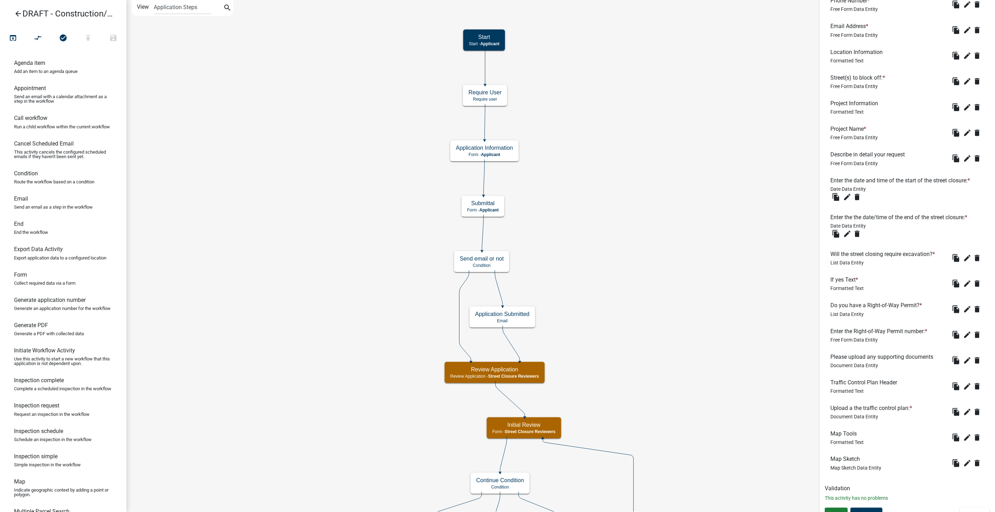
scroll to position [458, 0]
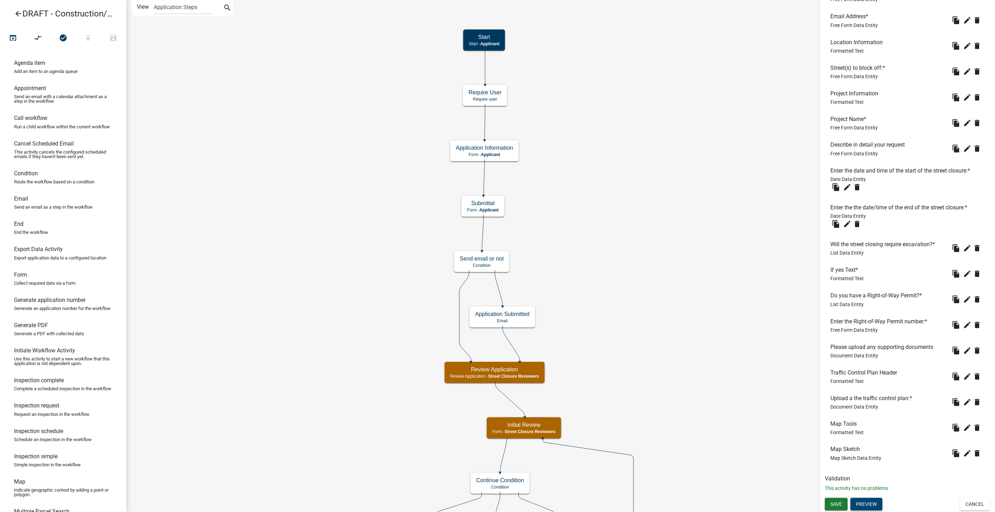
click at [873, 502] on button "Preview" at bounding box center [866, 504] width 32 height 13
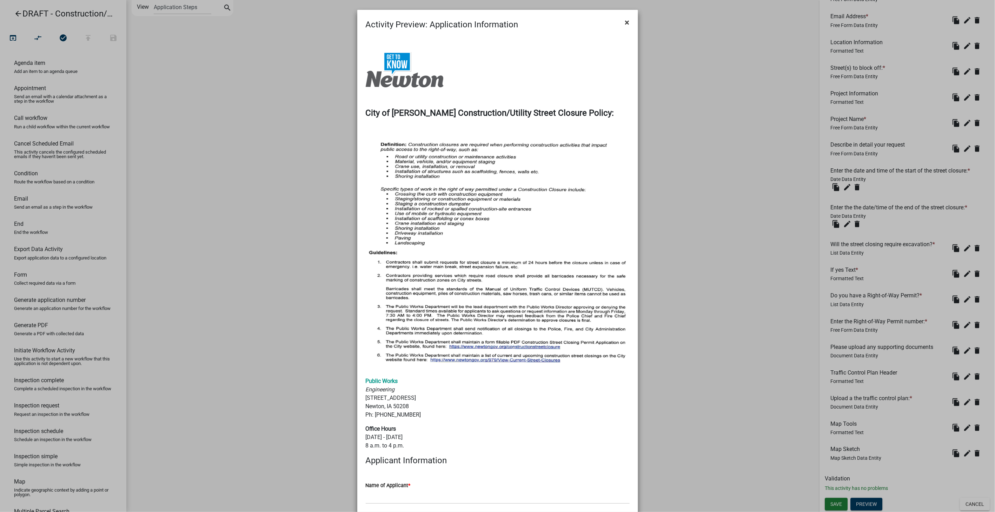
click at [625, 24] on span "×" at bounding box center [627, 23] width 5 height 10
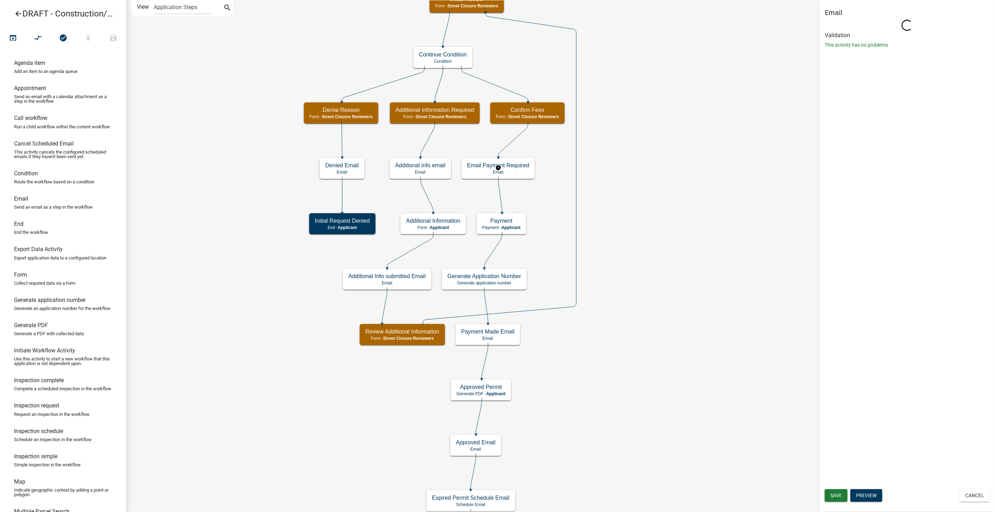
scroll to position [0, 0]
click at [836, 180] on button "Edit Email" at bounding box center [843, 186] width 37 height 13
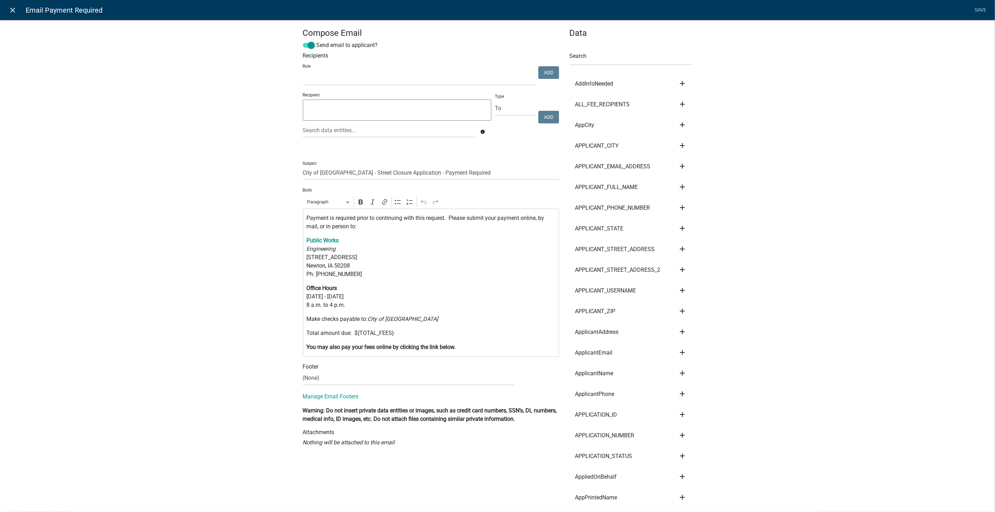
click at [12, 9] on icon "close" at bounding box center [13, 10] width 8 height 8
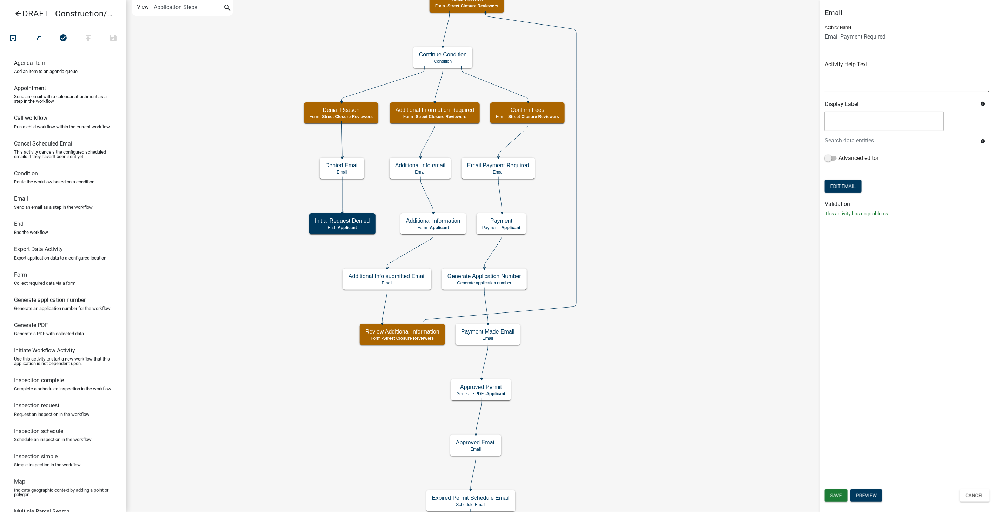
click at [18, 16] on icon "arrow_back" at bounding box center [18, 14] width 8 height 10
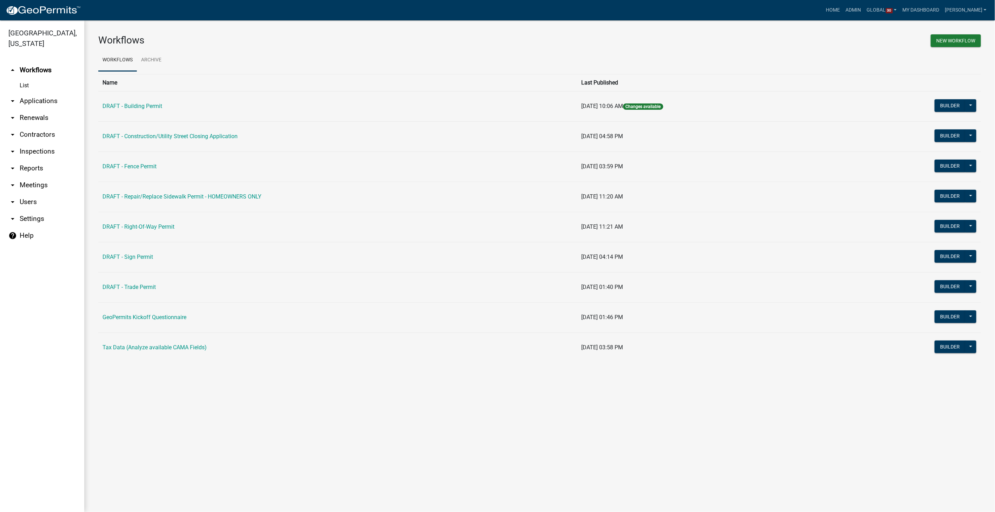
click at [36, 126] on link "arrow_drop_down Contractors" at bounding box center [42, 134] width 84 height 17
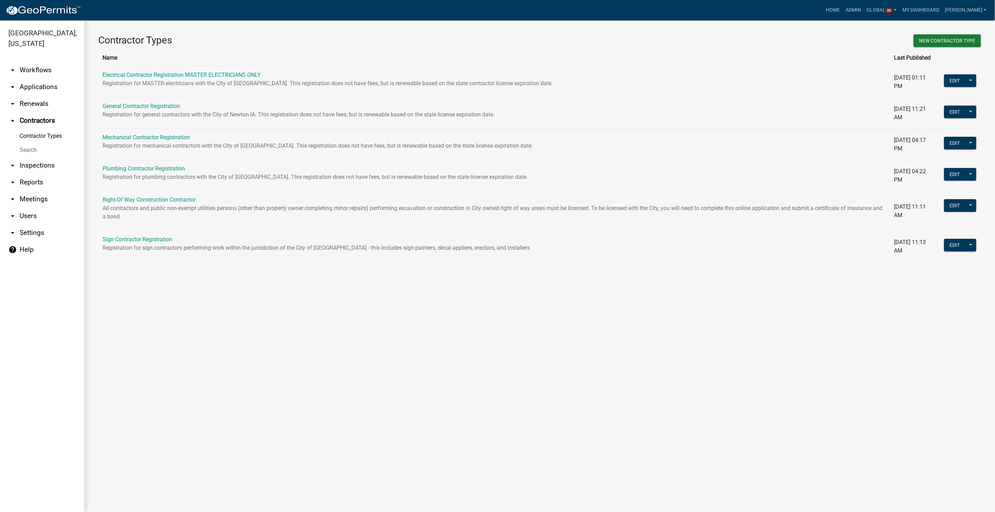
click at [41, 62] on link "arrow_drop_down Workflows" at bounding box center [42, 70] width 84 height 17
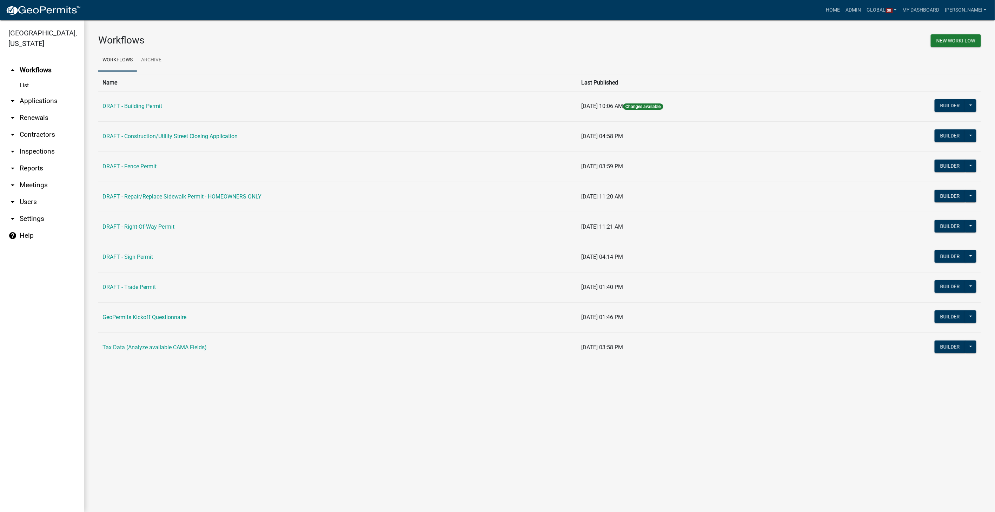
click at [39, 126] on link "arrow_drop_down Contractors" at bounding box center [42, 134] width 84 height 17
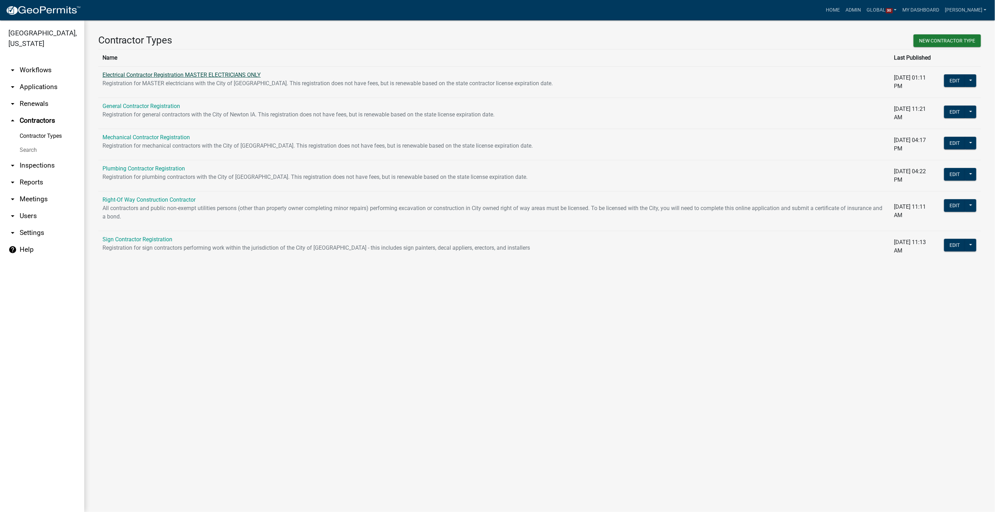
click at [227, 76] on link "Electrical Contractor Registration MASTER ELECTRICIANS ONLY" at bounding box center [181, 75] width 158 height 7
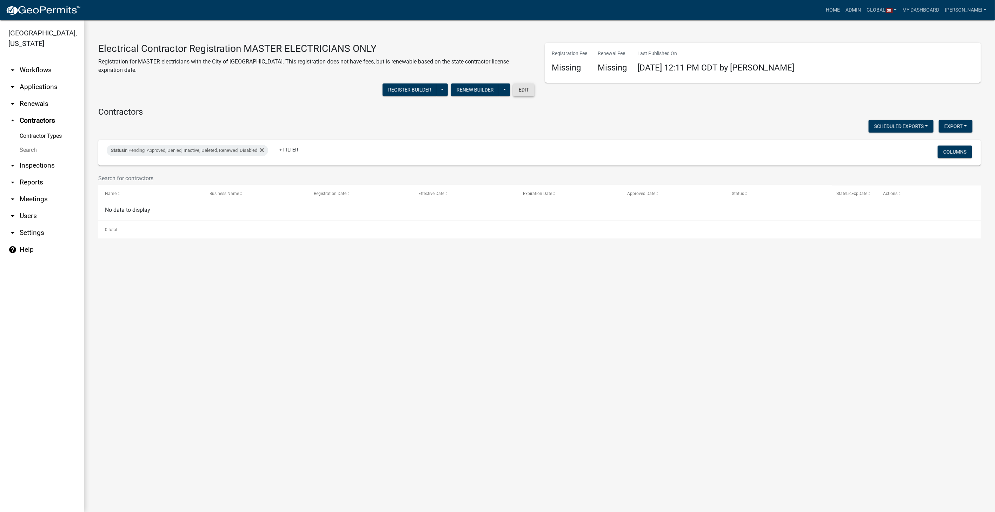
click at [529, 84] on button "Edit" at bounding box center [523, 90] width 21 height 13
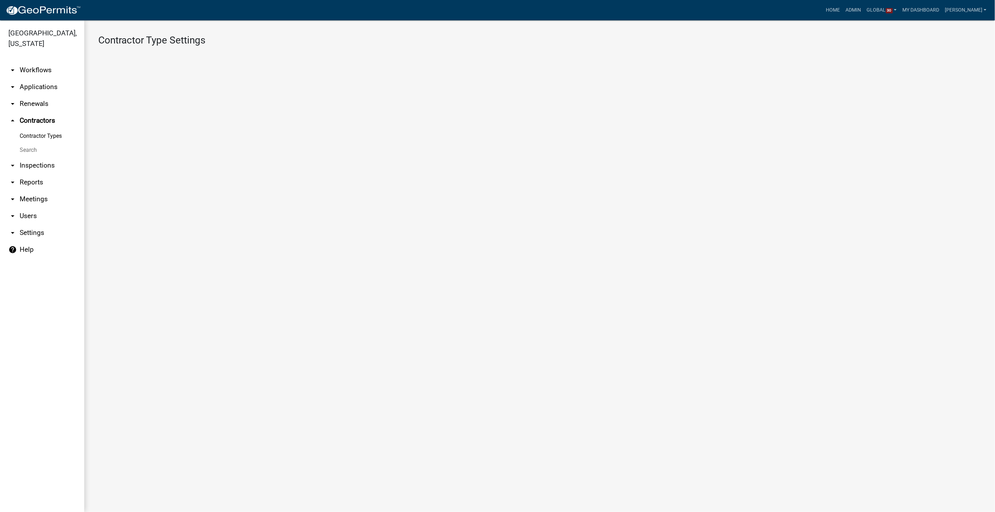
select select "3: Object"
select select
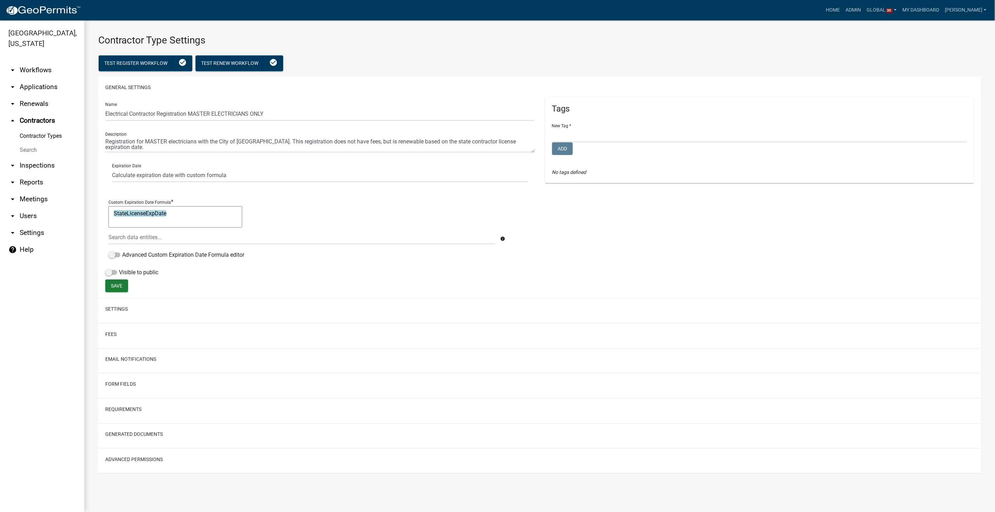
click at [34, 62] on link "arrow_drop_down Workflows" at bounding box center [42, 70] width 84 height 17
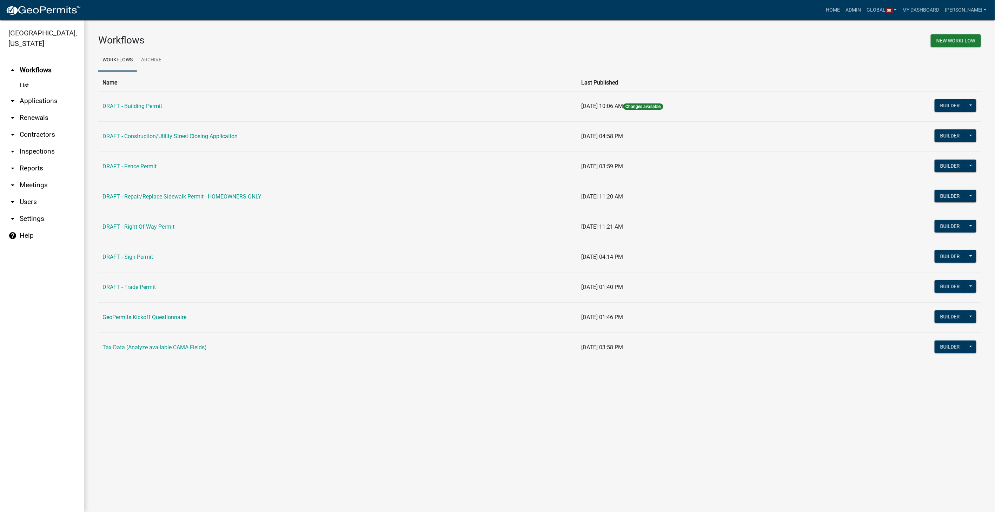
click at [26, 227] on link "help Help" at bounding box center [42, 235] width 84 height 17
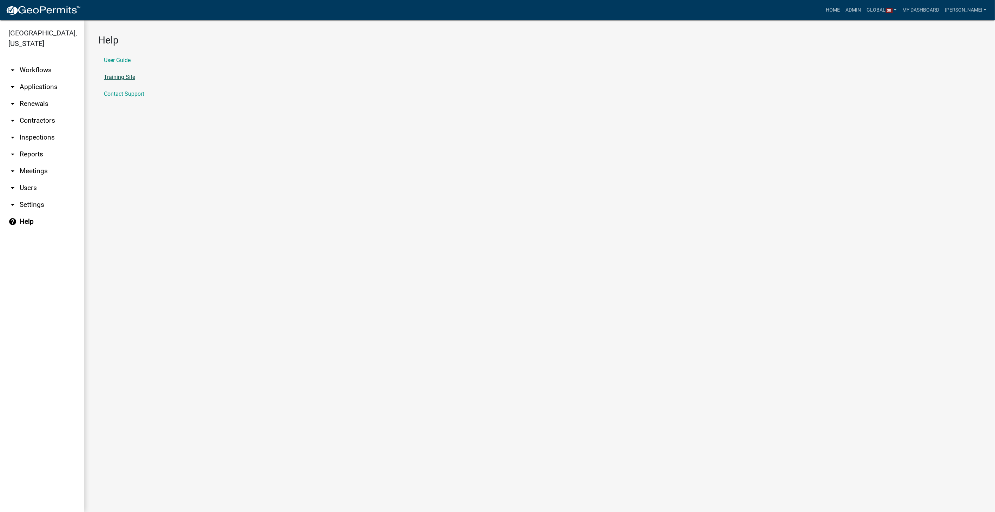
click at [111, 76] on link "Training Site" at bounding box center [119, 77] width 31 height 6
click at [40, 79] on link "arrow_drop_down Applications" at bounding box center [42, 87] width 84 height 17
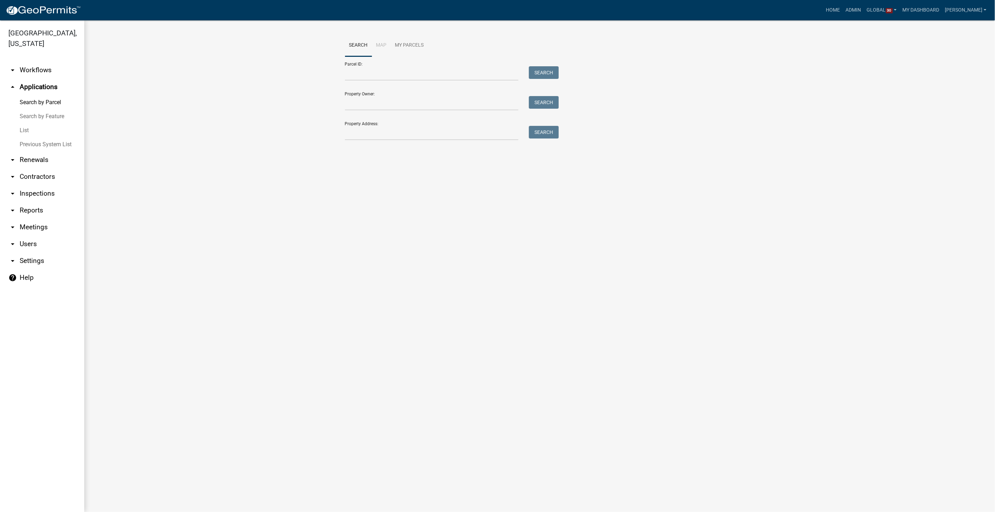
click at [20, 124] on link "List" at bounding box center [42, 131] width 84 height 14
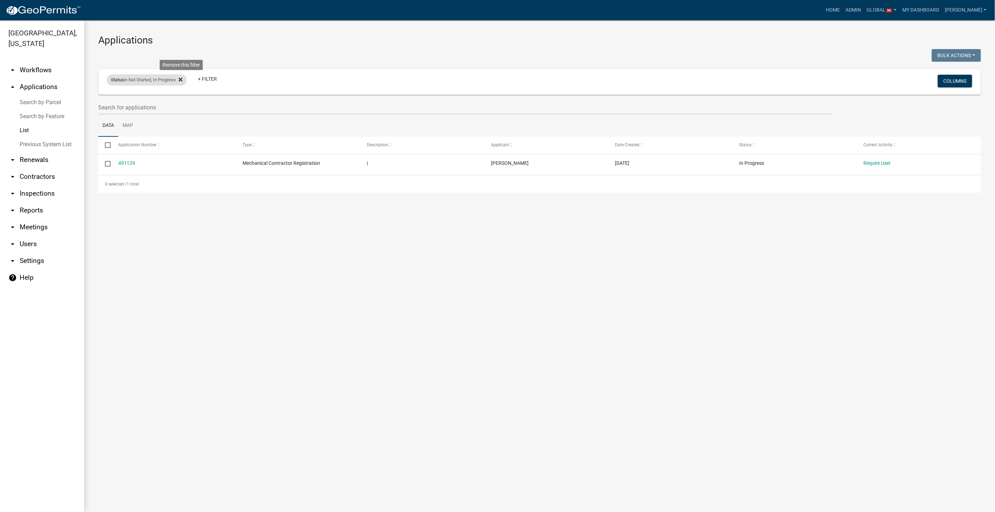
click at [182, 77] on icon at bounding box center [181, 80] width 4 height 6
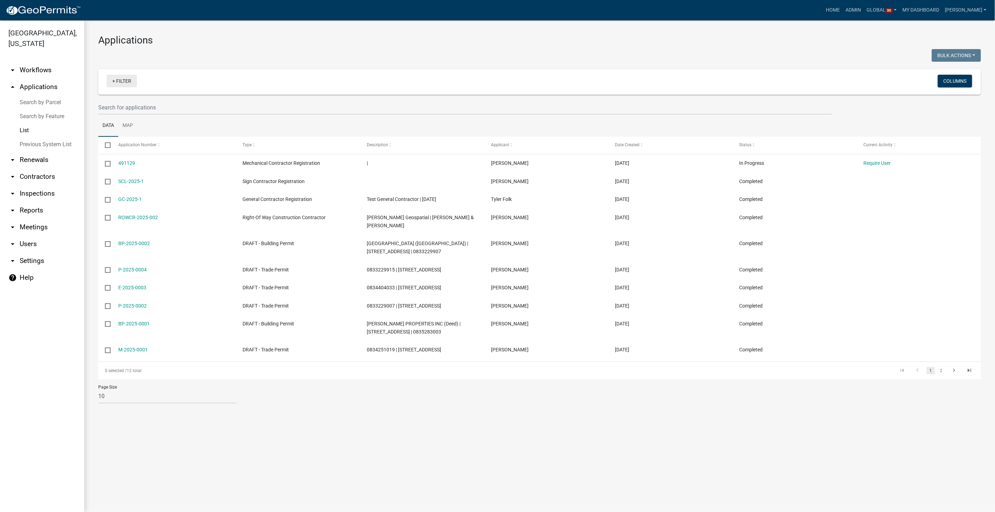
click at [120, 80] on link "+ Filter" at bounding box center [122, 81] width 30 height 13
click at [112, 134] on li "Permit Type" at bounding box center [123, 135] width 64 height 16
click at [66, 104] on select "Select an option DRAFT - Building Permit DRAFT - Construction/Utility Street Cl…" at bounding box center [125, 106] width 193 height 14
click at [293, 119] on ul "Data Map" at bounding box center [539, 126] width 882 height 22
click at [142, 81] on div "Permit Type" at bounding box center [126, 79] width 39 height 11
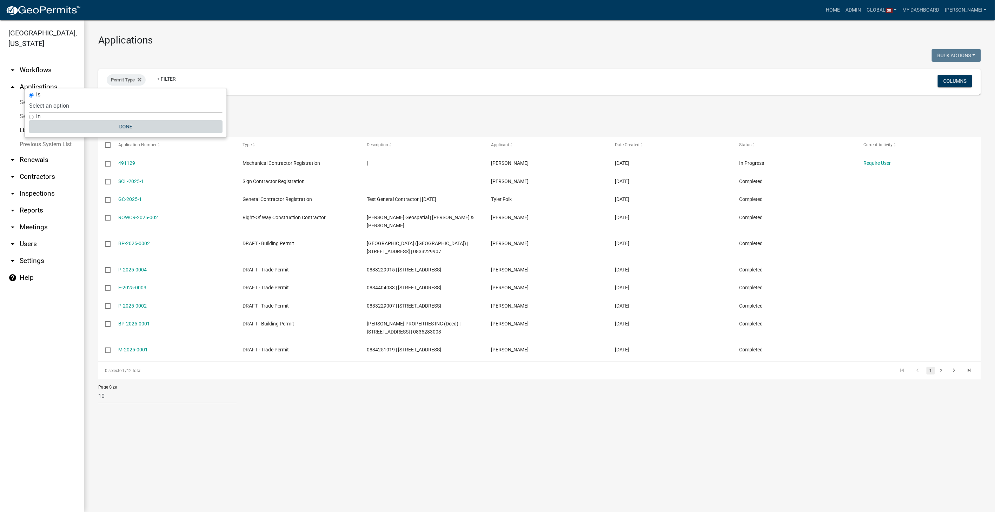
click at [132, 126] on button "Done" at bounding box center [125, 126] width 193 height 13
click at [28, 202] on link "arrow_drop_down Reports" at bounding box center [42, 210] width 84 height 17
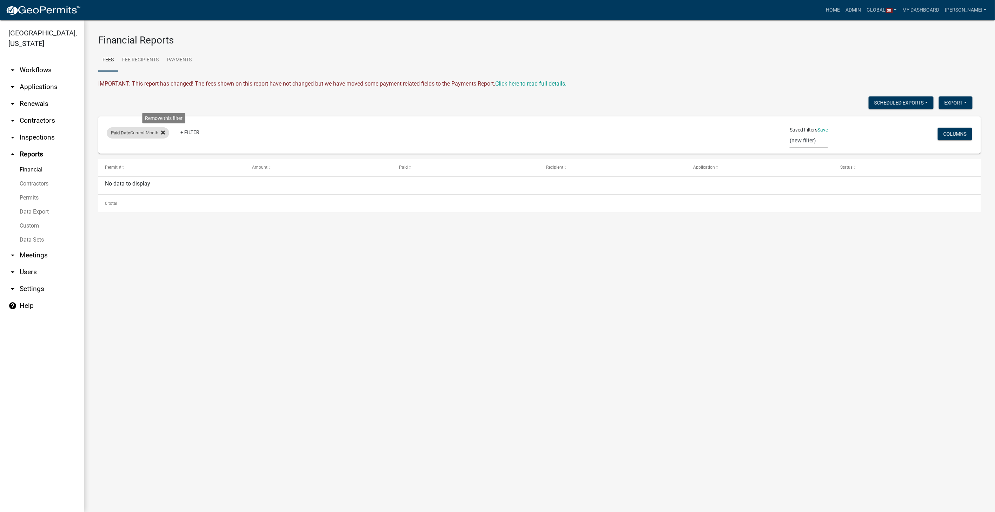
click at [165, 132] on icon at bounding box center [163, 133] width 4 height 4
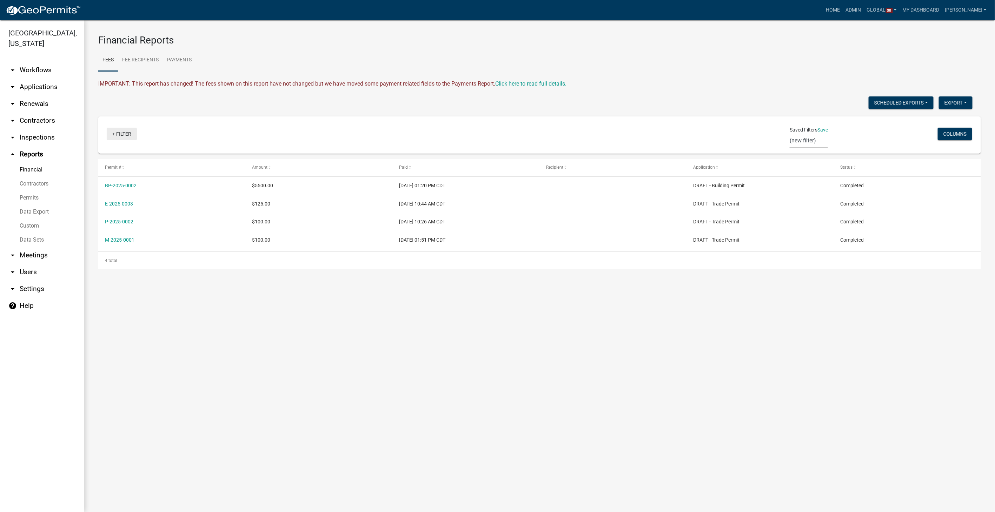
click at [134, 136] on link "+ Filter" at bounding box center [122, 134] width 30 height 13
click at [229, 93] on wm-daily-fees "IMPORTANT: This report has changed! The fees shown on this report have not chan…" at bounding box center [539, 175] width 882 height 190
click at [181, 60] on link "Payments" at bounding box center [179, 60] width 33 height 22
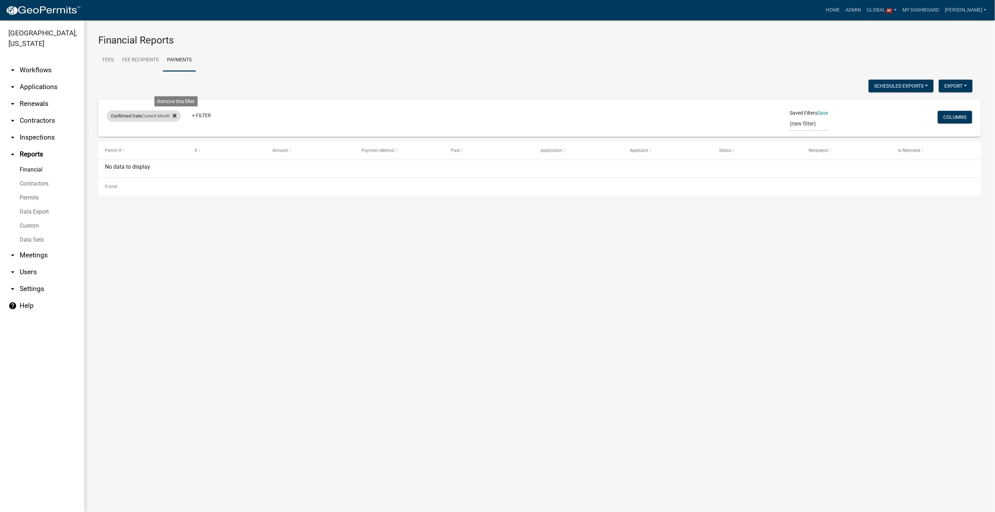
click at [176, 115] on icon at bounding box center [175, 116] width 4 height 4
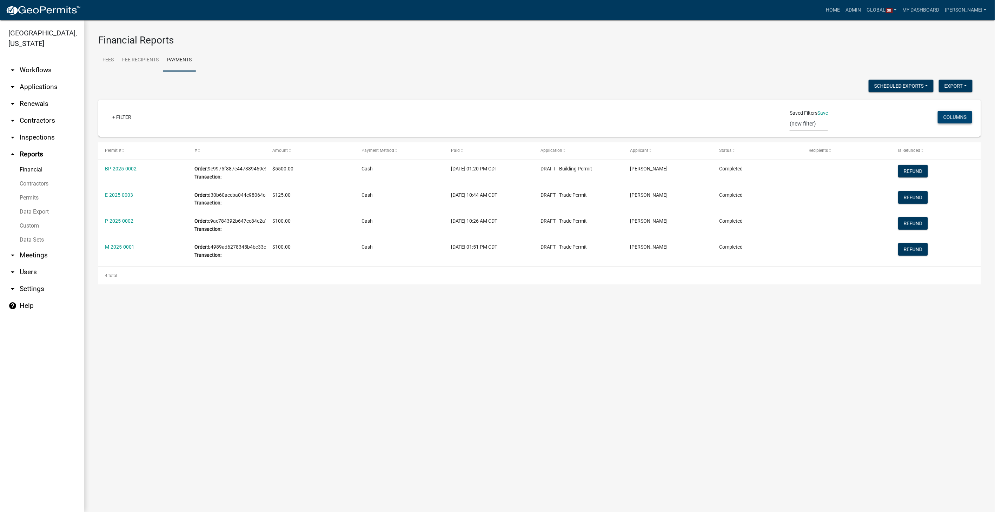
click at [967, 116] on button "Columns" at bounding box center [954, 117] width 34 height 13
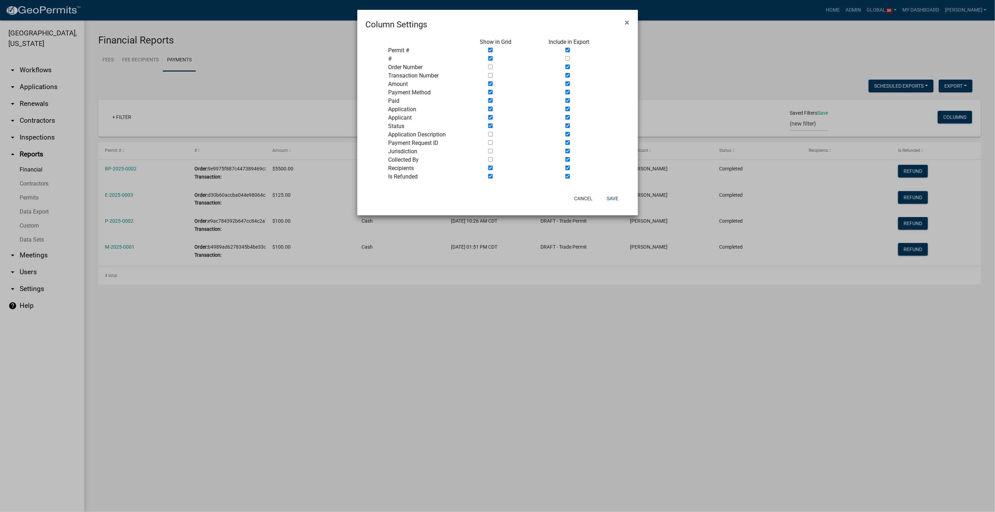
click at [567, 67] on input "checkbox" at bounding box center [567, 67] width 5 height 5
checkbox input "false"
click at [566, 135] on input "checkbox" at bounding box center [567, 134] width 5 height 5
checkbox input "false"
click at [566, 149] on input "checkbox" at bounding box center [567, 151] width 5 height 5
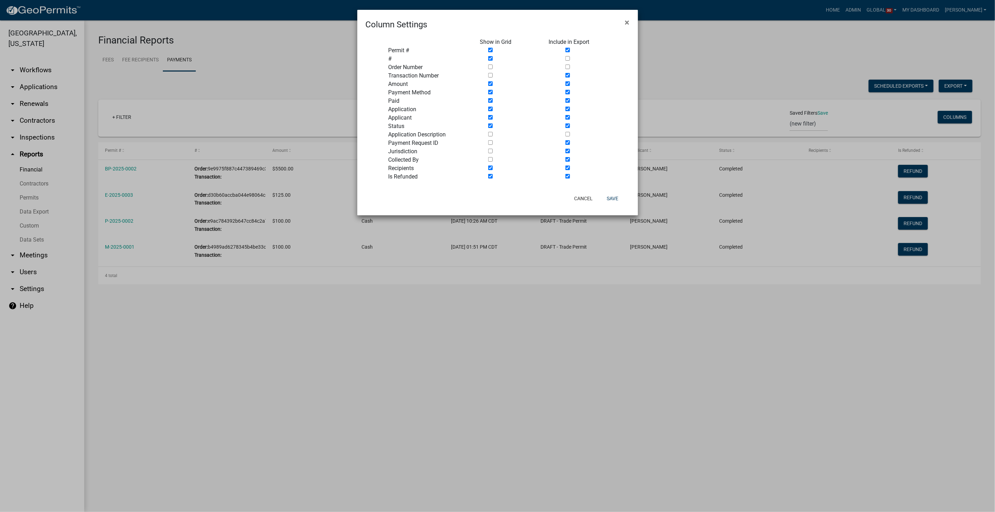
checkbox input "false"
click at [488, 67] on input "checkbox" at bounding box center [490, 67] width 5 height 5
checkbox input "true"
click at [488, 73] on input "checkbox" at bounding box center [490, 75] width 5 height 5
checkbox input "true"
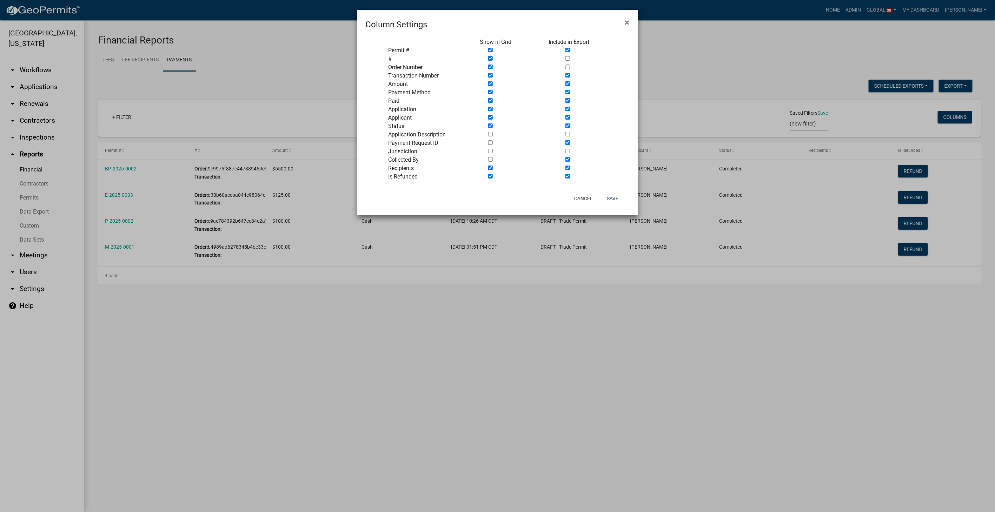
click at [487, 132] on div at bounding box center [508, 135] width 69 height 8
click at [490, 134] on input "checkbox" at bounding box center [490, 134] width 5 height 5
checkbox input "true"
click at [489, 142] on input "checkbox" at bounding box center [490, 142] width 5 height 5
checkbox input "true"
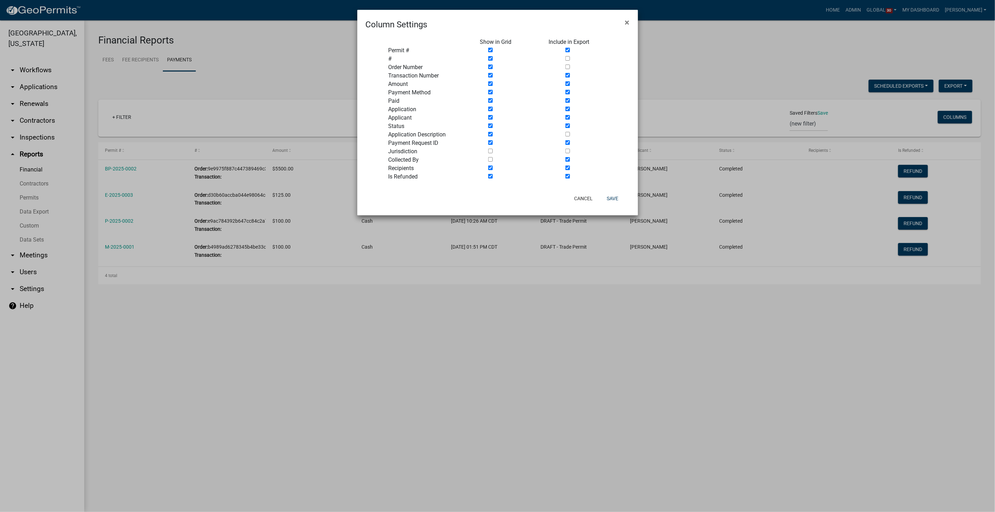
click at [490, 153] on input "checkbox" at bounding box center [490, 151] width 5 height 5
checkbox input "true"
click at [494, 158] on div at bounding box center [508, 160] width 69 height 8
click at [487, 161] on div at bounding box center [508, 160] width 69 height 8
click at [491, 160] on input "checkbox" at bounding box center [490, 159] width 5 height 5
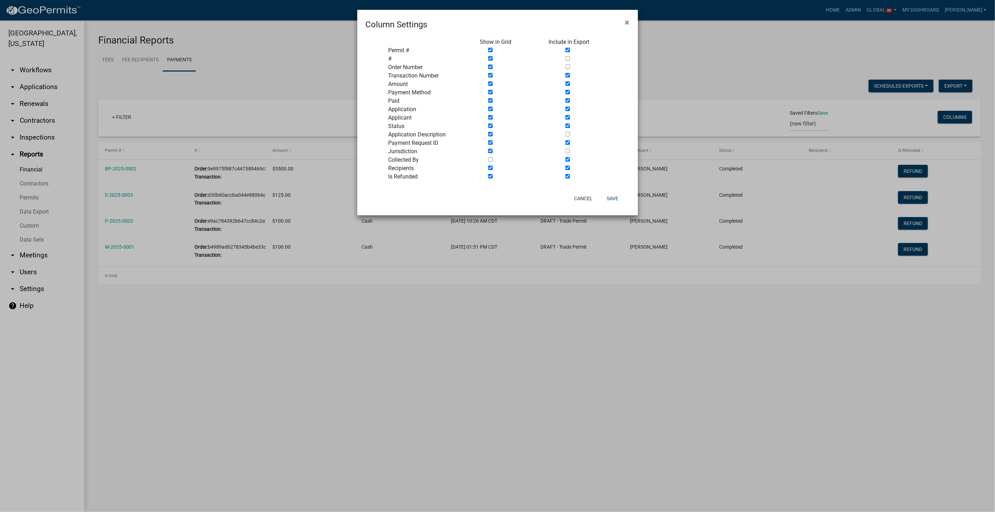
checkbox input "true"
click at [610, 195] on button "Save" at bounding box center [612, 198] width 23 height 13
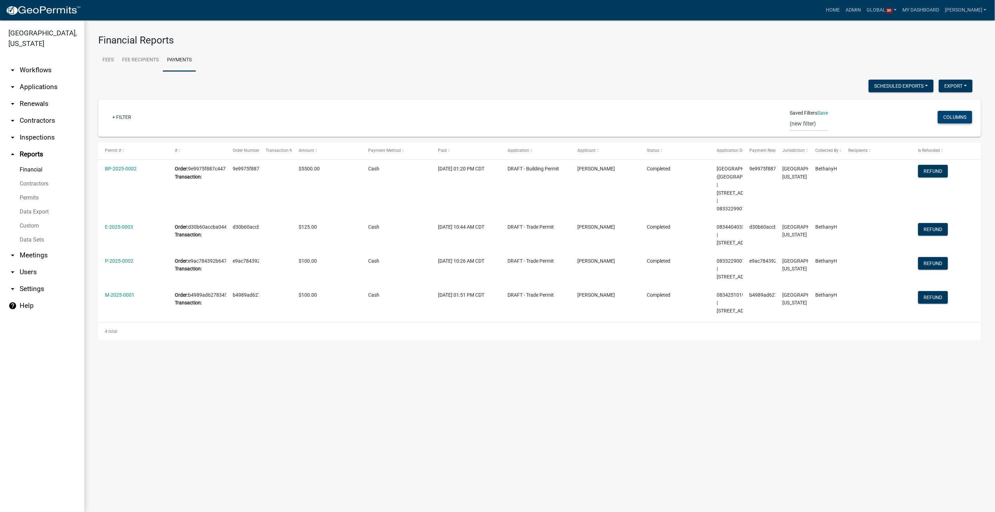
click at [941, 119] on button "Columns" at bounding box center [954, 117] width 34 height 13
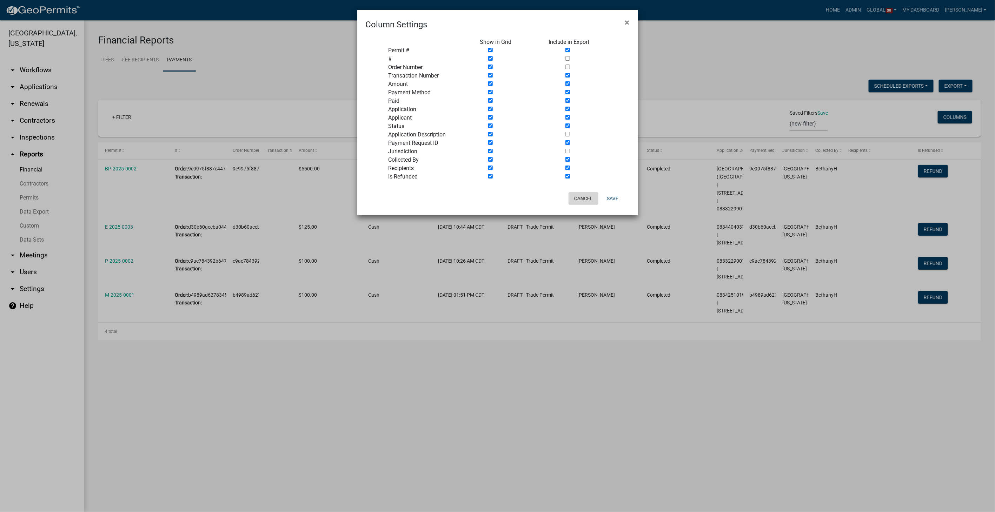
click at [579, 201] on button "Cancel" at bounding box center [583, 198] width 30 height 13
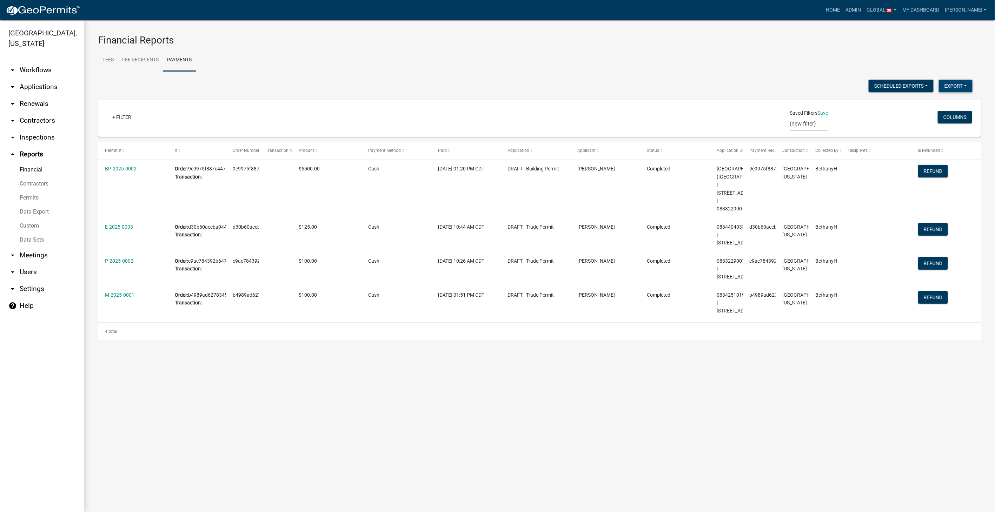
click at [968, 84] on button "Export" at bounding box center [956, 86] width 34 height 13
click at [921, 105] on button "Excel Format (.xlsx)" at bounding box center [940, 104] width 66 height 17
click at [783, 53] on ul "Fees Fee Recipients Payments" at bounding box center [539, 60] width 882 height 22
click at [34, 233] on link "Data Sets" at bounding box center [42, 240] width 84 height 14
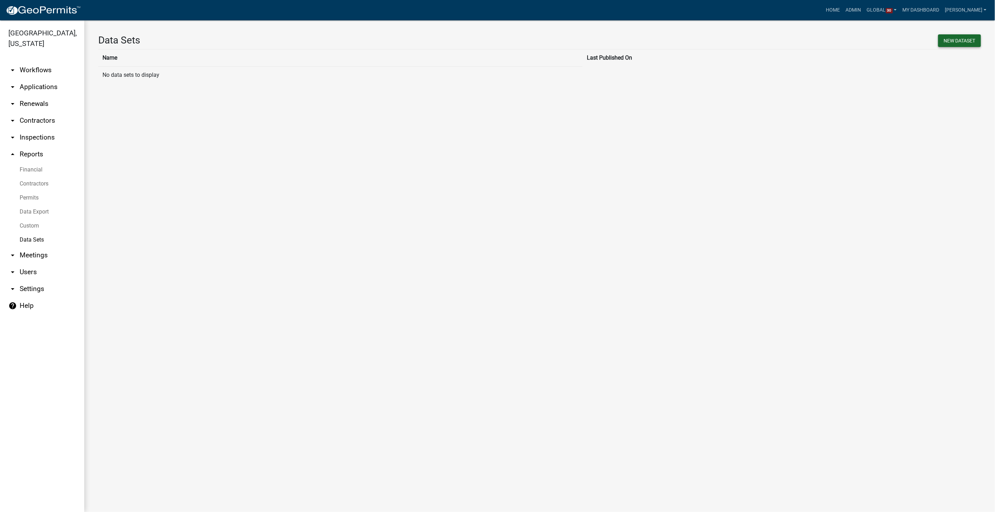
click at [948, 42] on button "New DataSet" at bounding box center [959, 40] width 43 height 13
select select
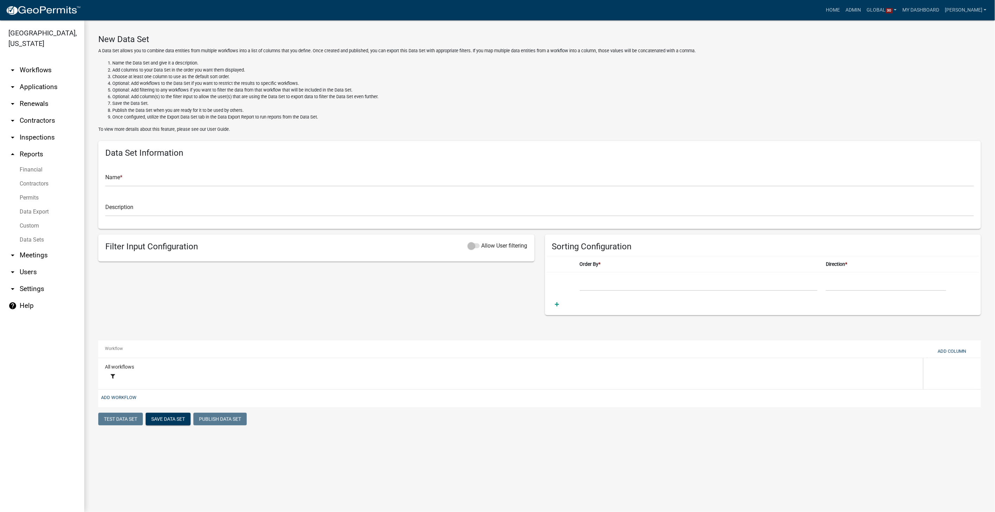
click at [21, 298] on link "help Help" at bounding box center [42, 306] width 84 height 17
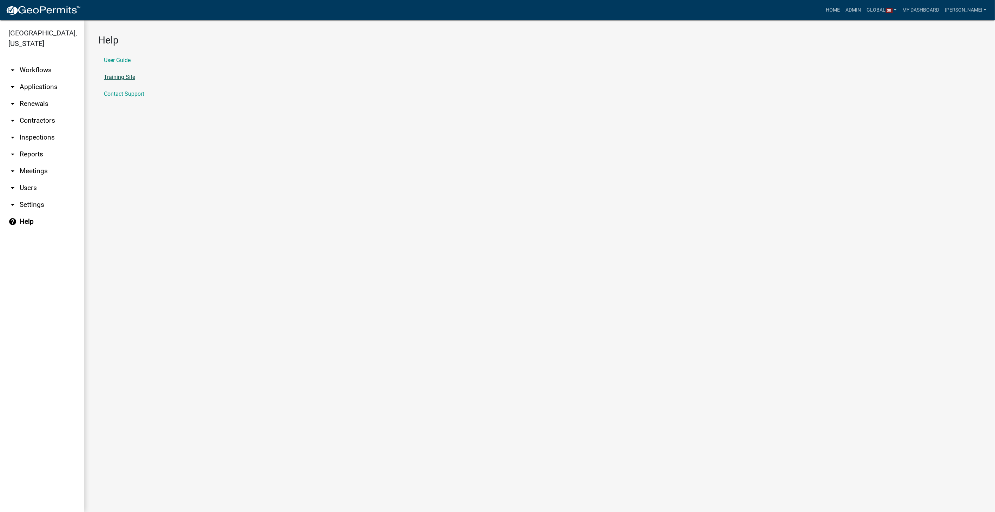
click at [113, 75] on link "Training Site" at bounding box center [119, 77] width 31 height 6
click at [33, 146] on link "arrow_drop_down Reports" at bounding box center [42, 154] width 84 height 17
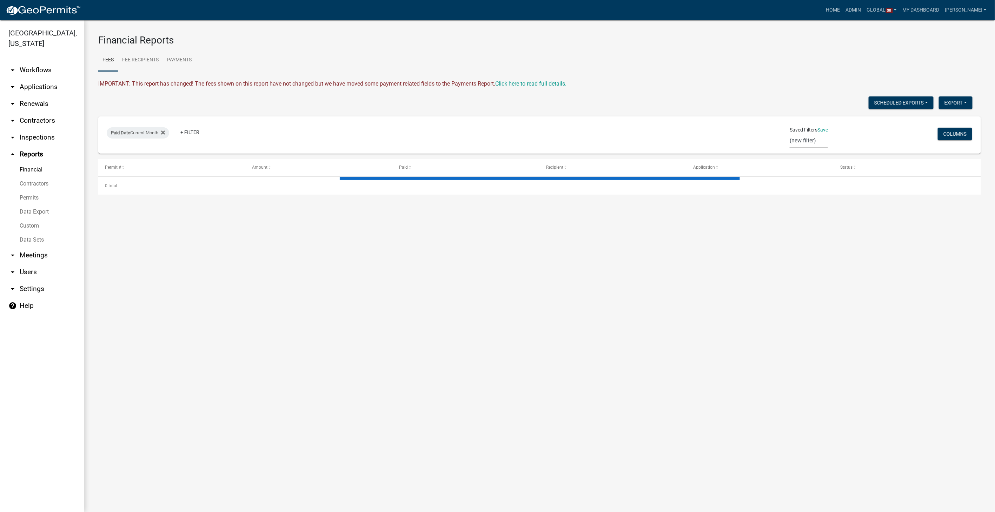
click at [29, 191] on link "Permits" at bounding box center [42, 198] width 84 height 14
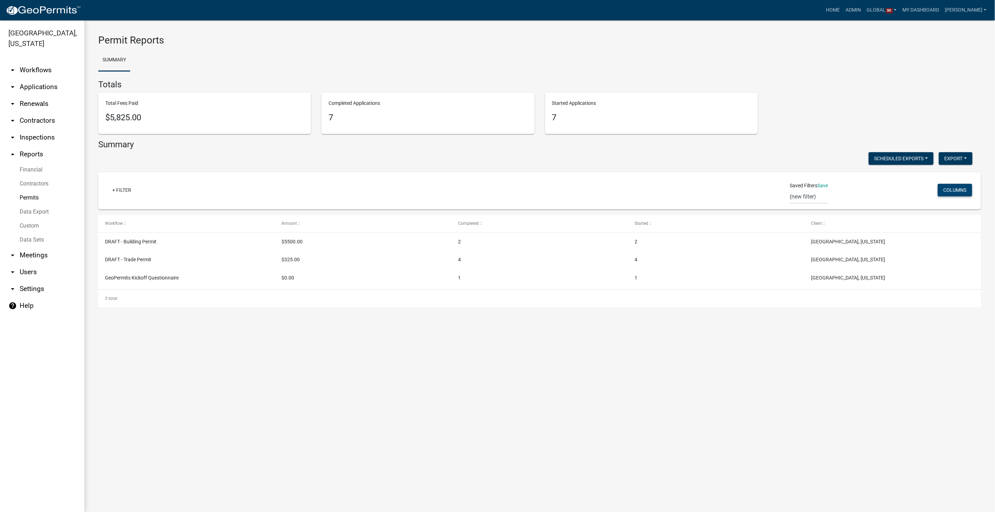
click at [965, 192] on button "Columns" at bounding box center [954, 190] width 34 height 13
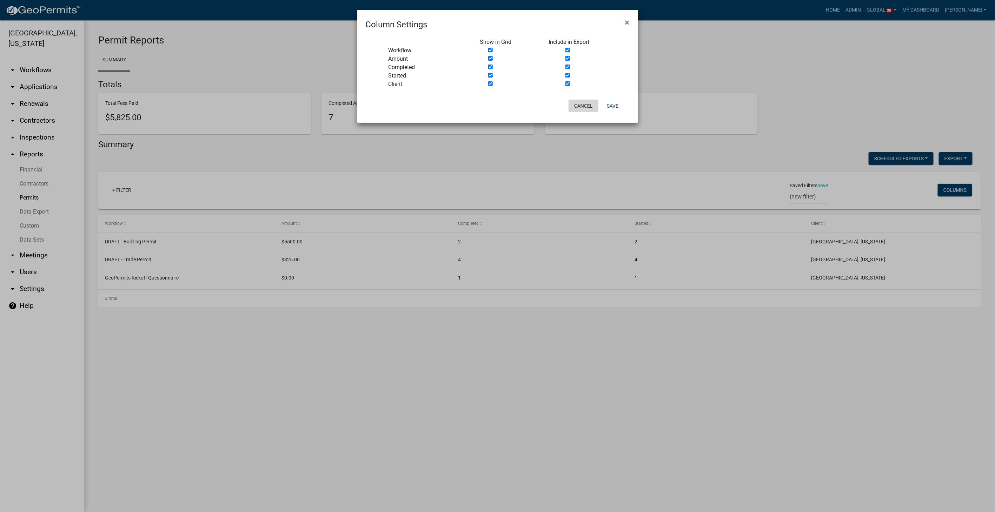
click at [574, 105] on button "Cancel" at bounding box center [583, 106] width 30 height 13
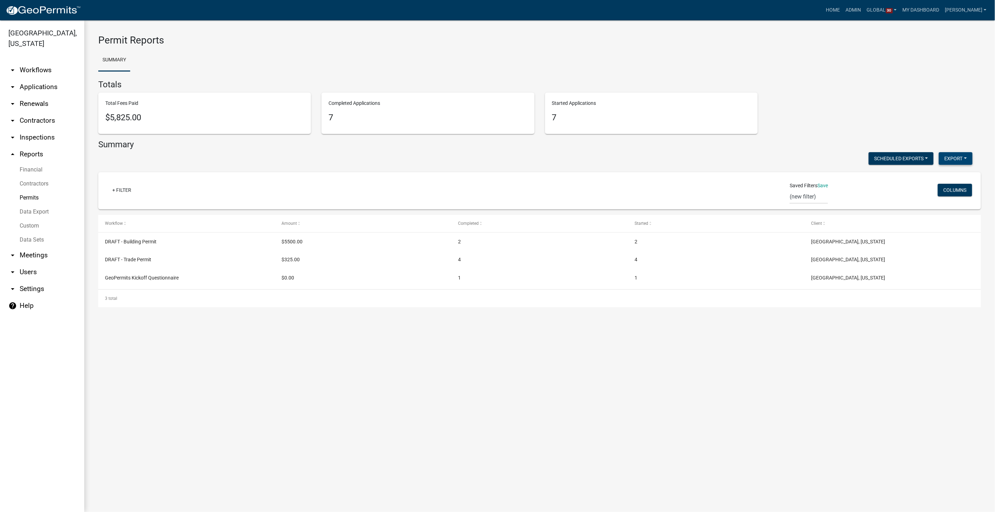
click at [953, 158] on button "Export" at bounding box center [956, 158] width 34 height 13
click at [941, 180] on button "Excel Format (.xlsx)" at bounding box center [940, 176] width 66 height 17
click at [119, 187] on link "+ Filter" at bounding box center [122, 190] width 30 height 13
click at [406, 159] on div "Scheduled Exports + Create New Export Excel Format (.xlsx) CSV Format (.csv)" at bounding box center [535, 159] width 885 height 14
click at [27, 177] on link "Contractors" at bounding box center [42, 184] width 84 height 14
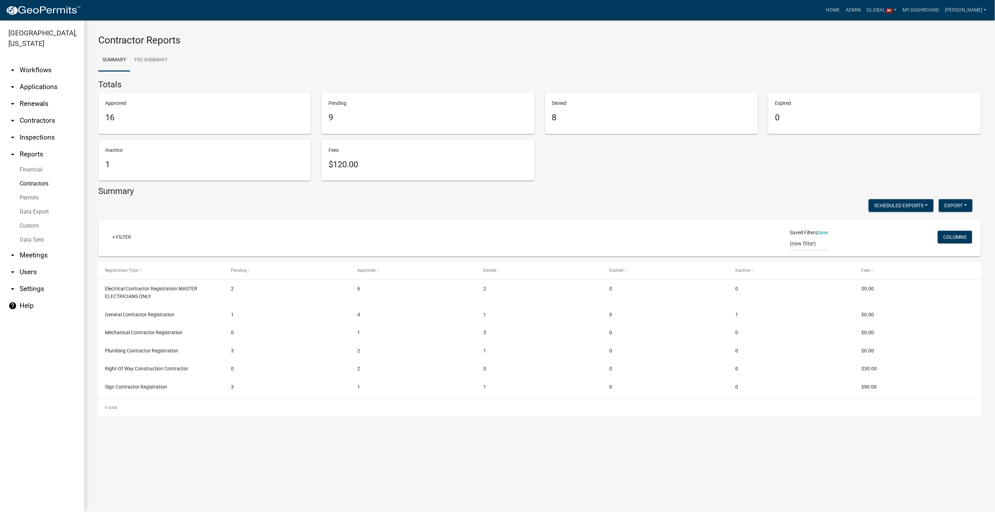
click at [34, 219] on link "Custom" at bounding box center [42, 226] width 84 height 14
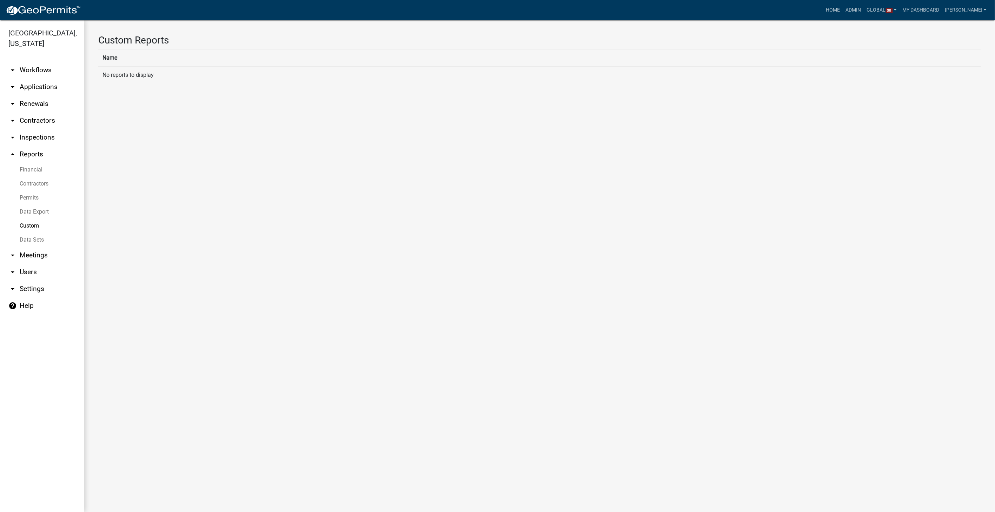
click at [38, 233] on link "Data Sets" at bounding box center [42, 240] width 84 height 14
click at [33, 233] on link "Data Sets" at bounding box center [42, 240] width 84 height 14
click at [27, 205] on link "Data Export" at bounding box center [42, 212] width 84 height 14
click at [175, 63] on link "Export Data Set" at bounding box center [177, 60] width 49 height 22
click at [110, 91] on select "Create Data Set" at bounding box center [539, 88] width 882 height 14
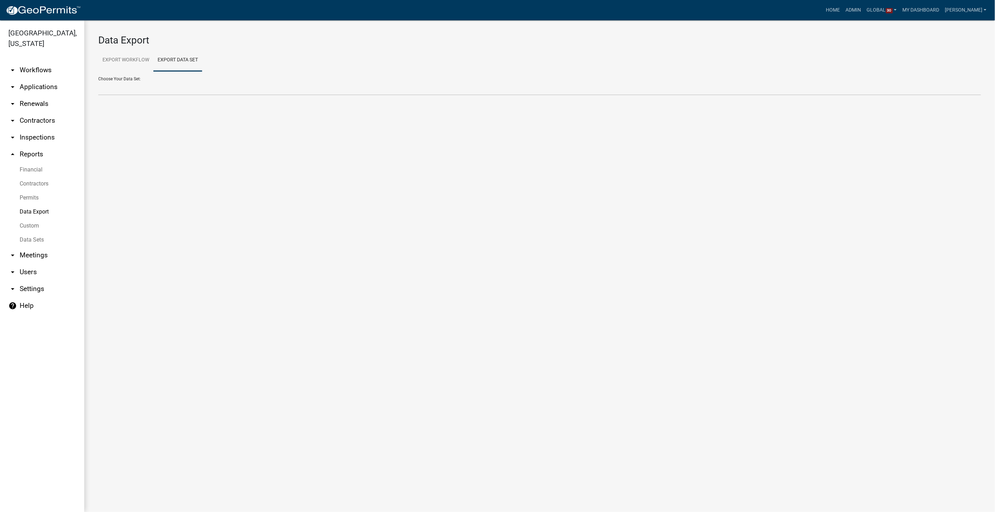
click at [253, 138] on main "Data Export Export Workflow Export Data Set Choose Your Workflow: Contractors D…" at bounding box center [539, 266] width 910 height 492
click at [37, 62] on link "arrow_drop_down Workflows" at bounding box center [42, 70] width 84 height 17
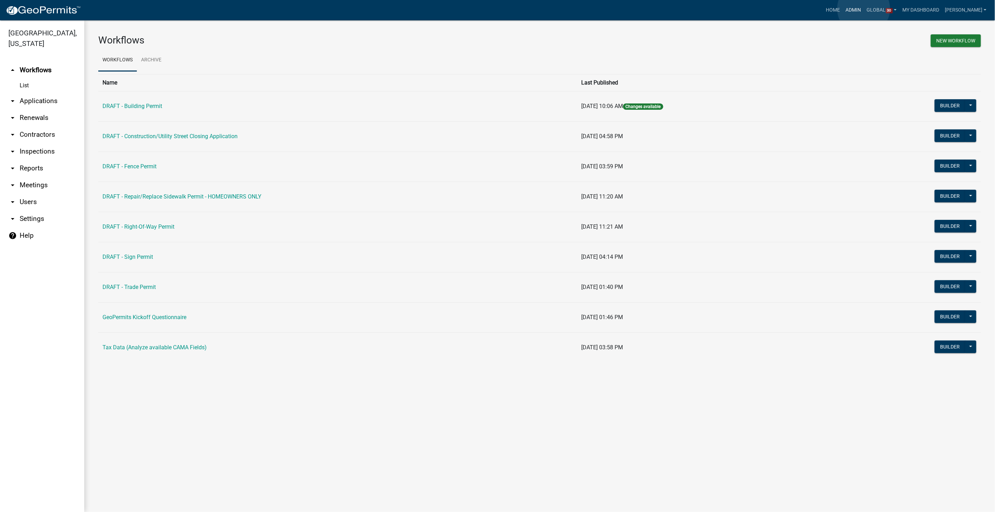
click at [863, 9] on link "Admin" at bounding box center [853, 10] width 21 height 13
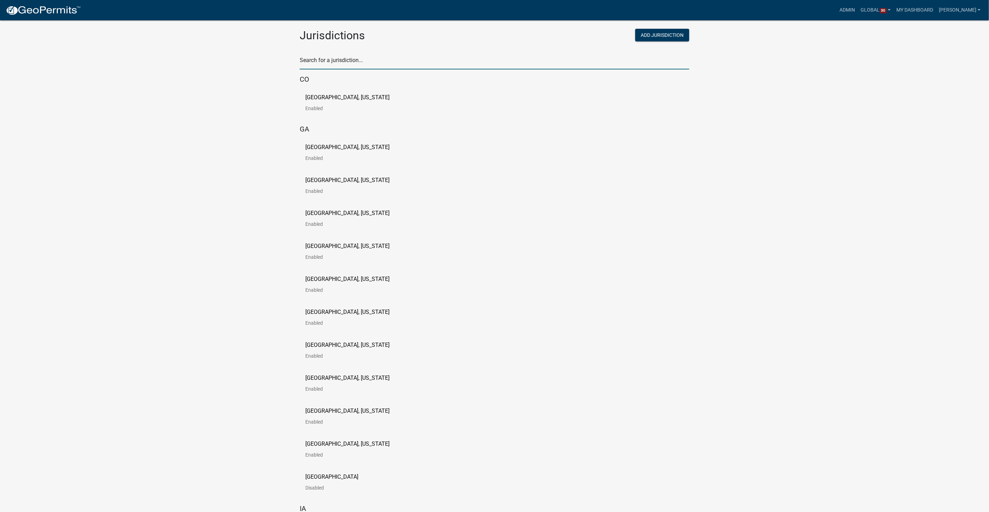
click at [329, 59] on input "text" at bounding box center [494, 62] width 389 height 14
type input "waseca"
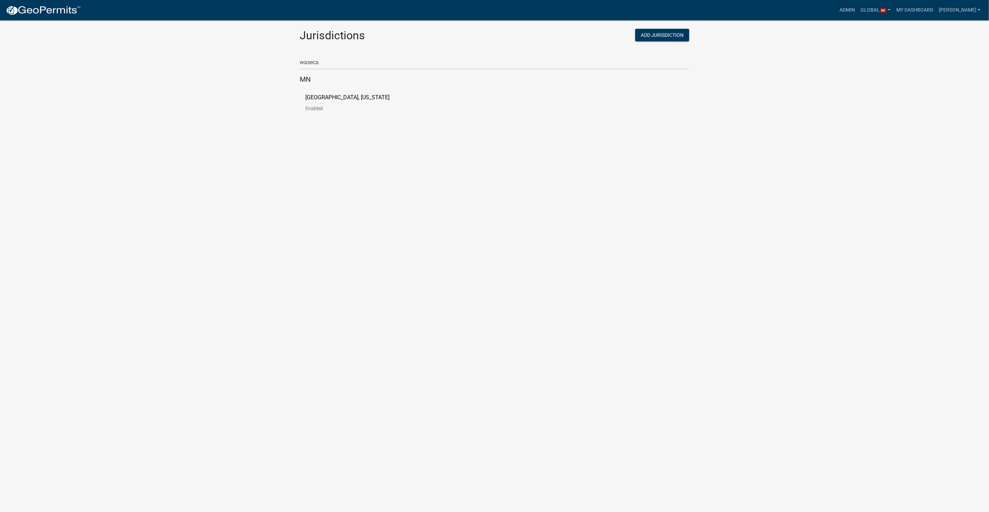
click at [325, 95] on p "[GEOGRAPHIC_DATA], [US_STATE]" at bounding box center [347, 98] width 84 height 6
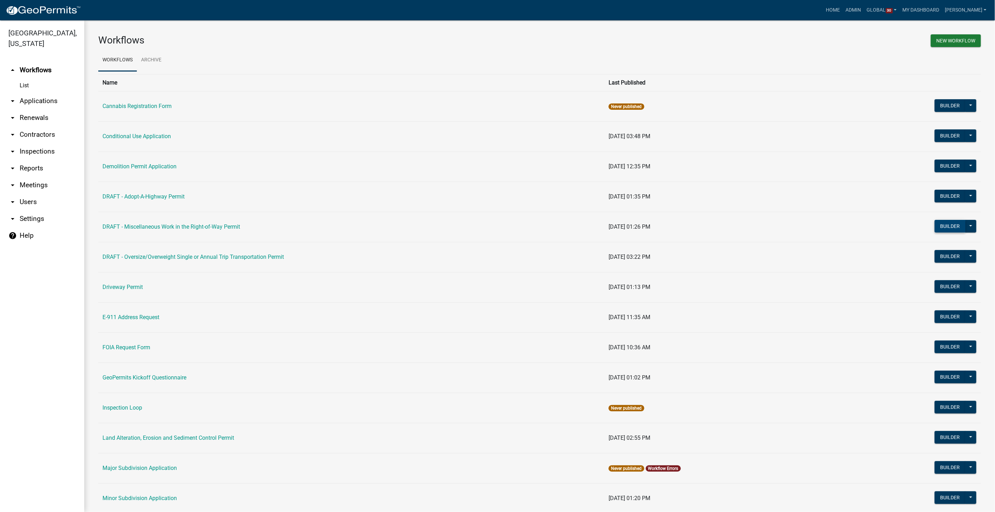
click at [942, 222] on button "Builder" at bounding box center [949, 226] width 31 height 13
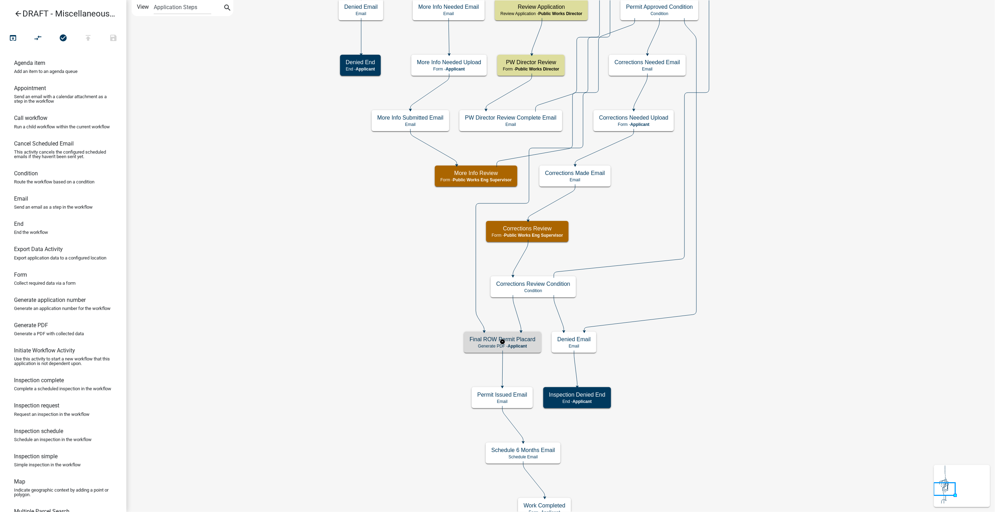
click at [529, 343] on div "Final ROW Permit Placard Generate PDF - Applicant" at bounding box center [502, 342] width 77 height 21
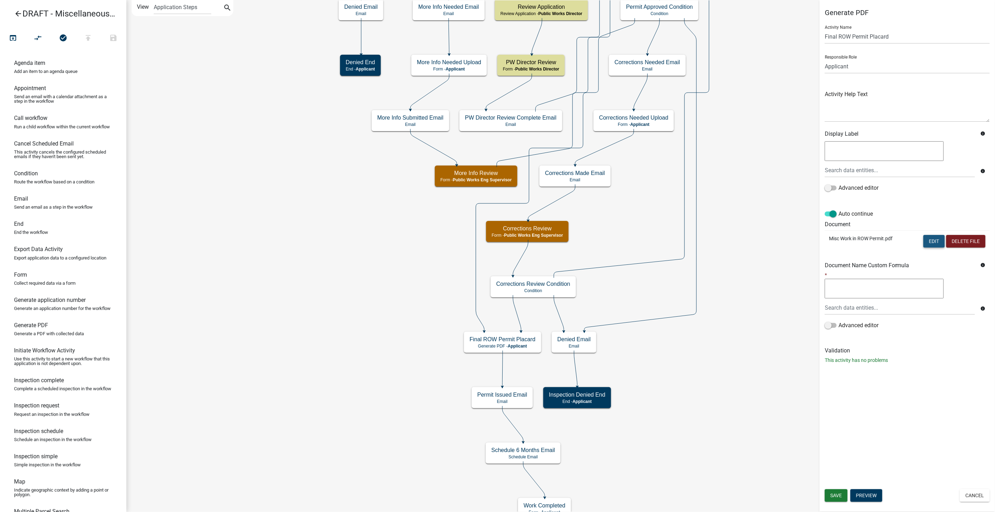
click at [936, 240] on button "Edit" at bounding box center [933, 241] width 21 height 13
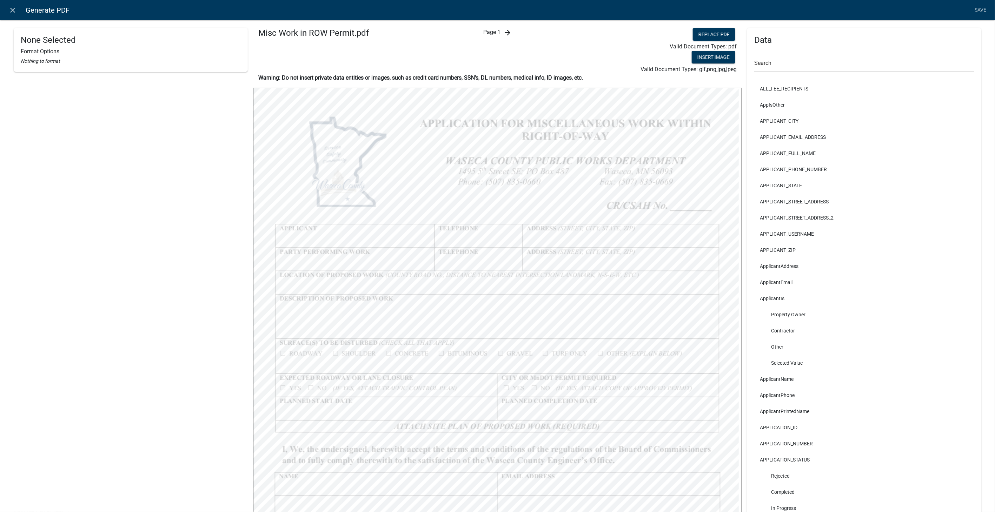
click at [504, 33] on icon "arrow_forward" at bounding box center [507, 32] width 8 height 8
click at [510, 35] on icon "arrow_forward" at bounding box center [513, 32] width 8 height 8
click at [484, 29] on icon "arrow_back" at bounding box center [487, 32] width 8 height 8
click at [484, 29] on div "arrow_back Page 2 arrow_forward" at bounding box center [497, 51] width 163 height 46
click at [478, 30] on icon "arrow_back" at bounding box center [482, 32] width 8 height 8
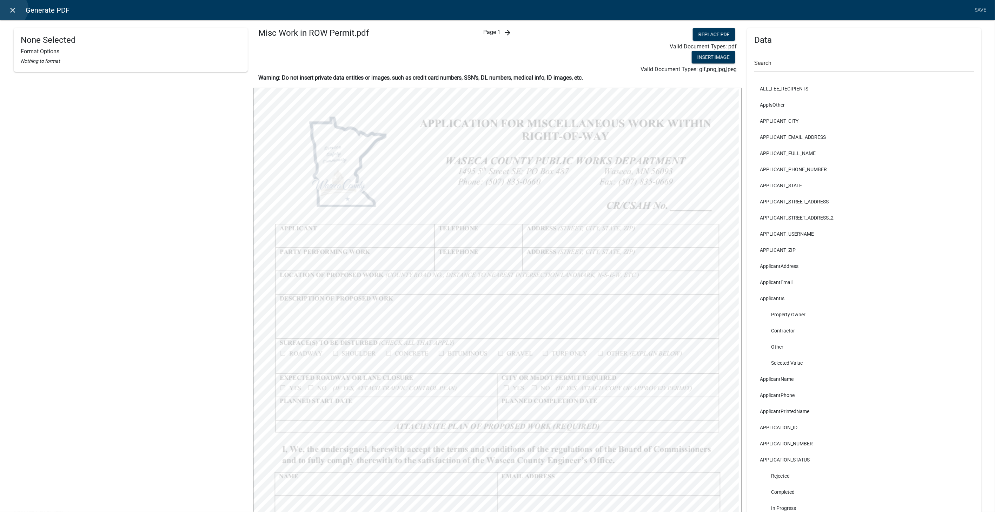
click at [11, 9] on icon "close" at bounding box center [13, 10] width 8 height 8
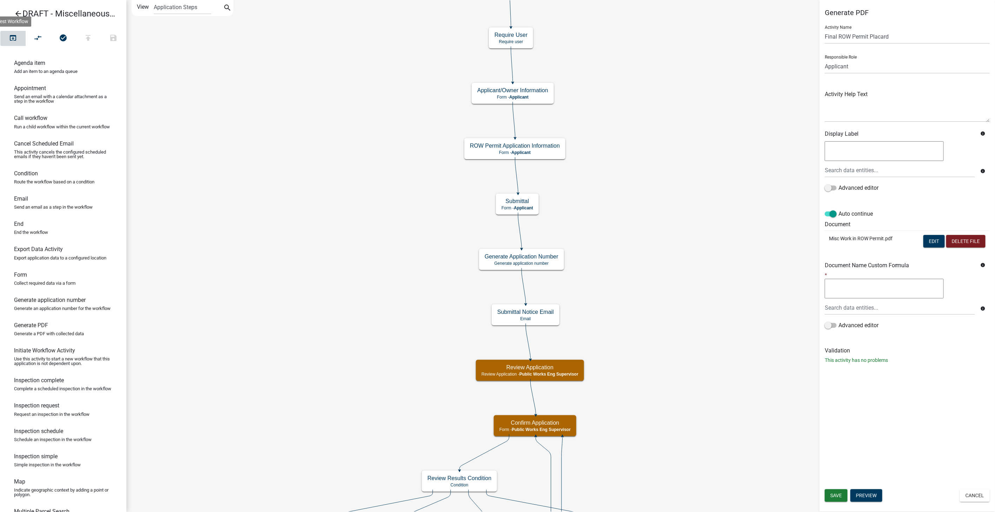
click at [12, 38] on icon "open_in_browser" at bounding box center [13, 39] width 8 height 10
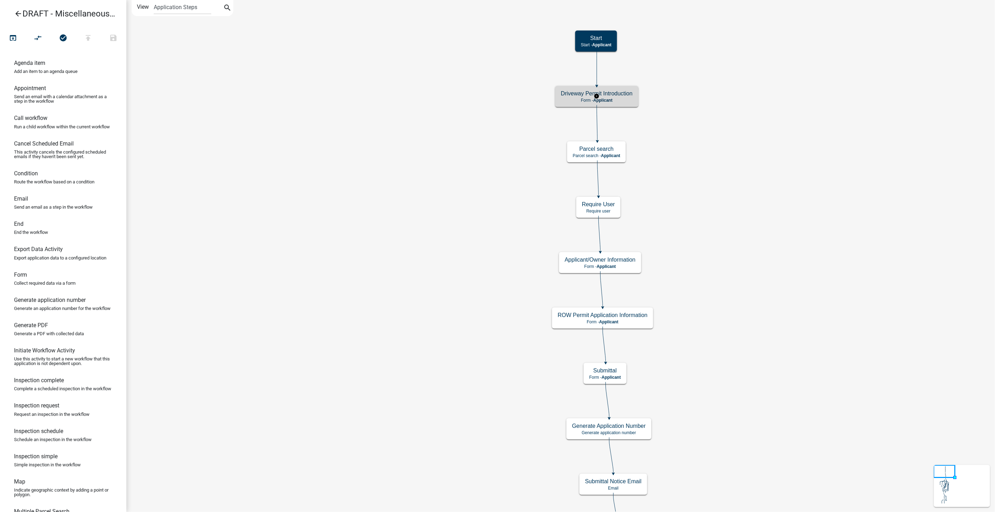
click at [625, 98] on p "Form - Applicant" at bounding box center [597, 100] width 72 height 5
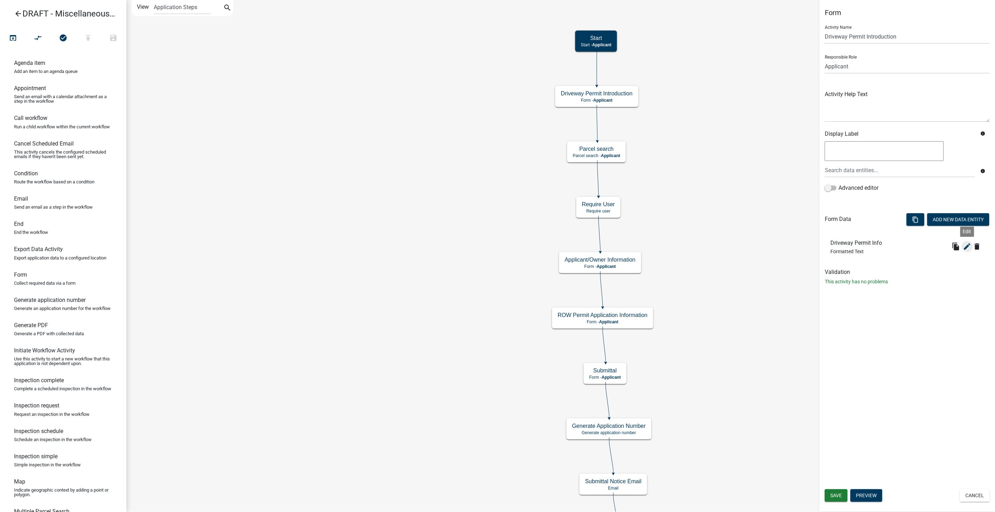
click at [965, 250] on icon "edit" at bounding box center [967, 246] width 8 height 8
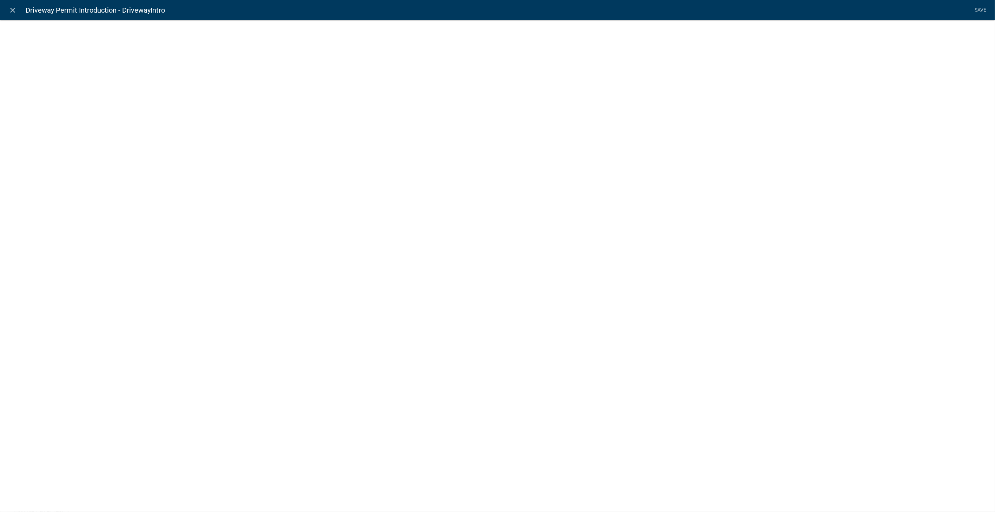
select select "rich-text"
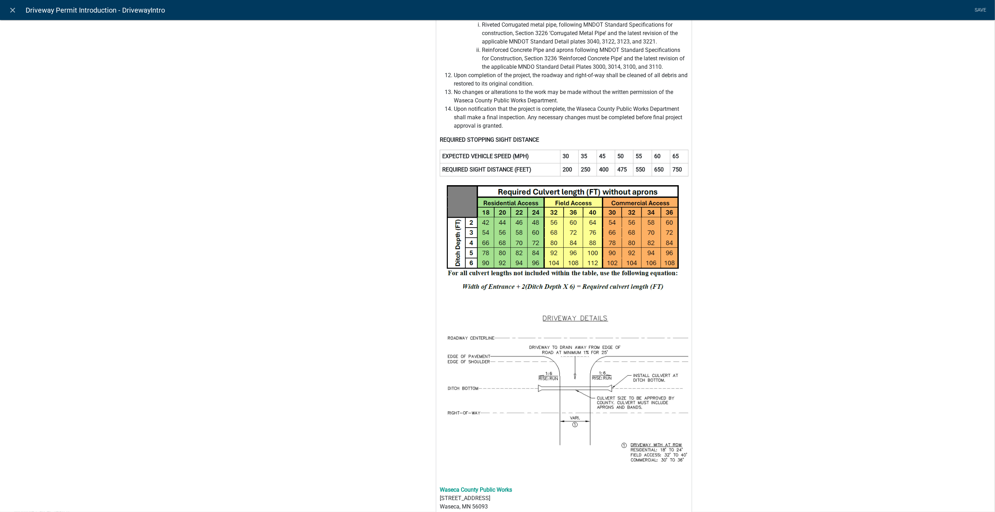
scroll to position [462, 0]
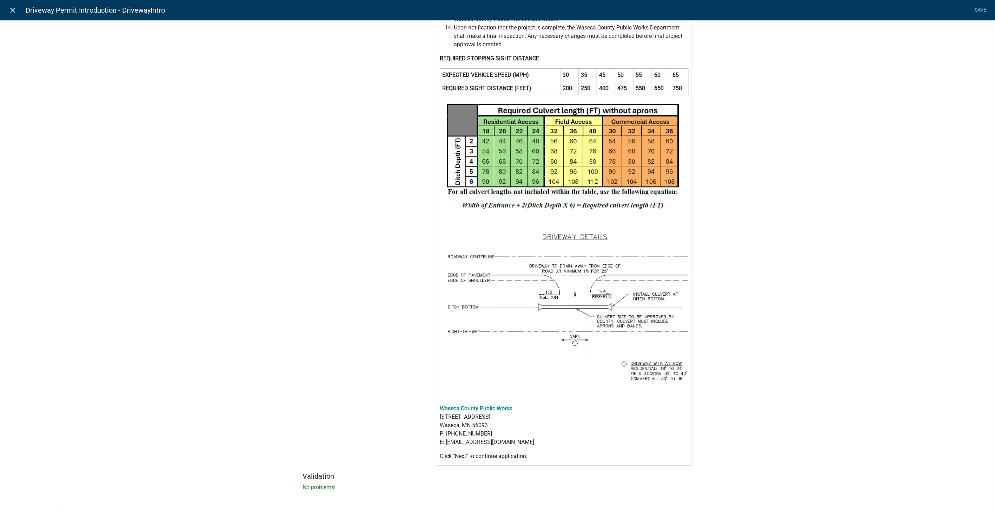
click at [16, 13] on icon "close" at bounding box center [13, 10] width 8 height 8
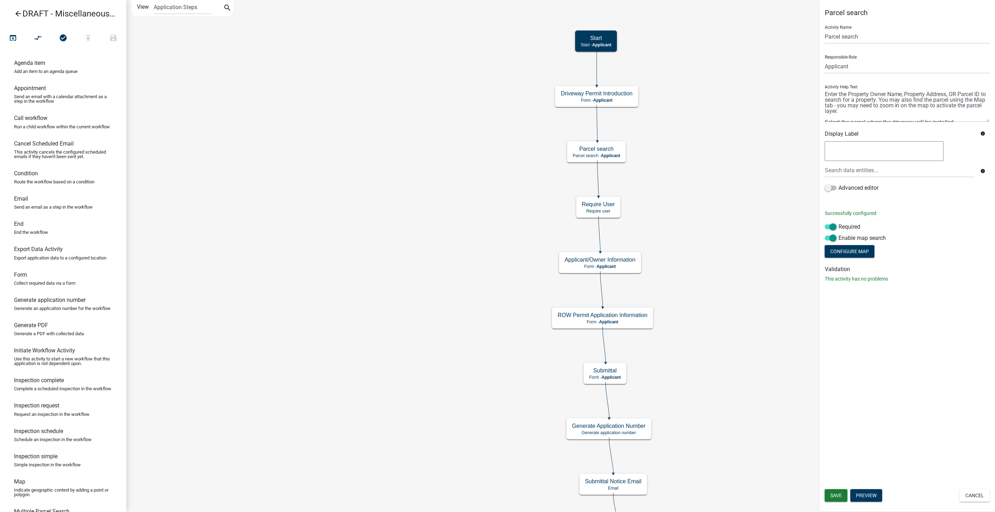
scroll to position [5, 0]
click at [916, 115] on textarea at bounding box center [907, 105] width 165 height 33
click at [948, 114] on textarea at bounding box center [907, 105] width 165 height 33
type textarea "Enter the Property Owner Name, Property Address, OR Parcel ID to search for a p…"
click at [834, 496] on span "Save" at bounding box center [836, 496] width 12 height 6
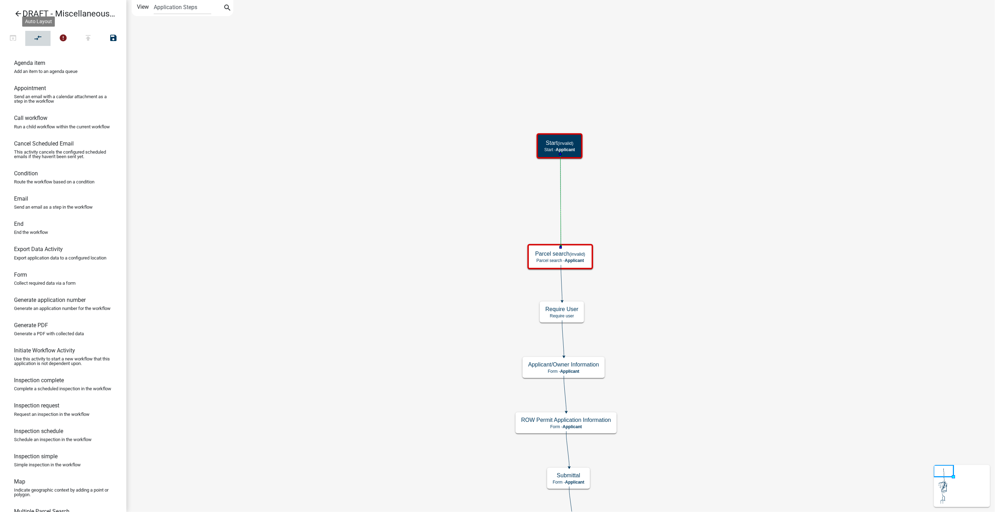
click at [36, 40] on icon "compare_arrows" at bounding box center [38, 39] width 8 height 10
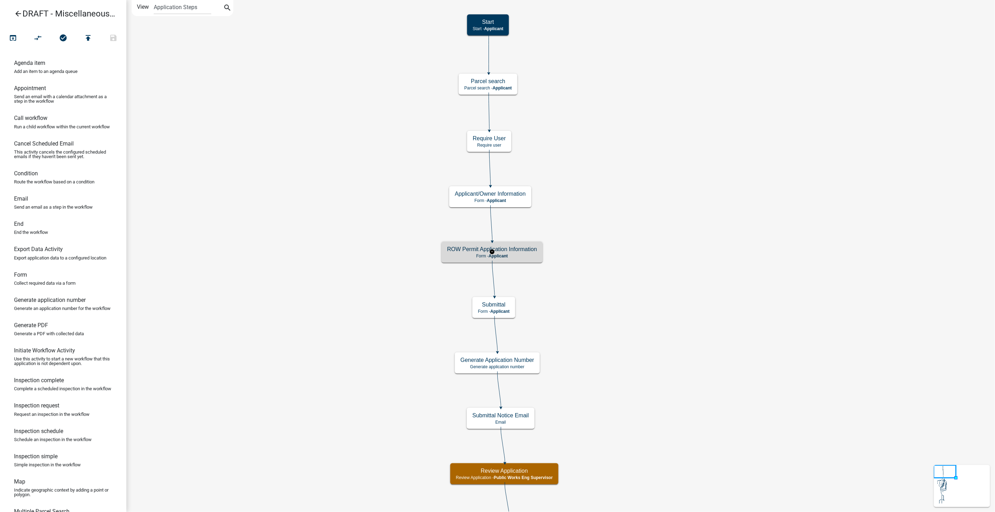
click at [526, 254] on p "Form - Applicant" at bounding box center [492, 256] width 90 height 5
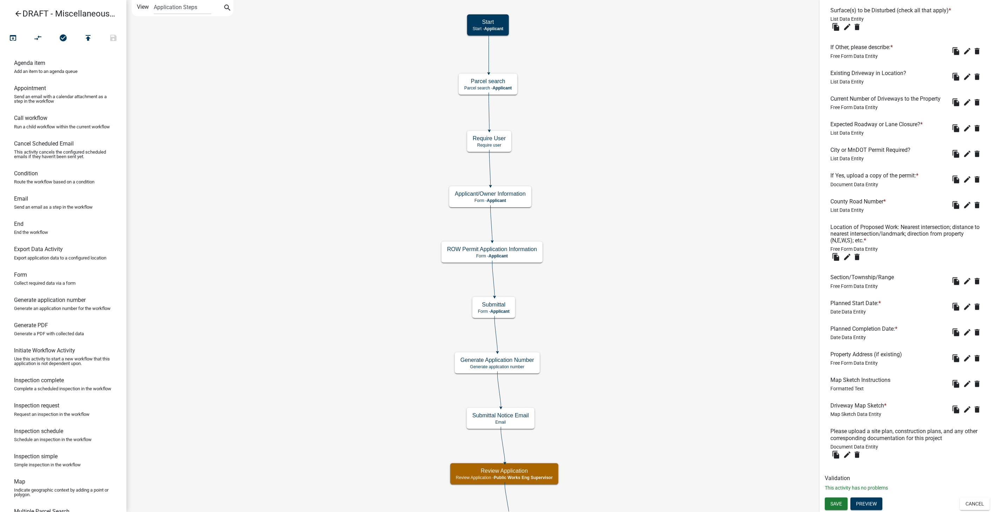
scroll to position [449, 0]
click at [963, 409] on icon "edit" at bounding box center [967, 410] width 8 height 8
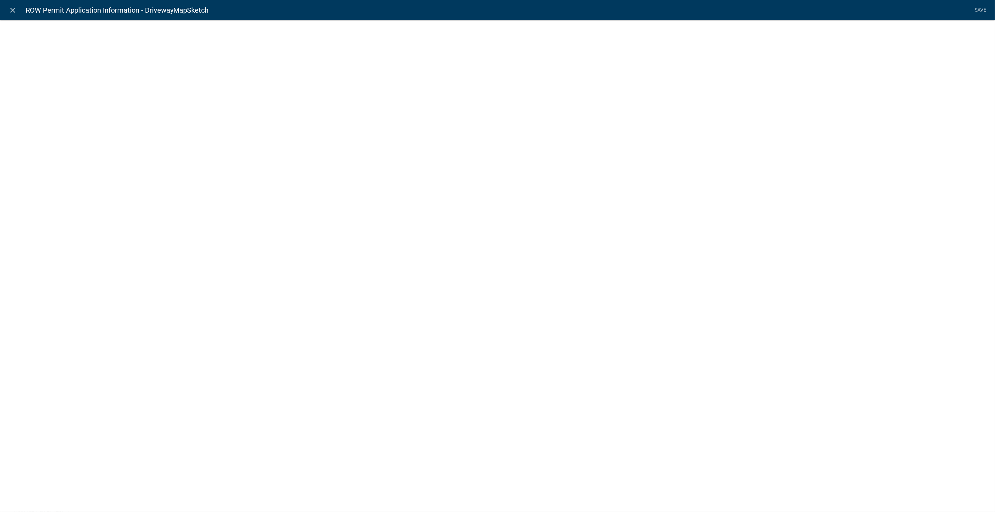
select select "mapsketch-data"
select select "1: Object"
select select "satellite"
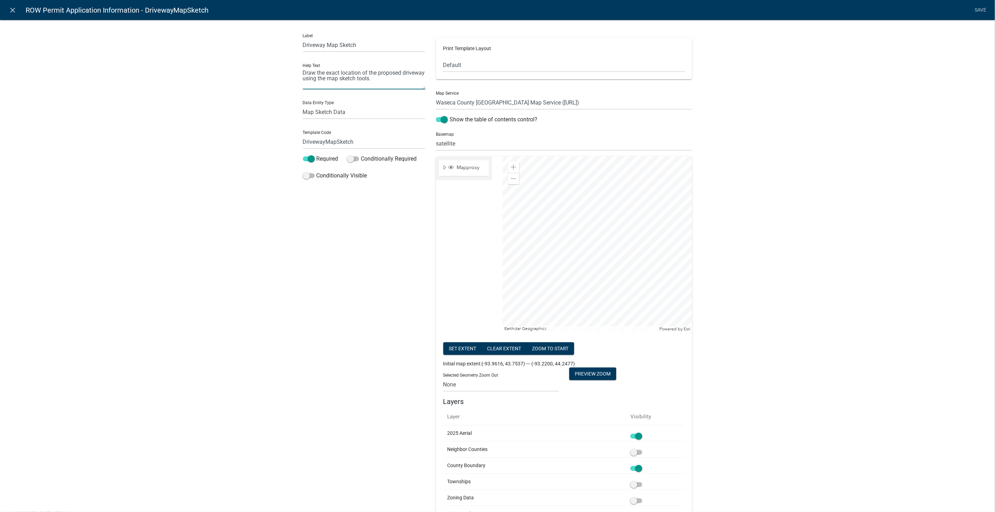
click at [422, 75] on textarea "Draw the exact location of the proposed driveway using the map sketch tools." at bounding box center [364, 79] width 123 height 22
type textarea "Draw the exact location of the proposed work using the map sketch tools."
click at [323, 42] on input "Driveway Map Sketch" at bounding box center [364, 45] width 123 height 14
type input "ROW Map Sketch"
type input "ROWMapSketch"
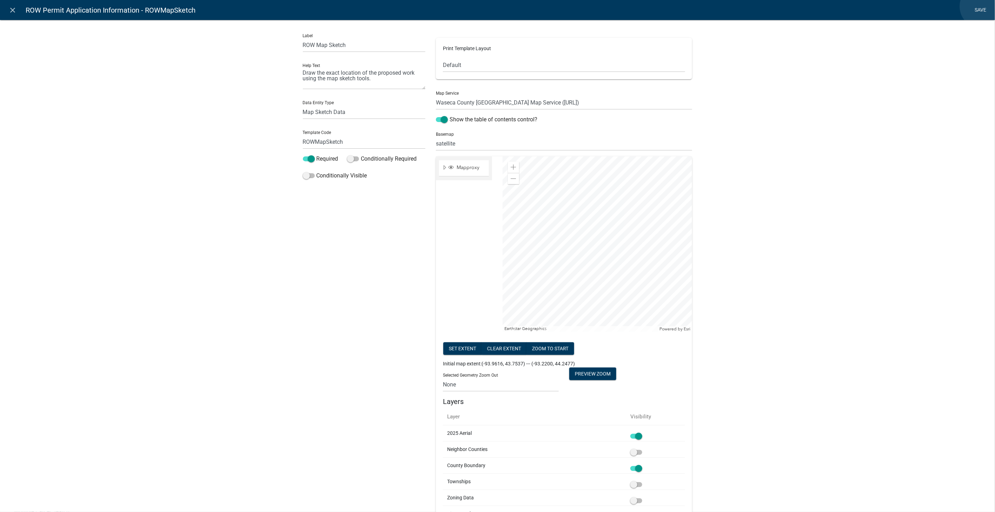
click at [982, 6] on li "Save" at bounding box center [981, 10] width 18 height 13
click at [979, 11] on link "Save" at bounding box center [981, 10] width 18 height 13
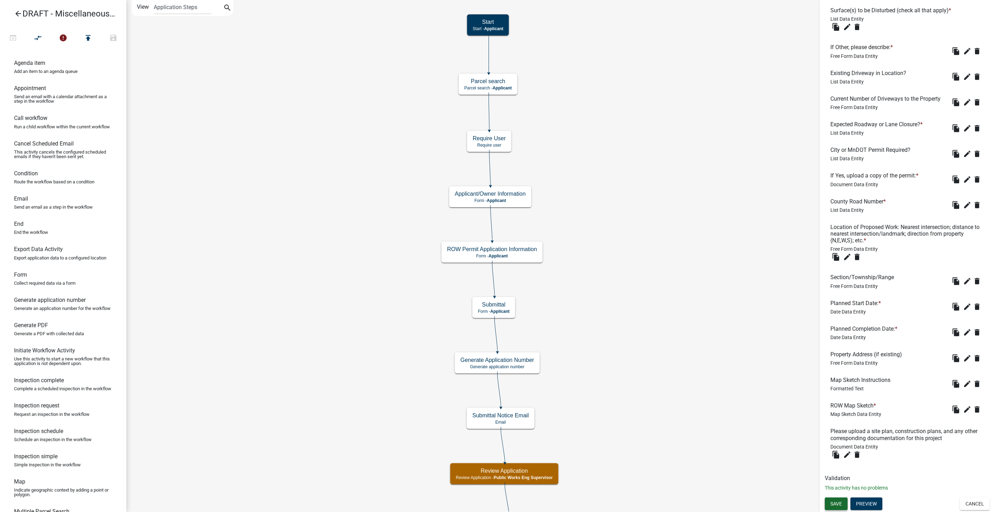
click at [833, 498] on button "Save" at bounding box center [836, 504] width 23 height 13
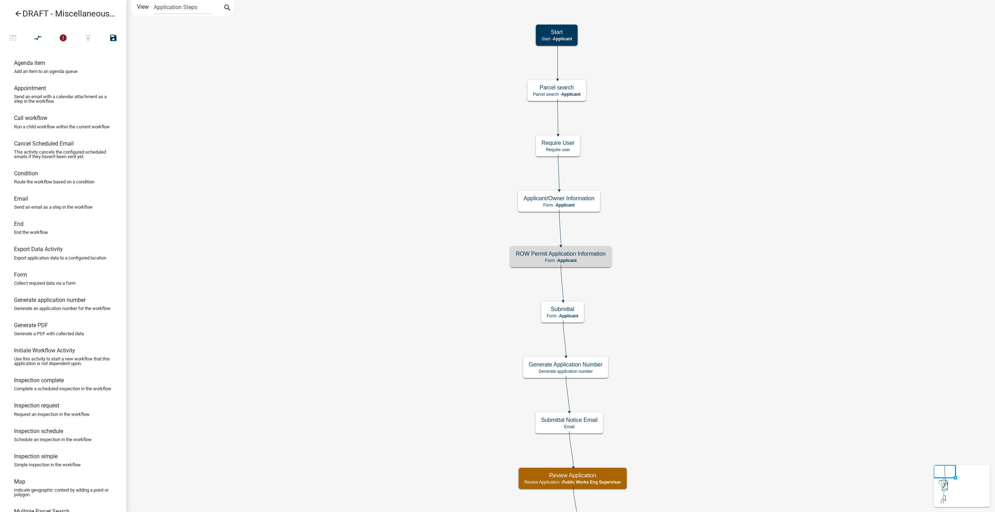
scroll to position [0, 0]
click at [16, 13] on icon "arrow_back" at bounding box center [18, 14] width 8 height 10
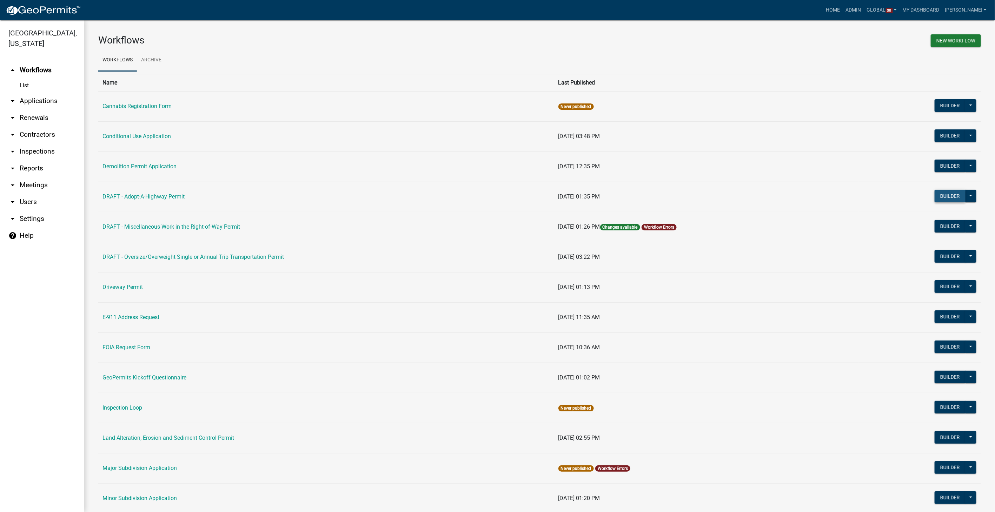
click at [935, 192] on button "Builder" at bounding box center [949, 196] width 31 height 13
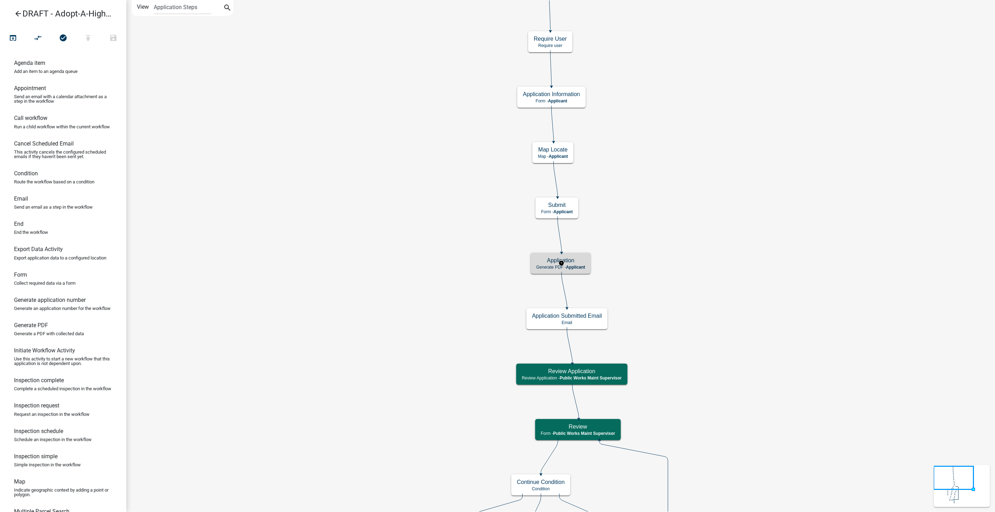
click at [575, 261] on h5 "Application" at bounding box center [560, 260] width 49 height 7
click at [567, 263] on h5 "Application" at bounding box center [560, 260] width 49 height 7
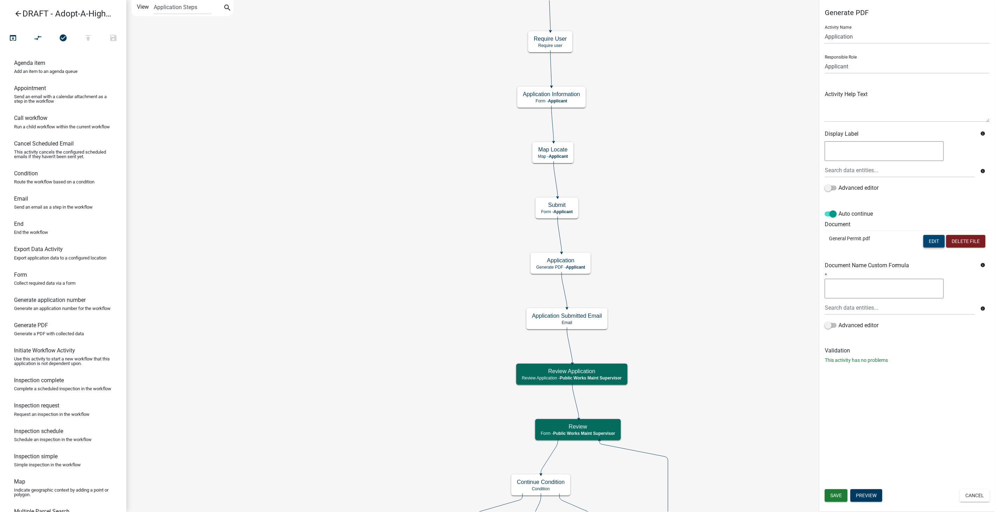
click at [932, 243] on button "Edit" at bounding box center [933, 241] width 21 height 13
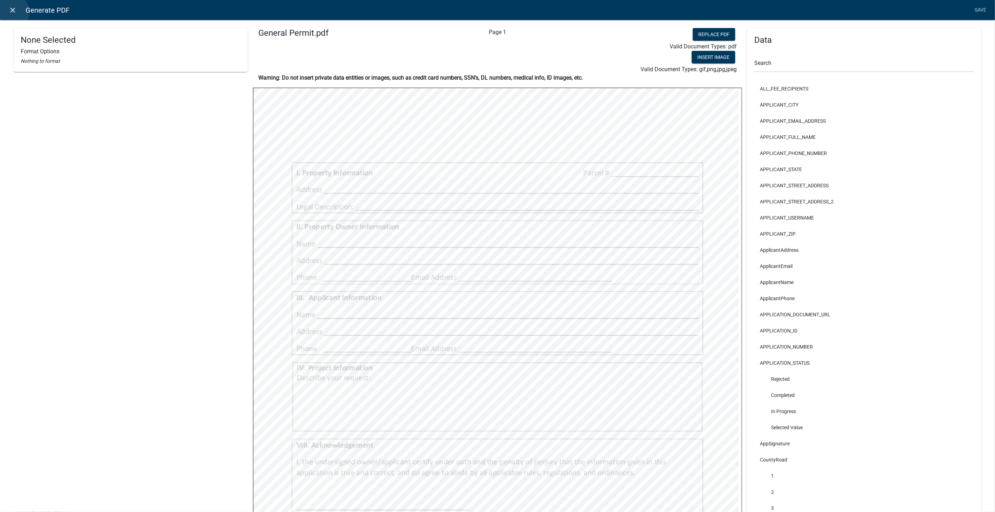
click at [12, 12] on icon "close" at bounding box center [13, 10] width 8 height 8
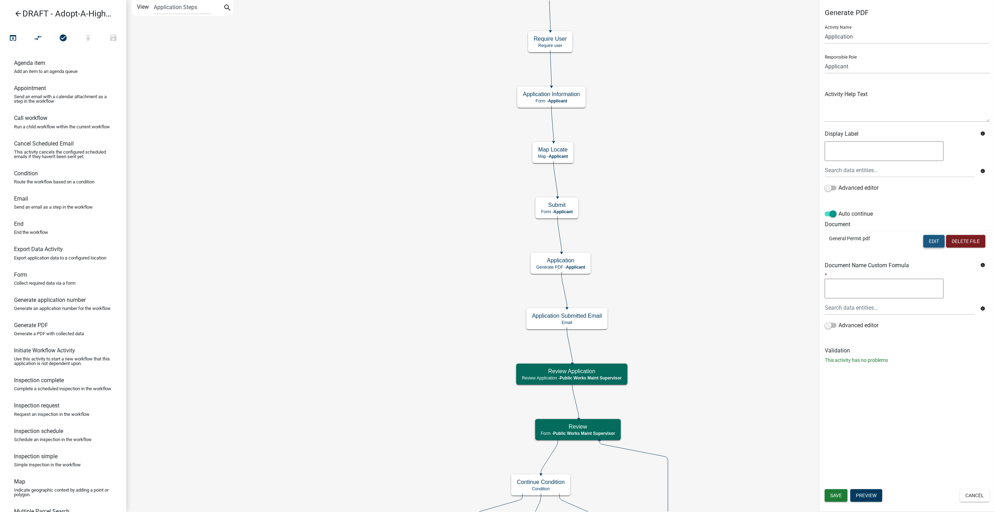
click at [939, 239] on button "Edit" at bounding box center [933, 241] width 21 height 13
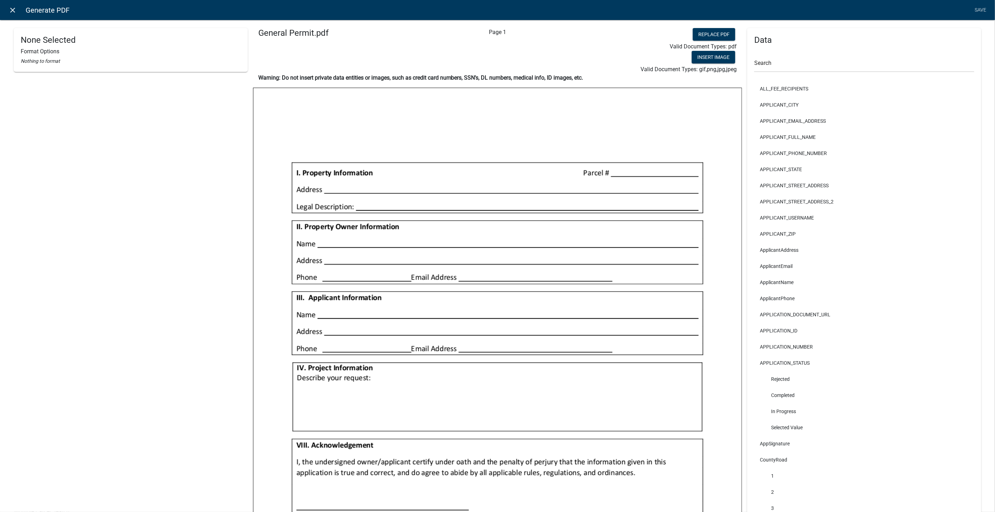
click at [15, 13] on icon "close" at bounding box center [13, 10] width 8 height 8
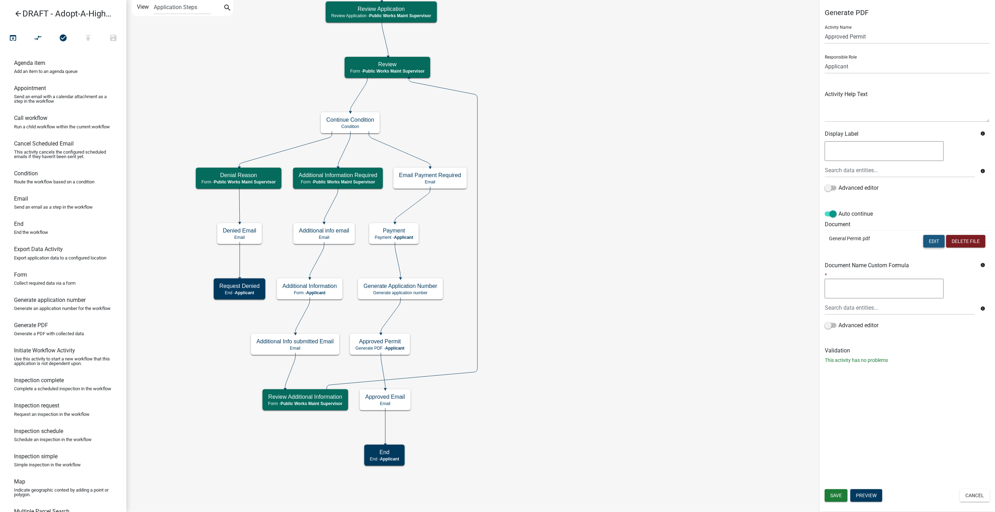
click at [930, 241] on button "Edit" at bounding box center [933, 241] width 21 height 13
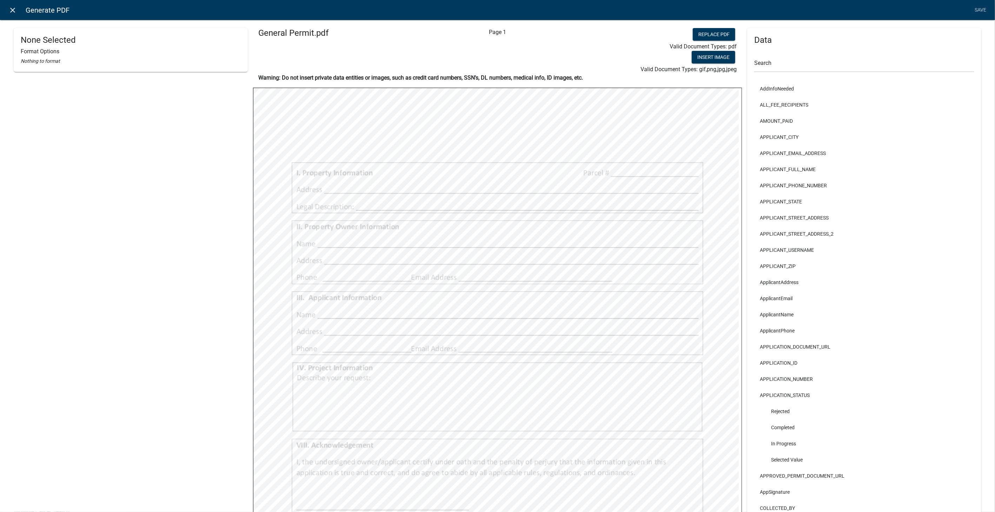
click at [14, 9] on icon "close" at bounding box center [13, 10] width 8 height 8
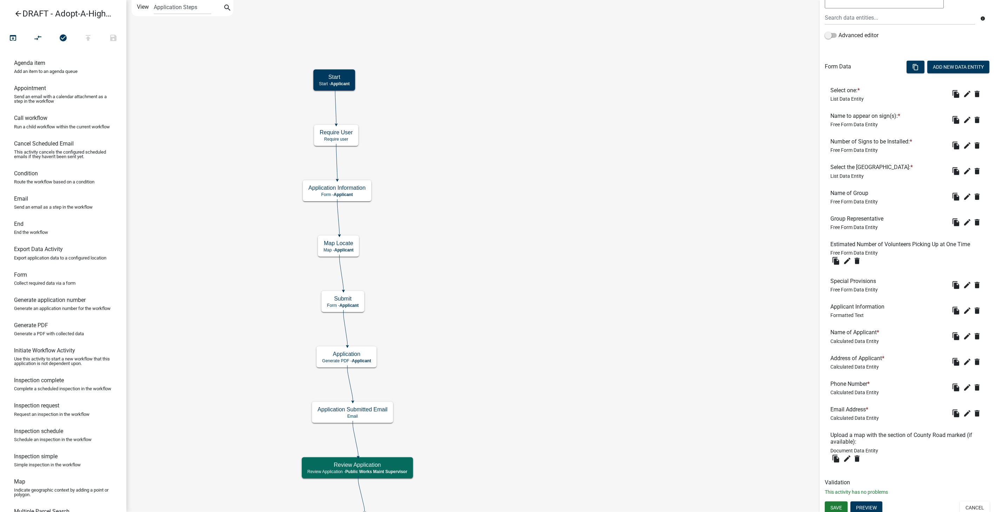
scroll to position [156, 0]
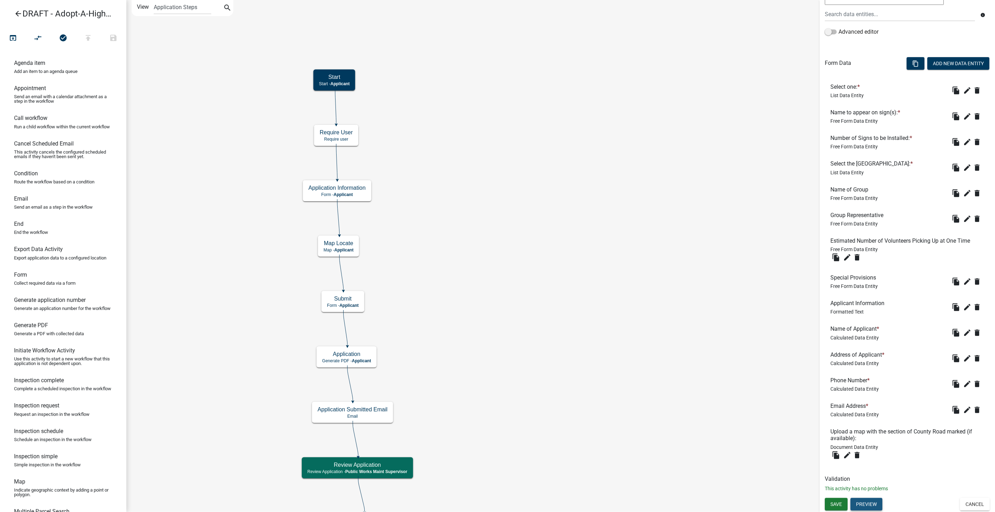
click at [872, 503] on button "Preview" at bounding box center [866, 504] width 32 height 13
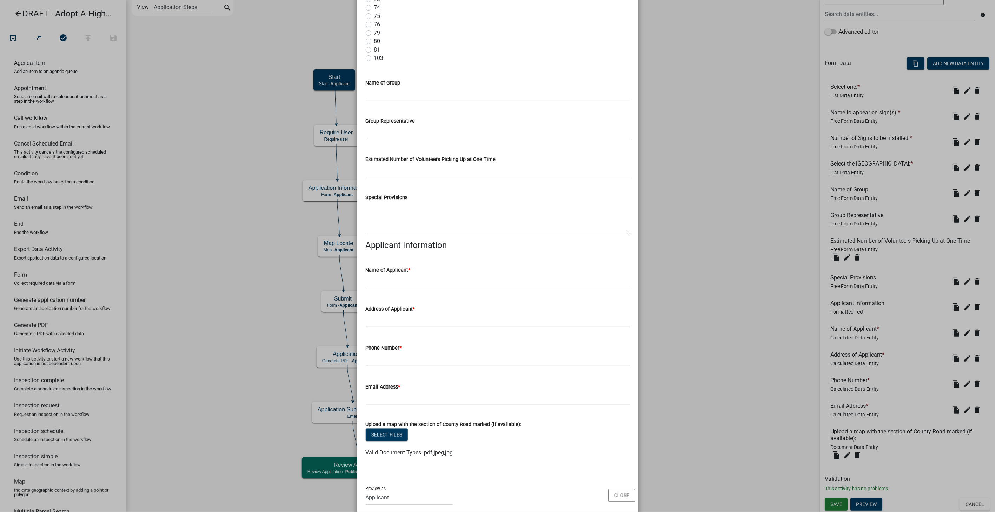
scroll to position [596, 0]
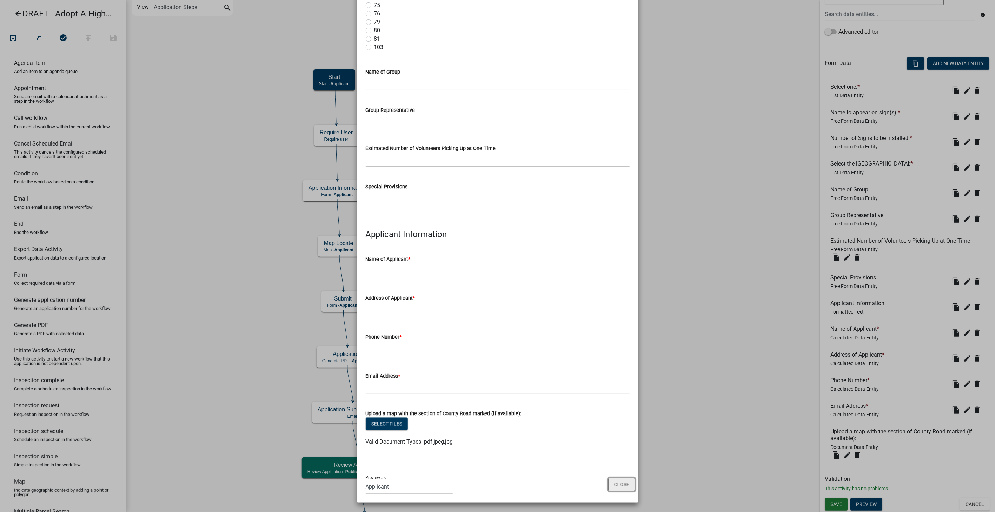
click at [625, 487] on button "Close" at bounding box center [621, 484] width 27 height 13
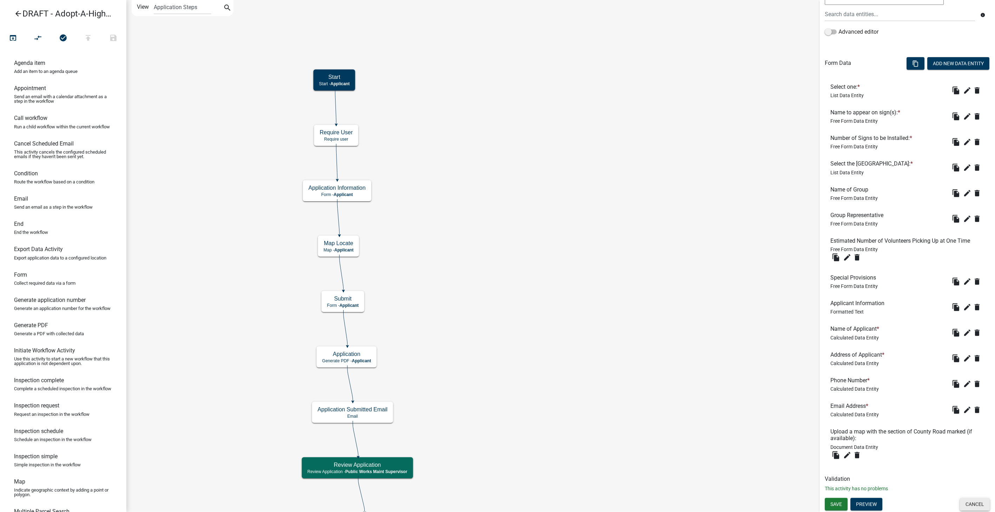
click at [966, 504] on button "Cancel" at bounding box center [975, 504] width 30 height 13
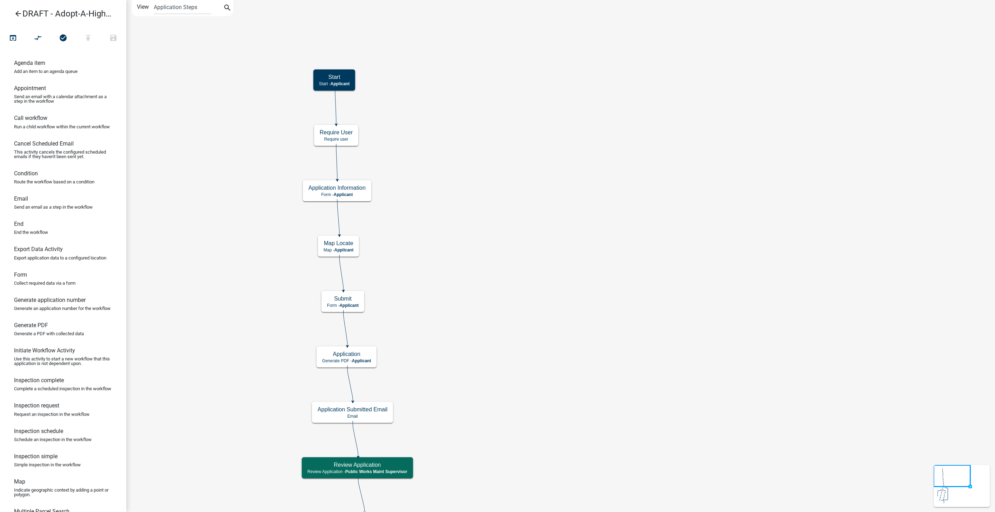
scroll to position [0, 0]
click at [21, 14] on icon "arrow_back" at bounding box center [18, 14] width 8 height 10
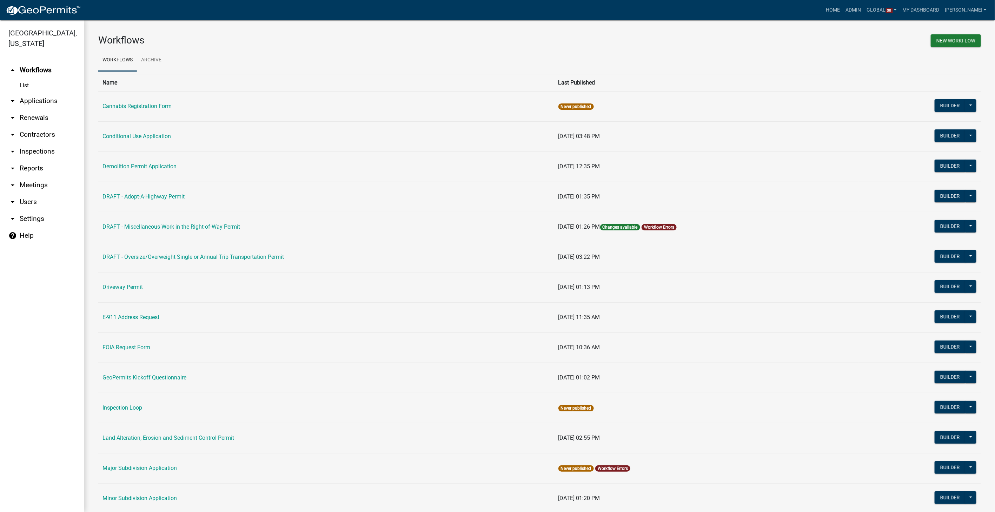
click at [29, 217] on link "arrow_drop_down Settings" at bounding box center [42, 219] width 84 height 17
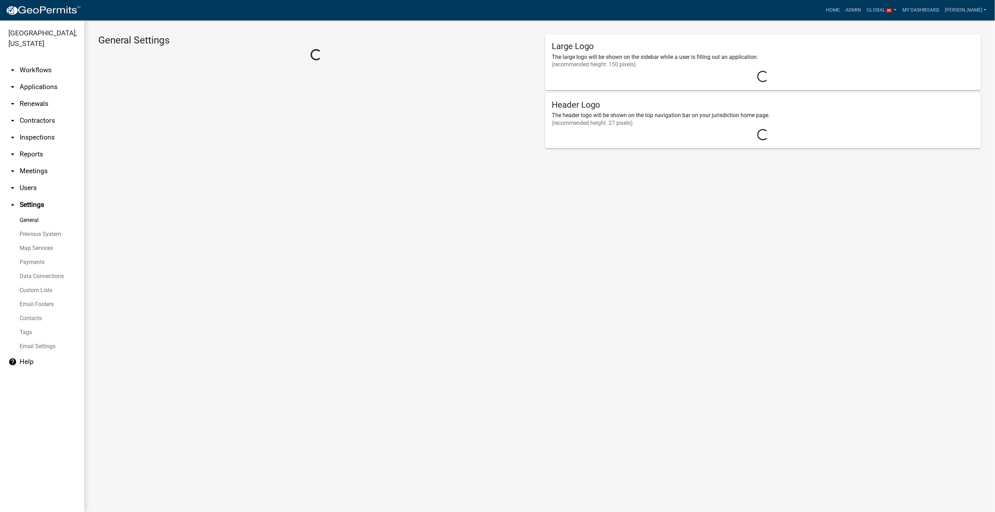
select select "a807208a-f67b-459b-83be-f00693914cf4"
select select "MN"
select select "Central Standard Time"
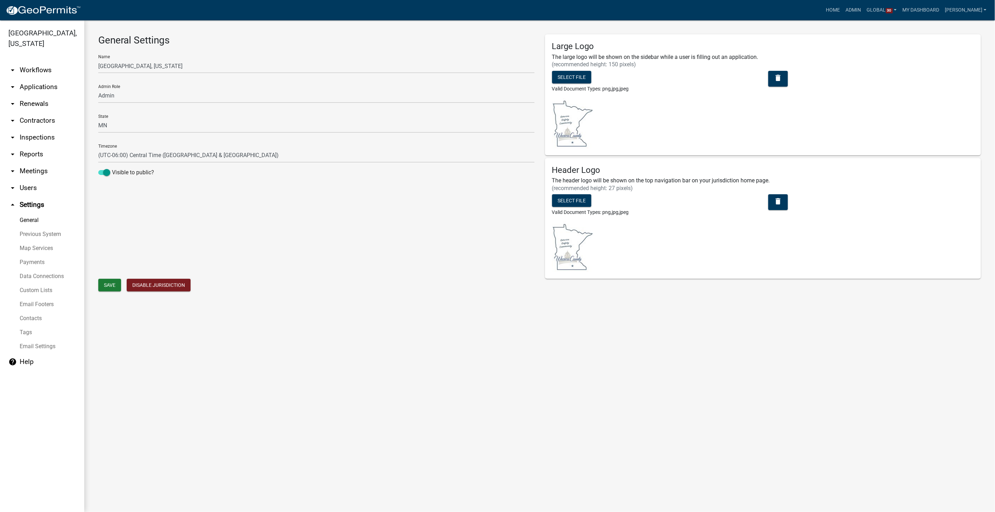
click at [35, 289] on link "Custom Lists" at bounding box center [42, 290] width 84 height 14
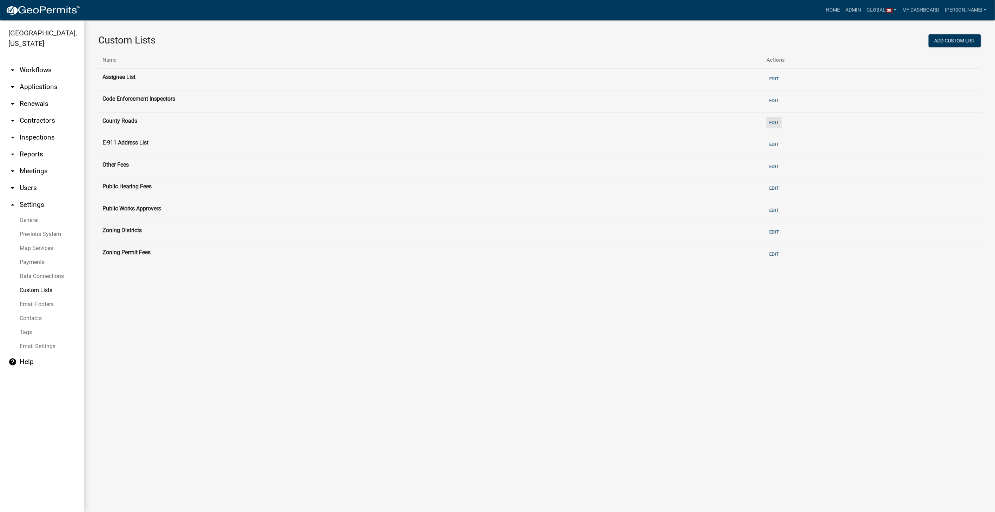
click at [782, 118] on button "Edit" at bounding box center [773, 123] width 15 height 12
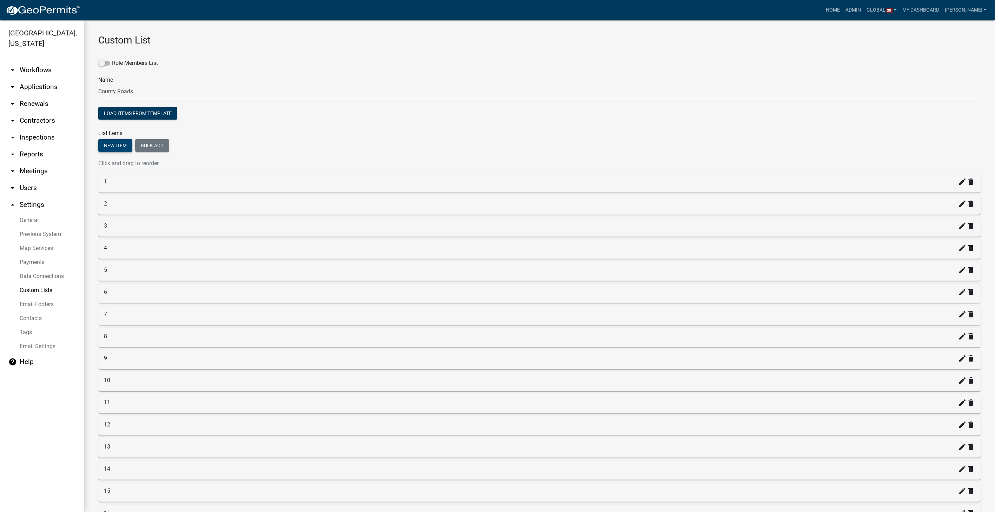
click at [125, 144] on button "New item" at bounding box center [115, 145] width 34 height 13
click at [162, 191] on input "Value *" at bounding box center [539, 192] width 868 height 14
type input "61"
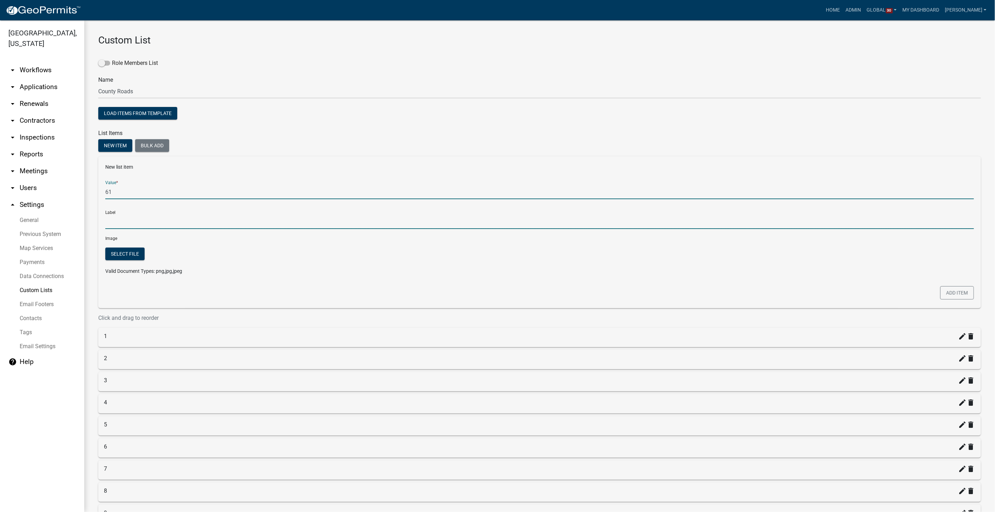
type input "61"
click at [162, 219] on input "61" at bounding box center [539, 222] width 868 height 14
click at [125, 255] on button "Select file" at bounding box center [124, 254] width 39 height 13
click at [940, 288] on button "Add item" at bounding box center [957, 292] width 34 height 13
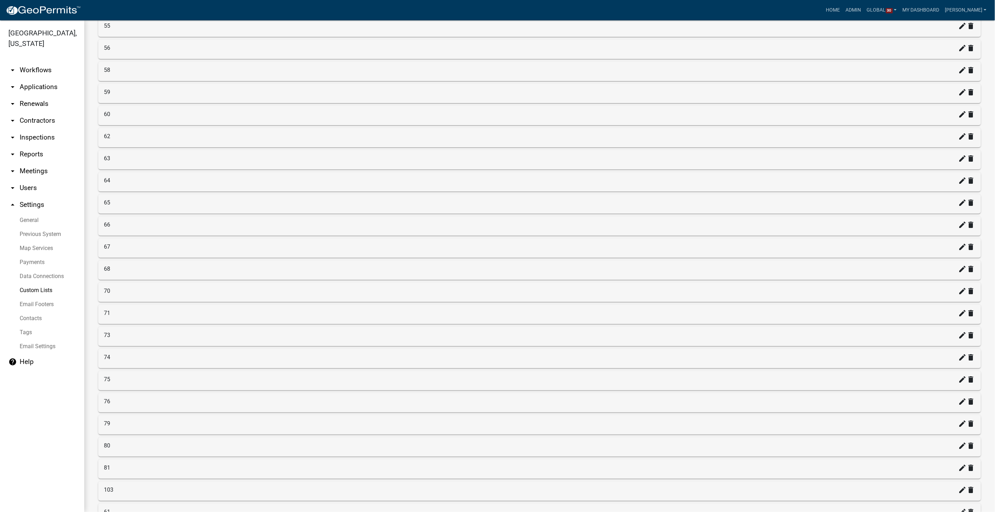
scroll to position [1039, 0]
drag, startPoint x: 167, startPoint y: 494, endPoint x: 169, endPoint y: 120, distance: 374.7
click at [117, 494] on button "Save" at bounding box center [109, 500] width 23 height 13
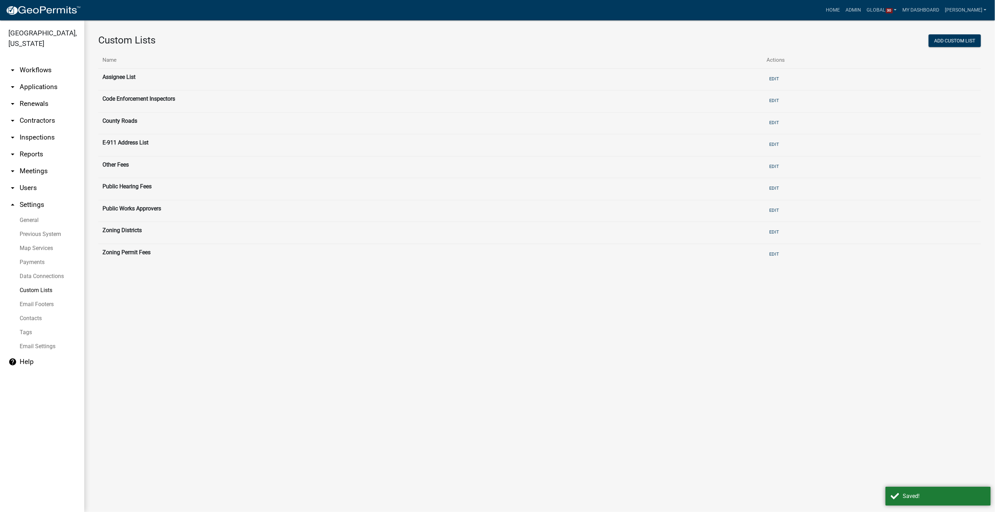
click at [32, 68] on link "arrow_drop_down Workflows" at bounding box center [42, 70] width 84 height 17
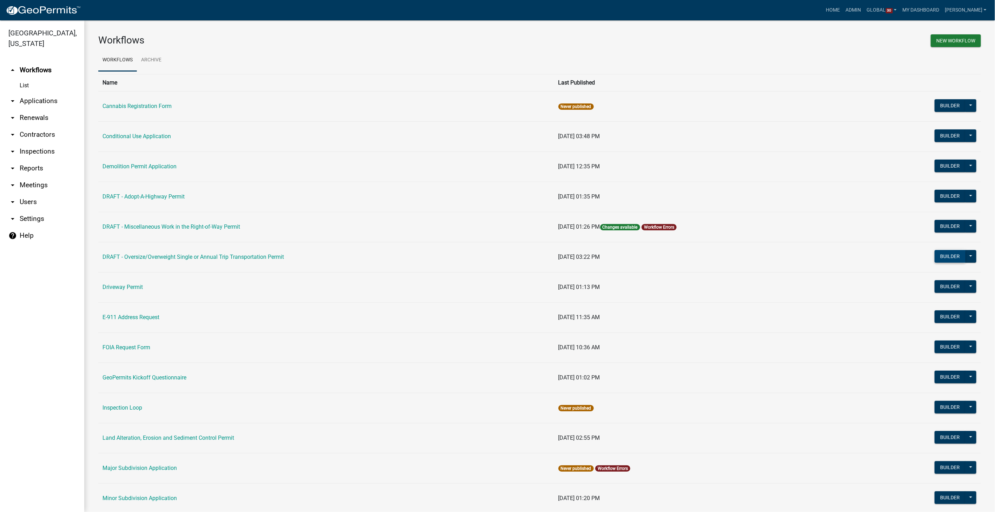
click at [940, 258] on button "Builder" at bounding box center [949, 256] width 31 height 13
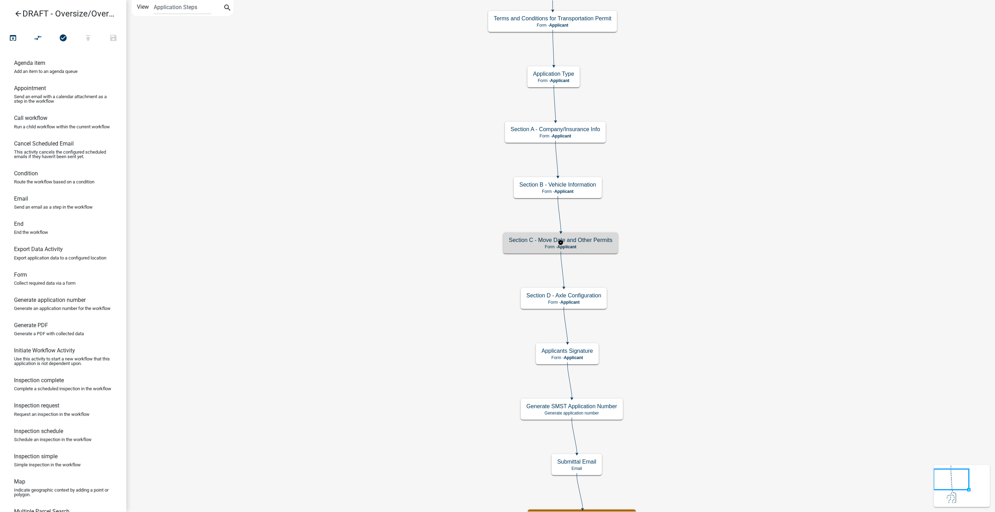
click at [580, 246] on p "Form - Applicant" at bounding box center [561, 247] width 104 height 5
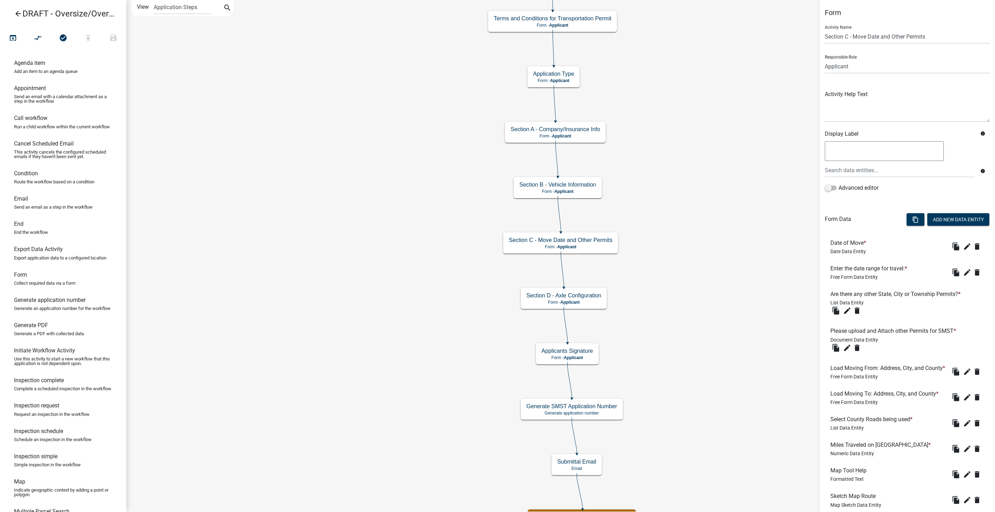
scroll to position [58, 0]
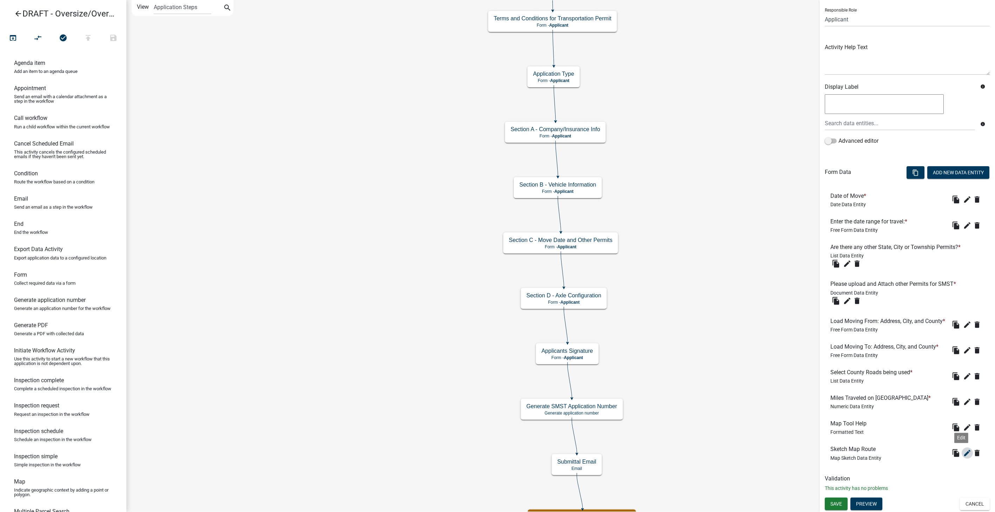
click at [963, 451] on icon "edit" at bounding box center [967, 453] width 8 height 8
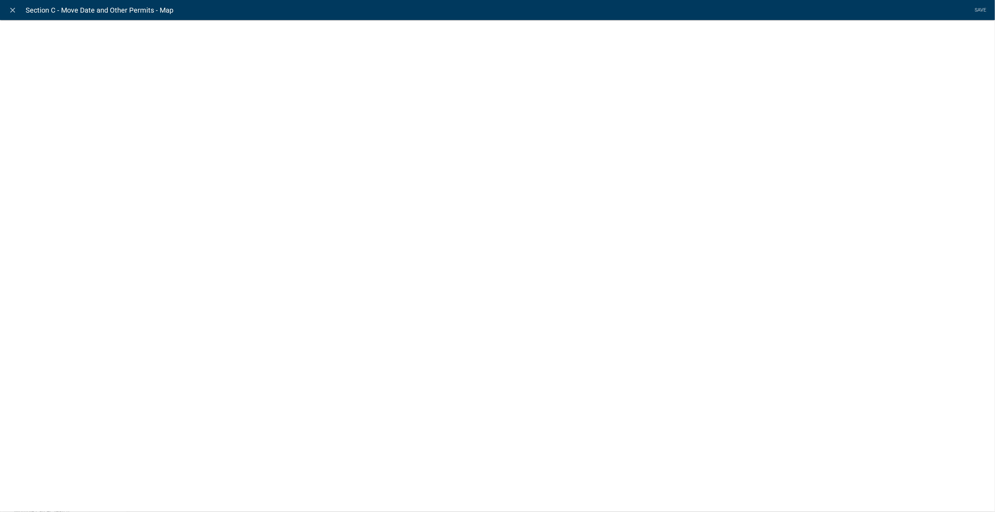
select select "mapsketch-data"
select select "2"
select select "1: Object"
select select "hybrid"
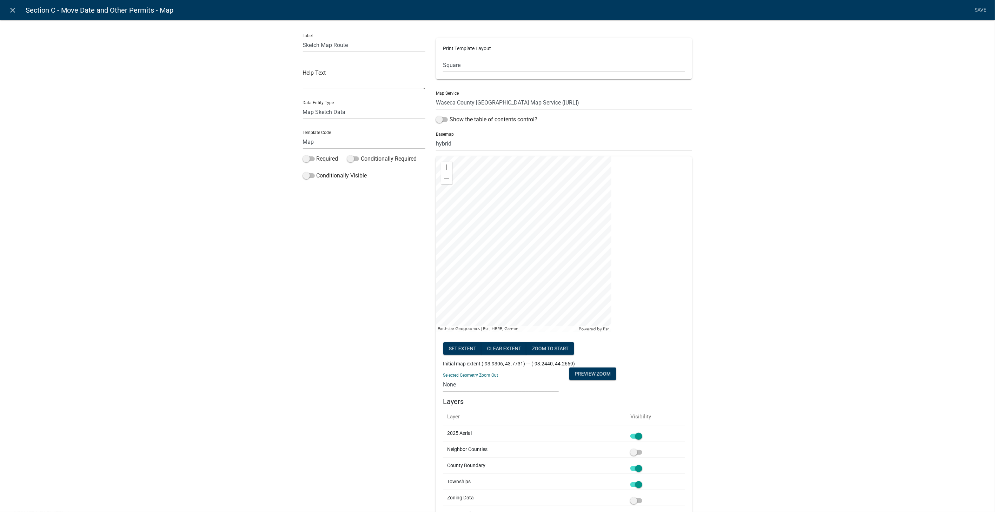
click at [483, 391] on select "None 1 2 3 4 5 6 7 8 9 10 11 12 13 14 15 16 17 18 19 20" at bounding box center [501, 385] width 116 height 14
select select "100"
click at [443, 378] on select "None 1 2 3 4 5 6 7 8 9 10 11 12 13 14 15 16 17 18 19 20" at bounding box center [501, 385] width 116 height 14
click at [583, 377] on button "Preview Zoom" at bounding box center [592, 374] width 47 height 13
click at [445, 179] on span at bounding box center [447, 179] width 6 height 6
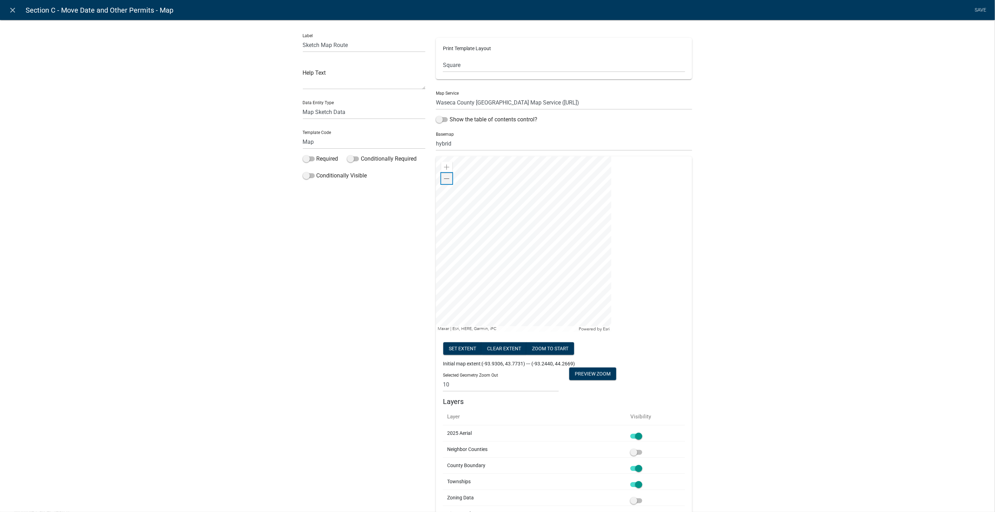
click at [445, 179] on span at bounding box center [447, 179] width 6 height 6
click at [448, 180] on div "Zoom out" at bounding box center [446, 178] width 11 height 11
click at [466, 386] on select "None 1 2 3 4 5 6 7 8 9 10 11 12 13 14 15 16 17 18 19 20" at bounding box center [501, 385] width 116 height 14
click at [476, 65] on select "Default Landscape Portrait Square" at bounding box center [564, 65] width 242 height 14
select select "3"
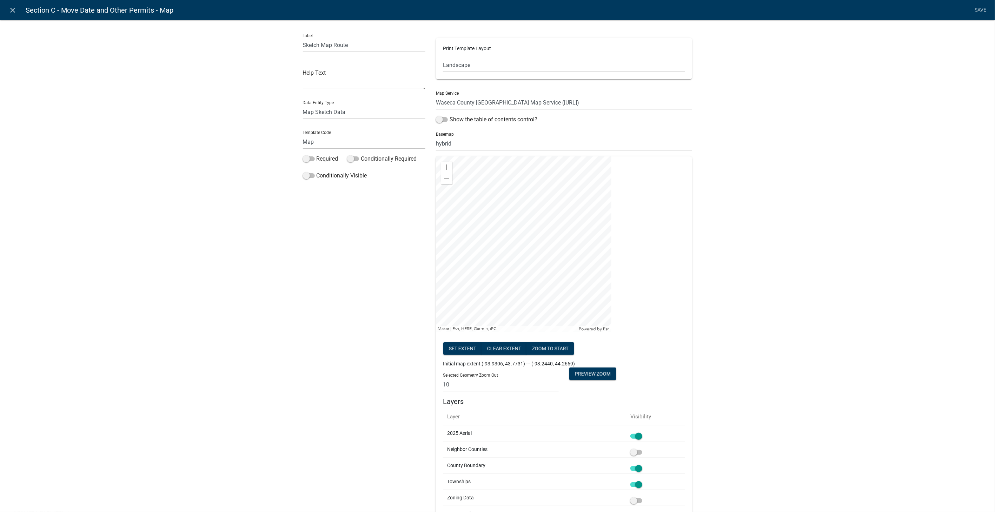
click at [443, 58] on select "Default Landscape Portrait Square" at bounding box center [564, 65] width 242 height 14
click at [486, 385] on select "None 1 2 3 4 5 6 7 8 9 10 11 12 13 14 15 16 17 18 19 20" at bounding box center [501, 385] width 116 height 14
select select "0"
click at [443, 378] on select "None 1 2 3 4 5 6 7 8 9 10 11 12 13 14 15 16 17 18 19 20" at bounding box center [501, 385] width 116 height 14
click at [595, 374] on button "Preview Zoom" at bounding box center [592, 374] width 47 height 13
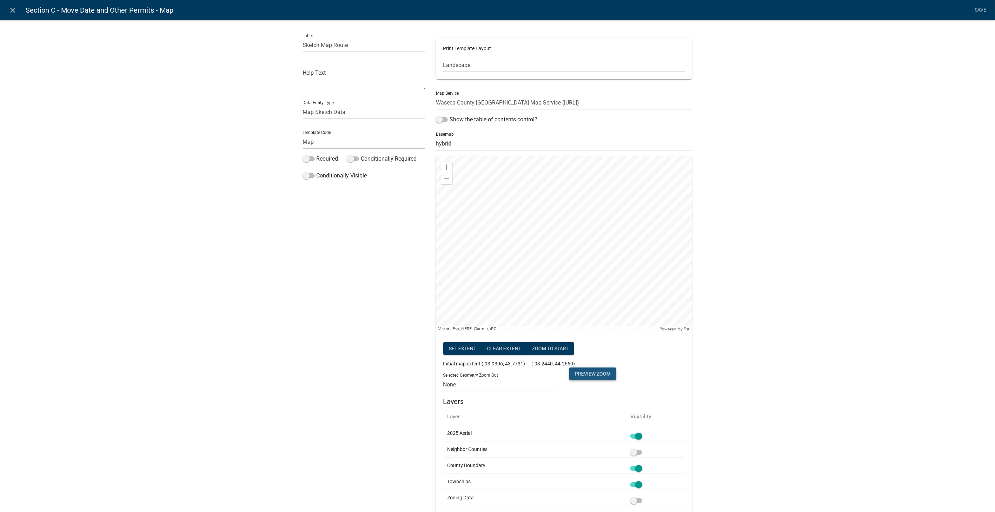
click at [587, 370] on button "Preview Zoom" at bounding box center [592, 374] width 47 height 13
click at [983, 8] on link "Save" at bounding box center [981, 10] width 18 height 13
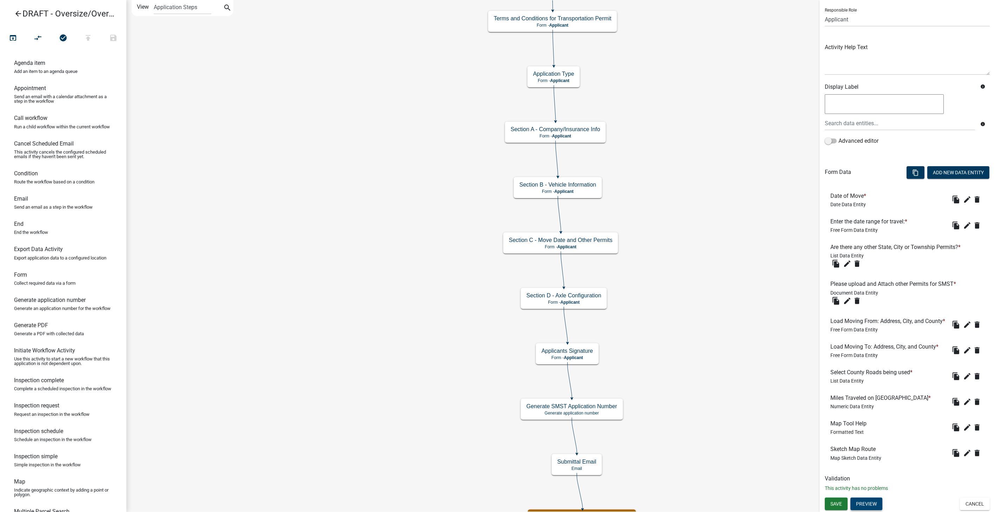
click at [858, 505] on button "Preview" at bounding box center [866, 504] width 32 height 13
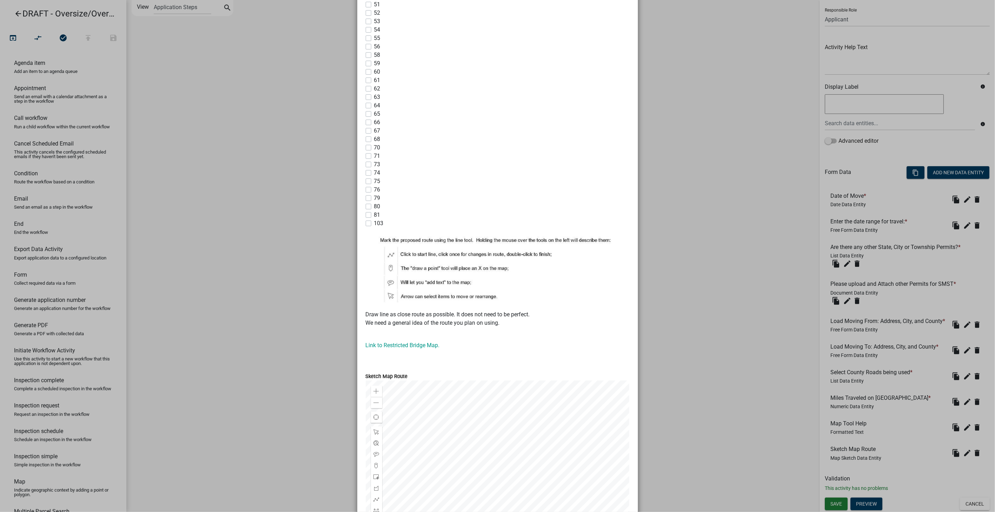
scroll to position [598, 0]
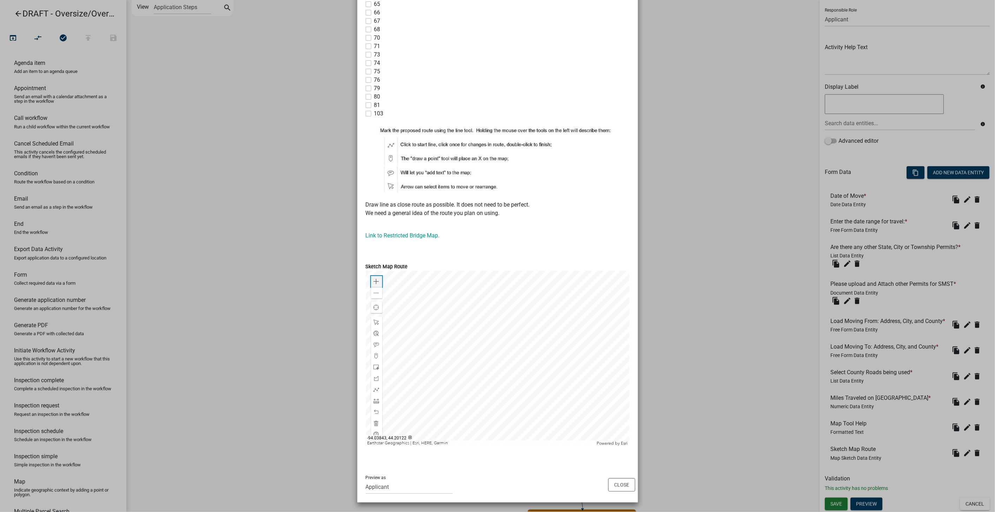
click at [374, 285] on div "Zoom in" at bounding box center [376, 281] width 11 height 11
click at [621, 488] on button "Close" at bounding box center [621, 485] width 27 height 13
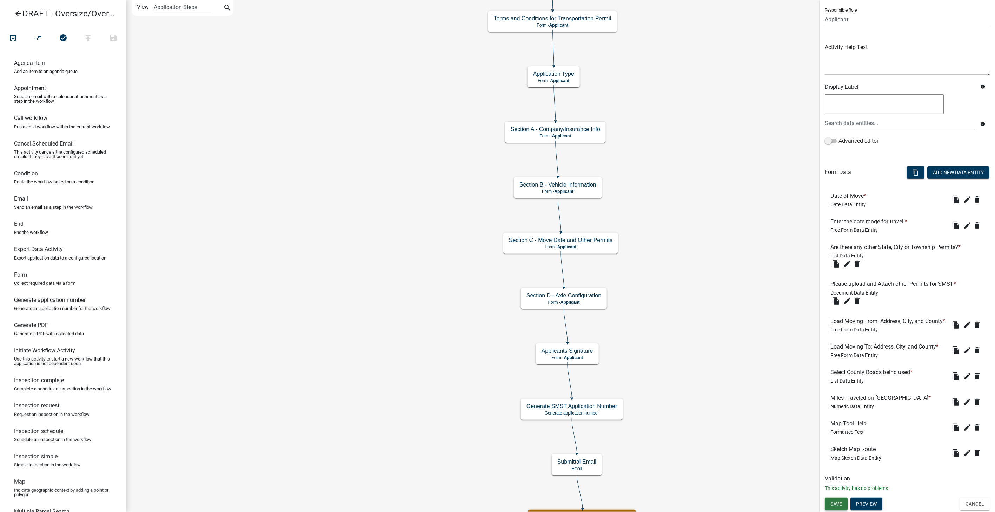
click at [835, 506] on span "Save" at bounding box center [836, 504] width 12 height 6
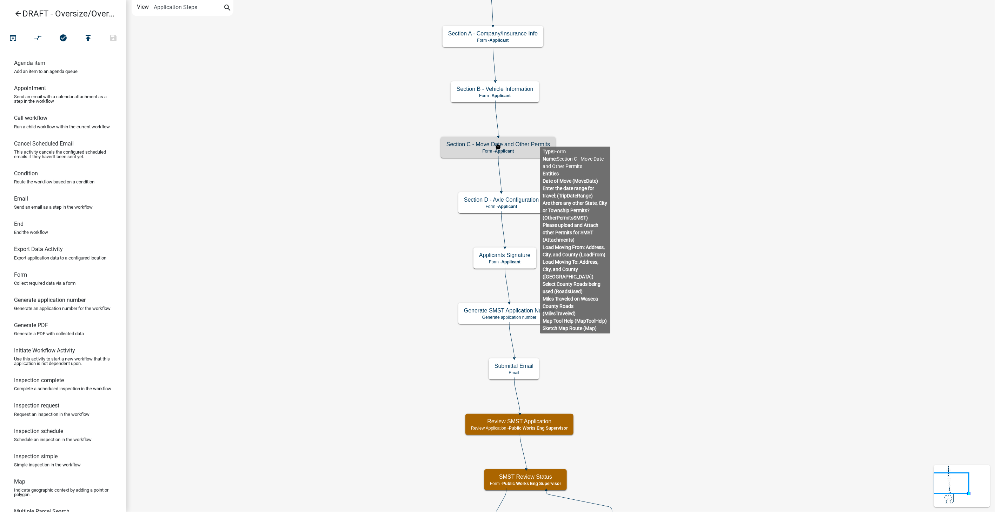
click at [540, 141] on h5 "Section C - Move Date and Other Permits" at bounding box center [498, 144] width 104 height 7
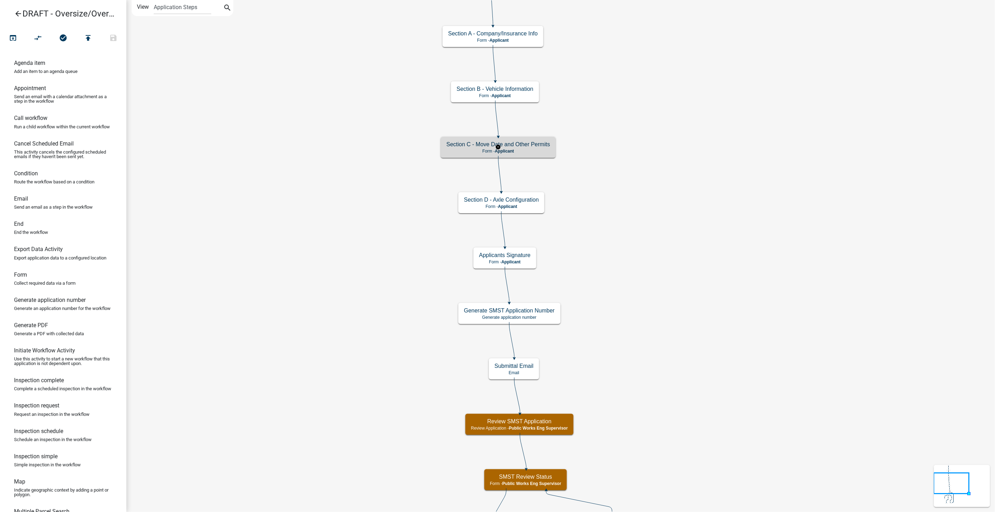
click at [540, 141] on h5 "Section C - Move Date and Other Permits" at bounding box center [498, 144] width 104 height 7
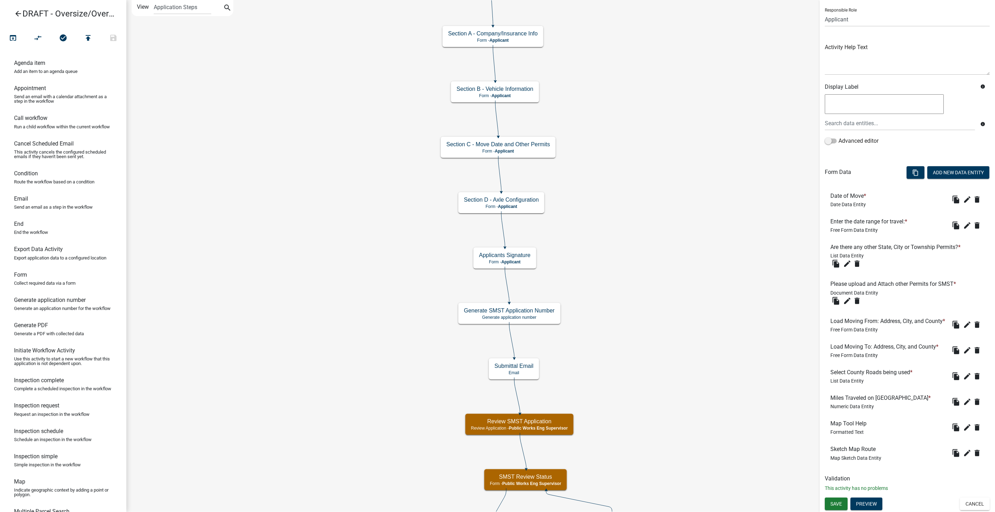
scroll to position [58, 0]
click at [963, 451] on icon "edit" at bounding box center [967, 453] width 8 height 8
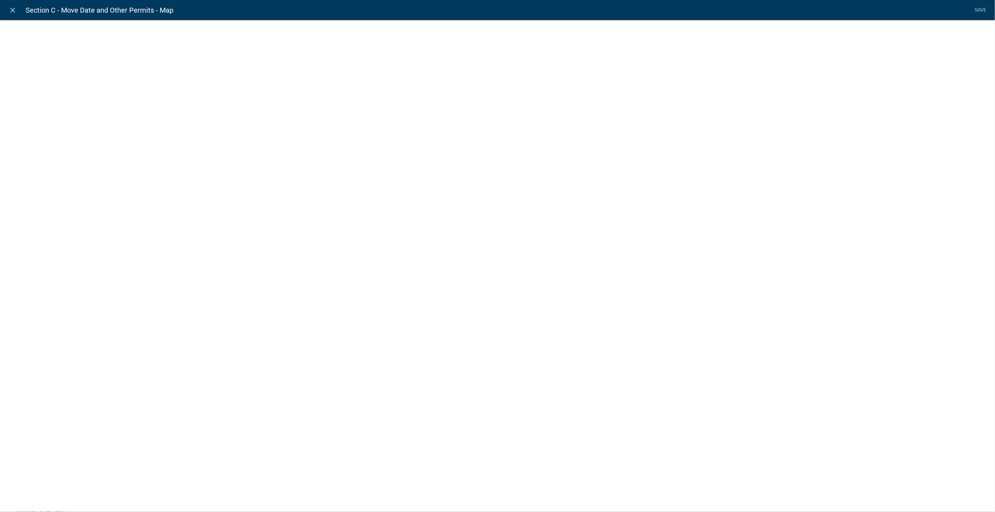
select select "mapsketch-data"
select select "3"
select select "1: Object"
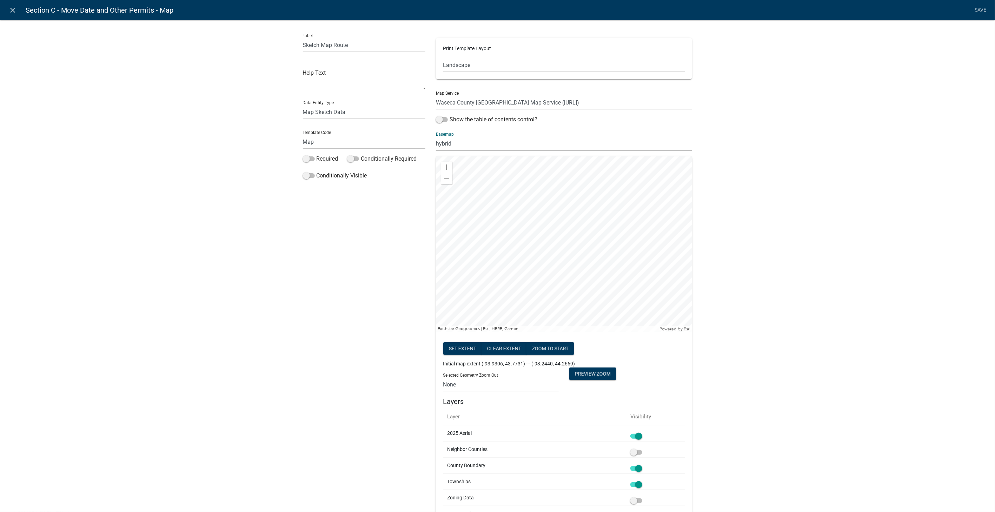
click at [462, 141] on select "no basemap topo satellite hybrid gray terrain osm topo-vector streets-relief-ve…" at bounding box center [564, 143] width 256 height 14
click at [436, 136] on select "no basemap topo satellite hybrid gray terrain osm topo-vector streets-relief-ve…" at bounding box center [564, 143] width 256 height 14
click at [453, 144] on select "no basemap topo satellite hybrid gray terrain osm topo-vector streets-relief-ve…" at bounding box center [564, 143] width 256 height 14
click at [436, 136] on select "no basemap topo satellite hybrid gray terrain osm topo-vector streets-relief-ve…" at bounding box center [564, 143] width 256 height 14
click at [469, 143] on select "no basemap topo satellite hybrid gray terrain osm topo-vector streets-relief-ve…" at bounding box center [564, 143] width 256 height 14
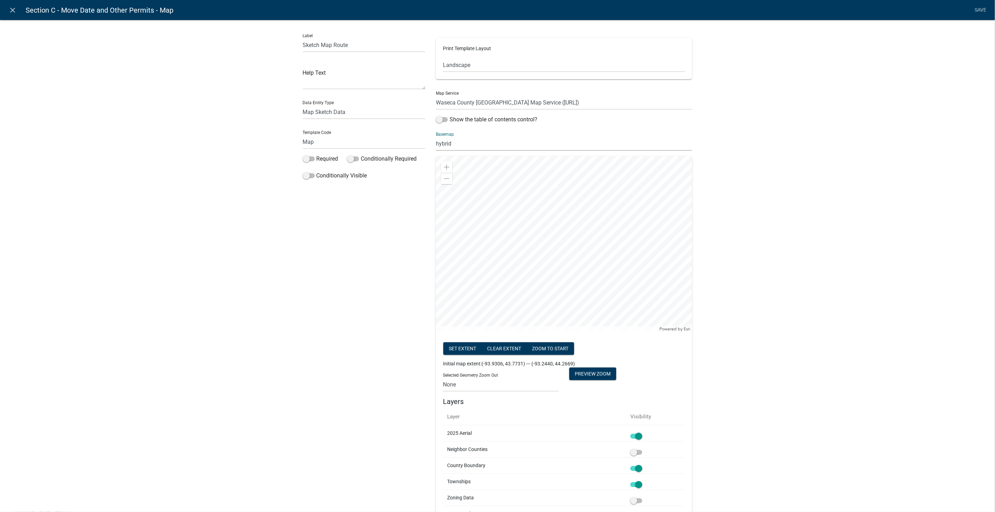
click at [436, 136] on select "no basemap topo satellite hybrid gray terrain osm topo-vector streets-relief-ve…" at bounding box center [564, 143] width 256 height 14
click at [461, 146] on select "no basemap topo satellite hybrid gray terrain osm topo-vector streets-relief-ve…" at bounding box center [564, 143] width 256 height 14
select select "terrain"
click at [436, 136] on select "no basemap topo satellite hybrid gray terrain osm topo-vector streets-relief-ve…" at bounding box center [564, 143] width 256 height 14
click at [455, 142] on select "no basemap topo satellite hybrid gray terrain osm topo-vector streets-relief-ve…" at bounding box center [564, 143] width 256 height 14
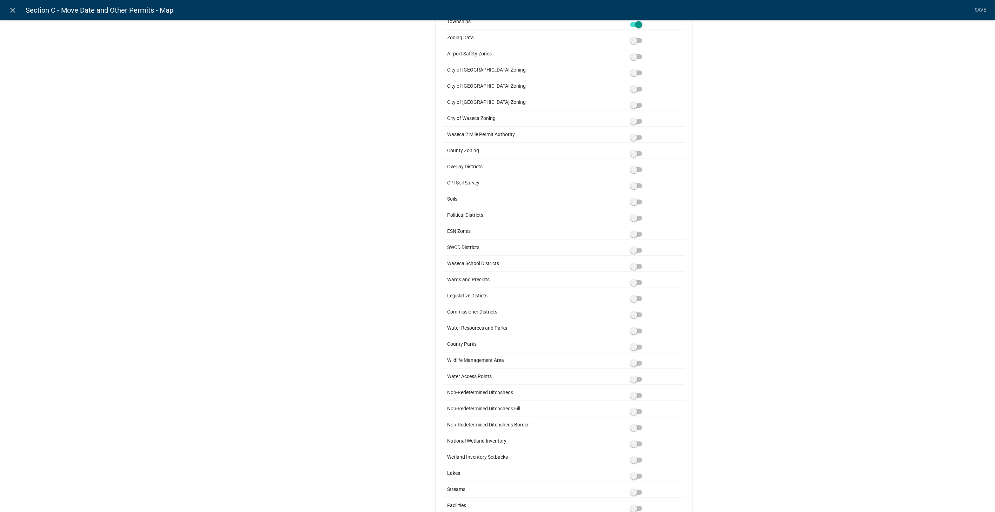
scroll to position [429, 0]
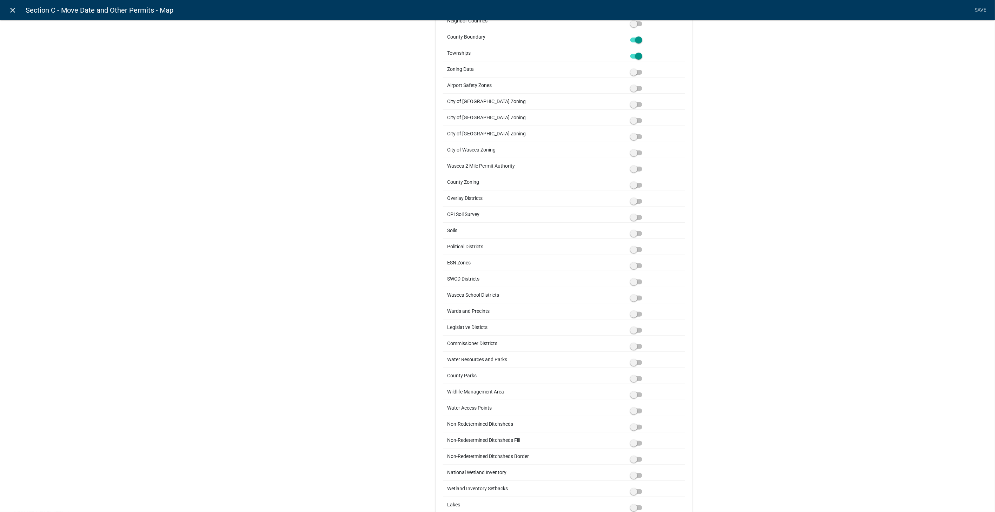
click at [12, 8] on icon "close" at bounding box center [13, 10] width 8 height 8
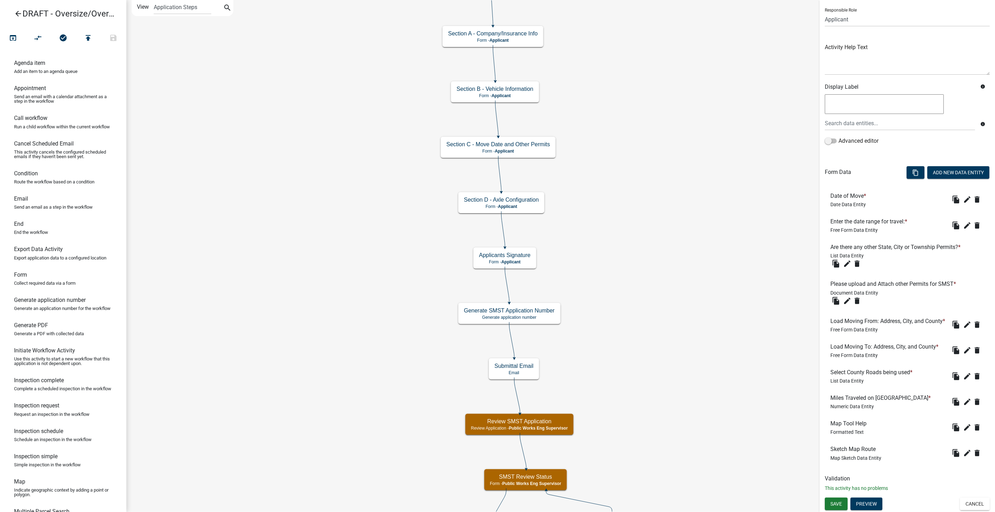
scroll to position [0, 0]
click at [970, 505] on button "Cancel" at bounding box center [975, 504] width 30 height 13
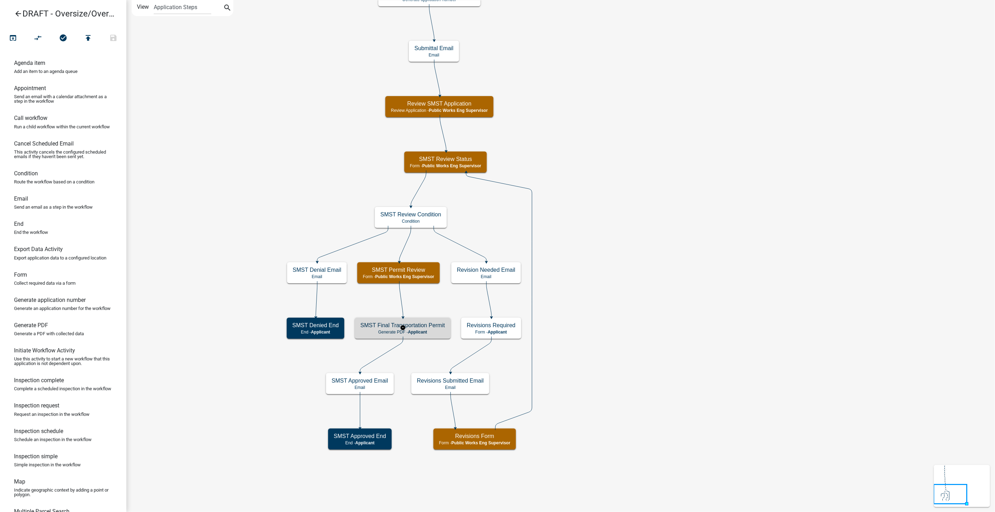
click at [412, 328] on h5 "SMST Final Transportation Permit" at bounding box center [402, 325] width 85 height 7
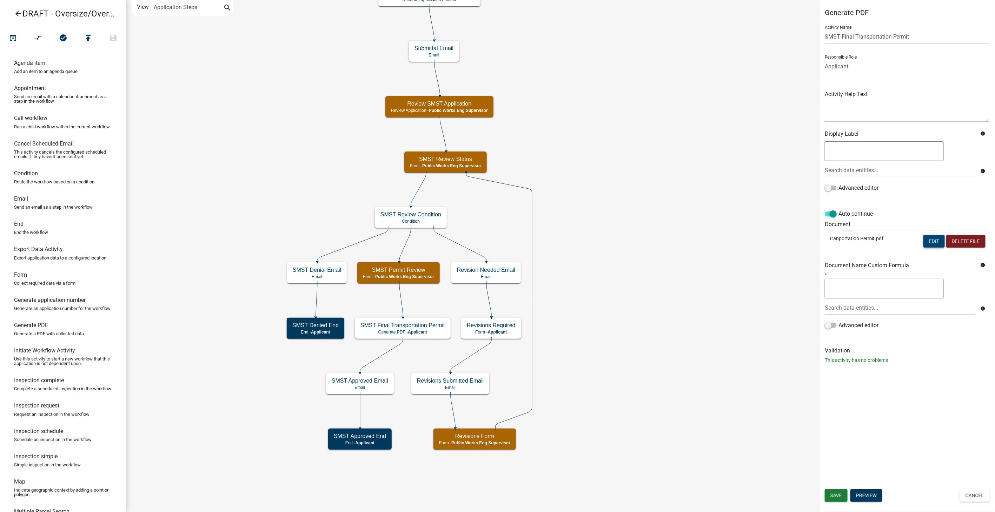
click at [928, 241] on button "Edit" at bounding box center [933, 241] width 21 height 13
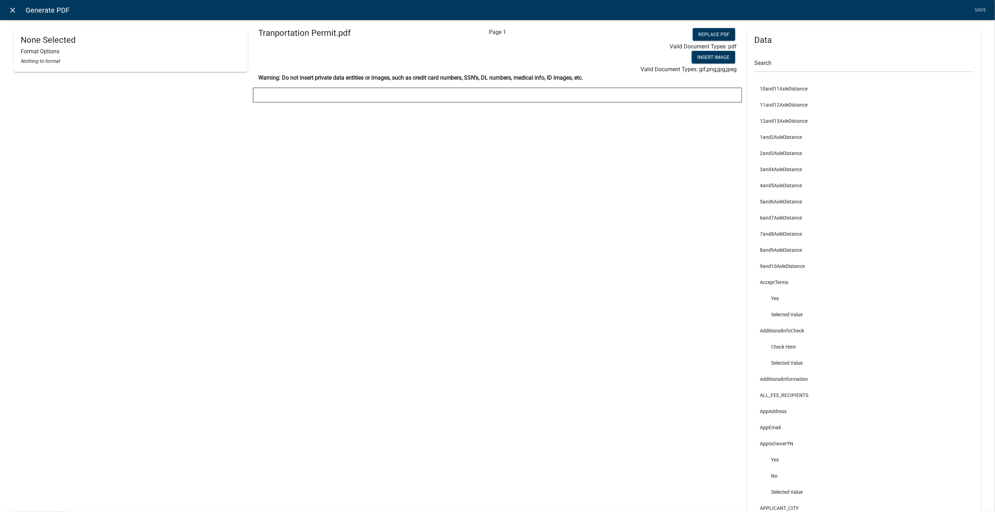
click at [10, 9] on icon "close" at bounding box center [13, 10] width 8 height 8
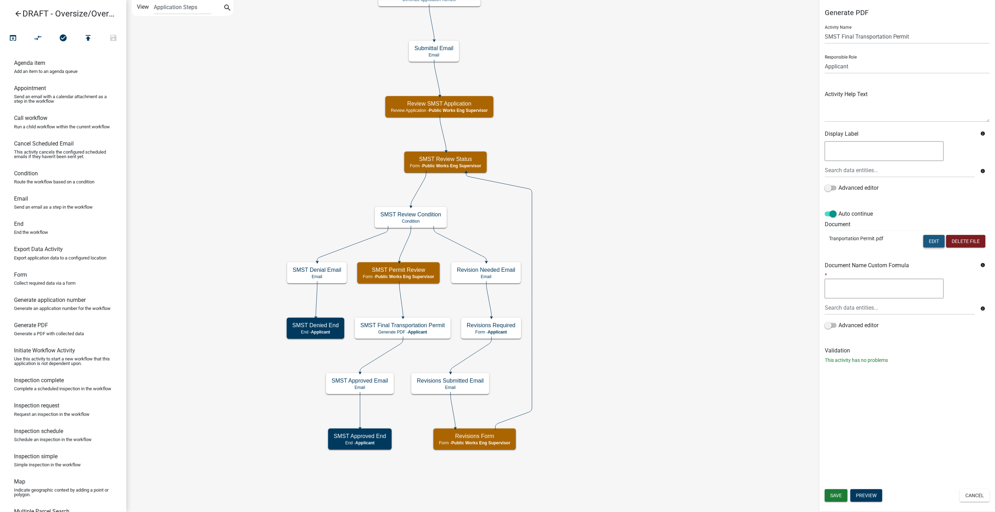
click at [937, 237] on button "Edit" at bounding box center [933, 241] width 21 height 13
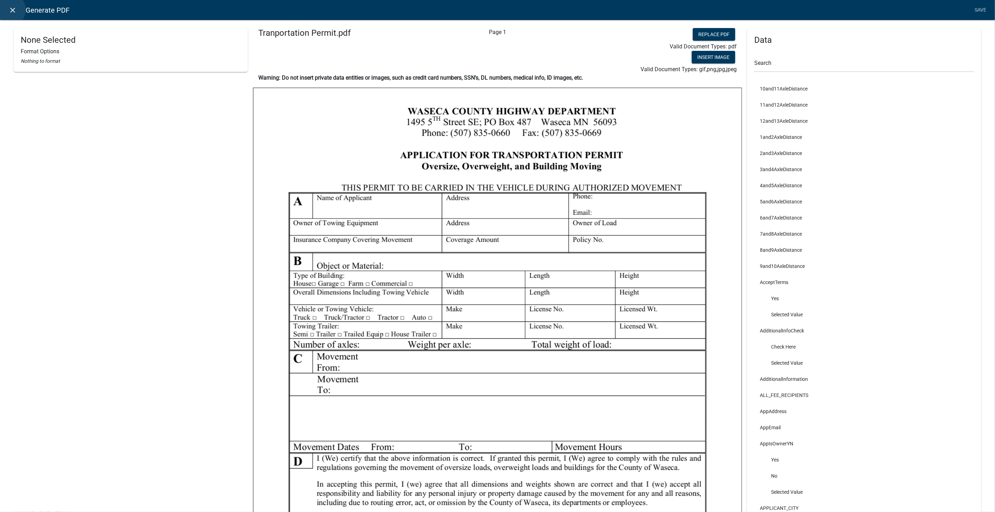
click at [8, 10] on link "close" at bounding box center [13, 10] width 14 height 14
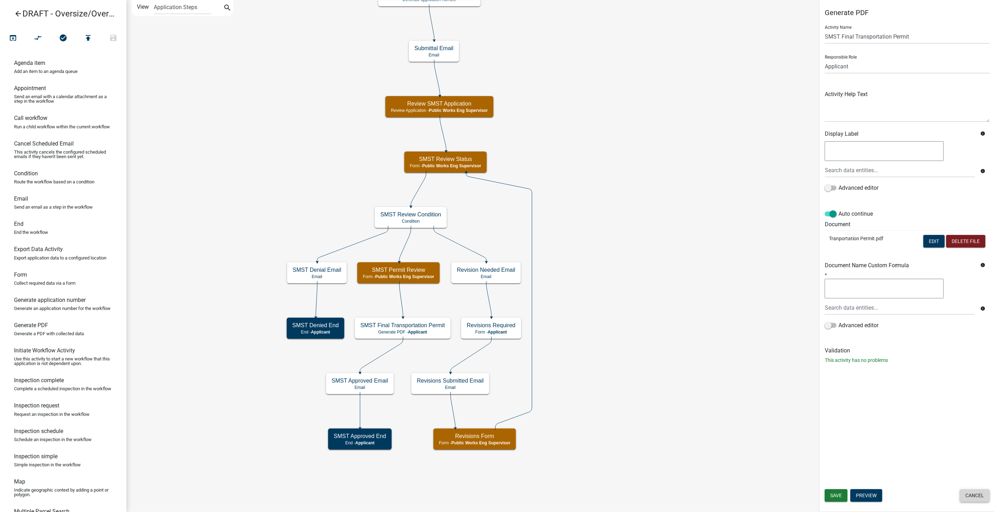
click at [966, 495] on button "Cancel" at bounding box center [975, 495] width 30 height 13
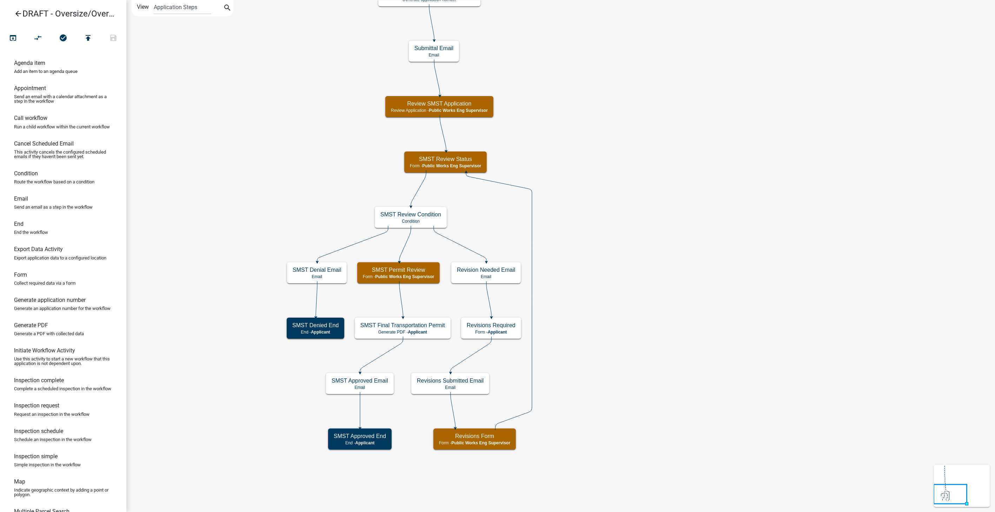
click at [20, 12] on icon "arrow_back" at bounding box center [18, 14] width 8 height 10
